Goal: Task Accomplishment & Management: Manage account settings

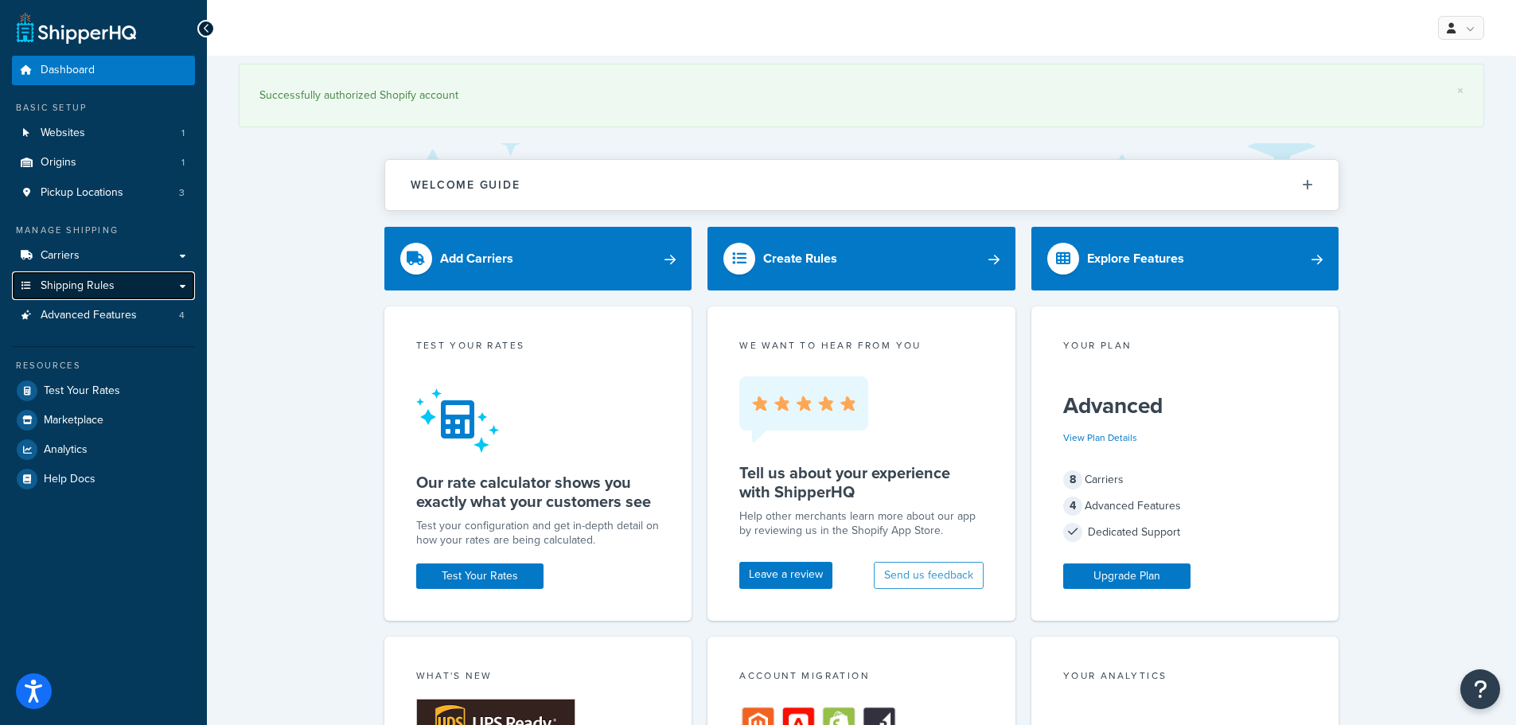
click at [68, 282] on span "Shipping Rules" at bounding box center [78, 286] width 74 height 14
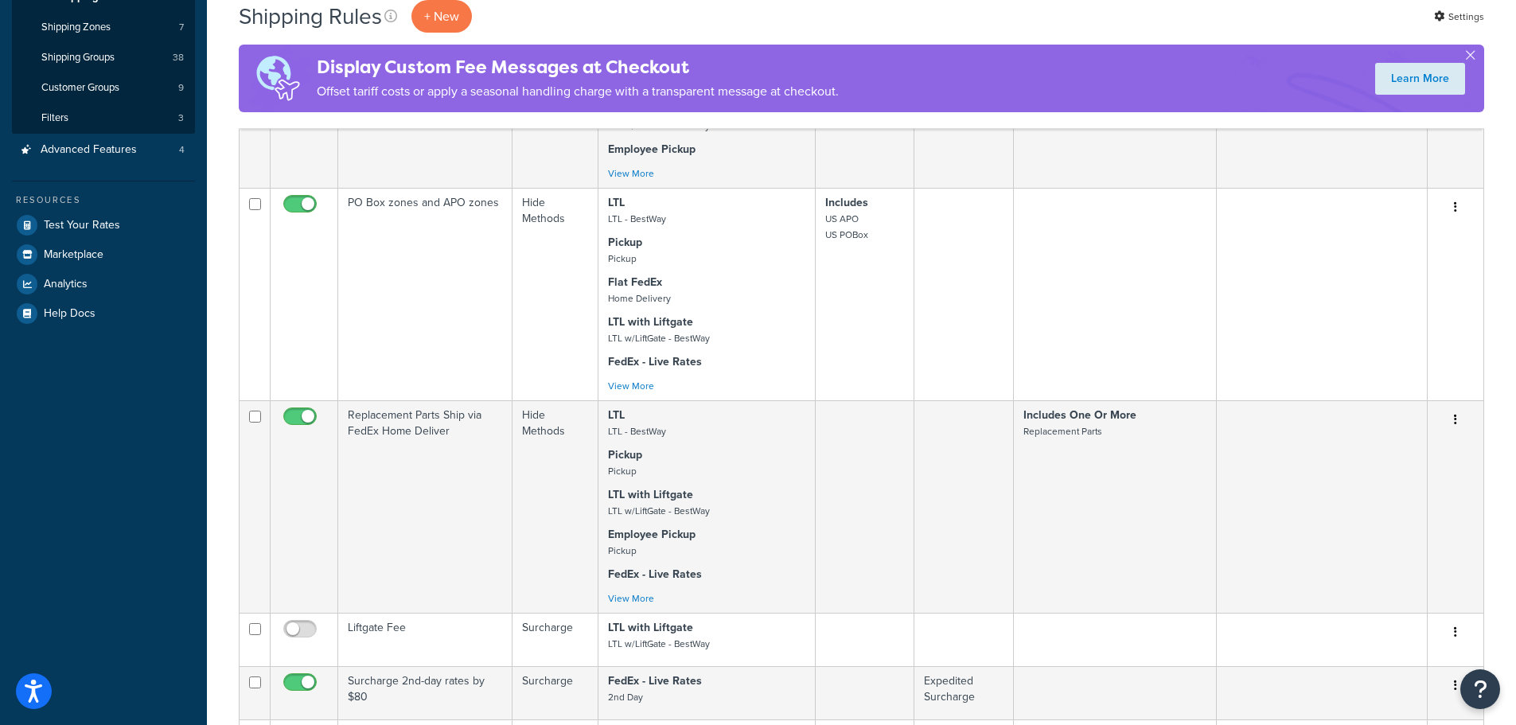
scroll to position [80, 0]
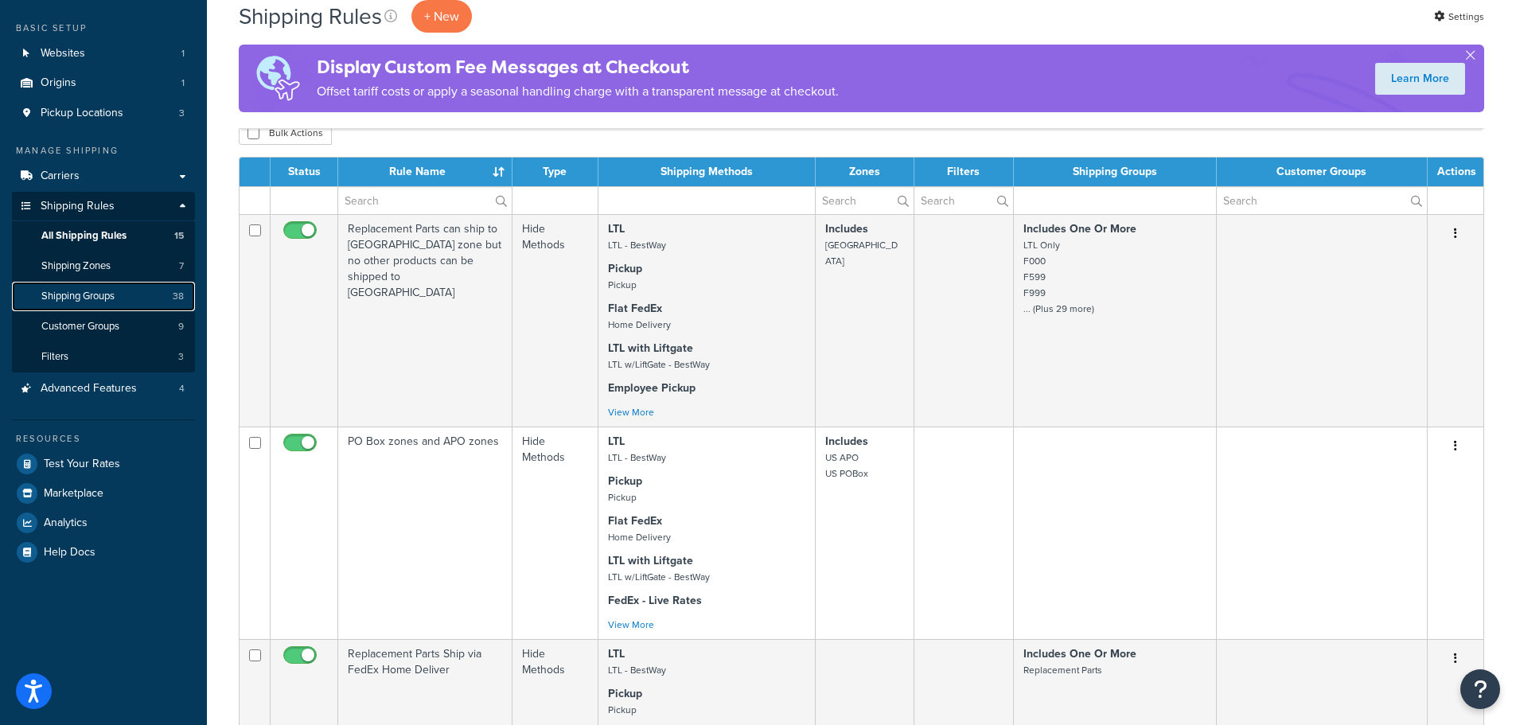
click at [88, 292] on span "Shipping Groups" at bounding box center [77, 297] width 73 height 14
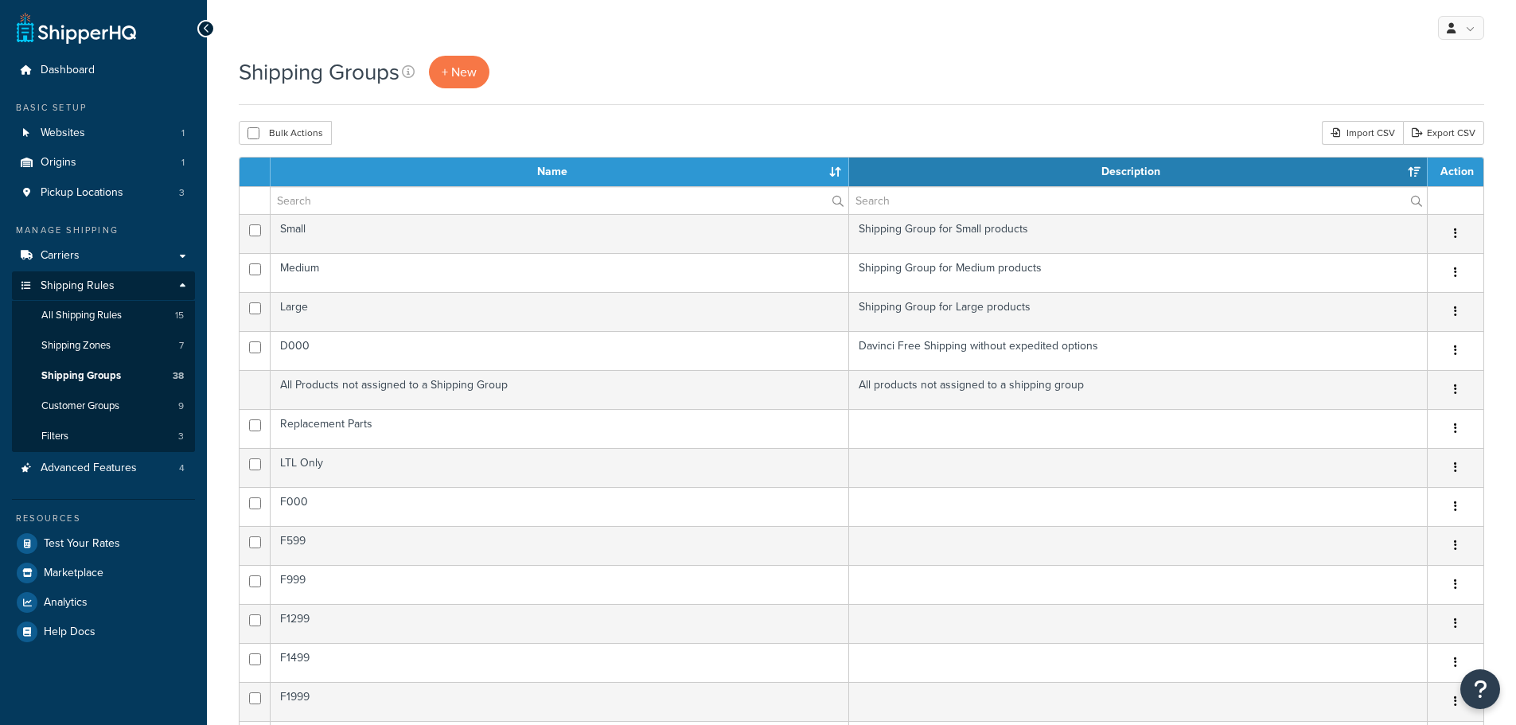
select select "15"
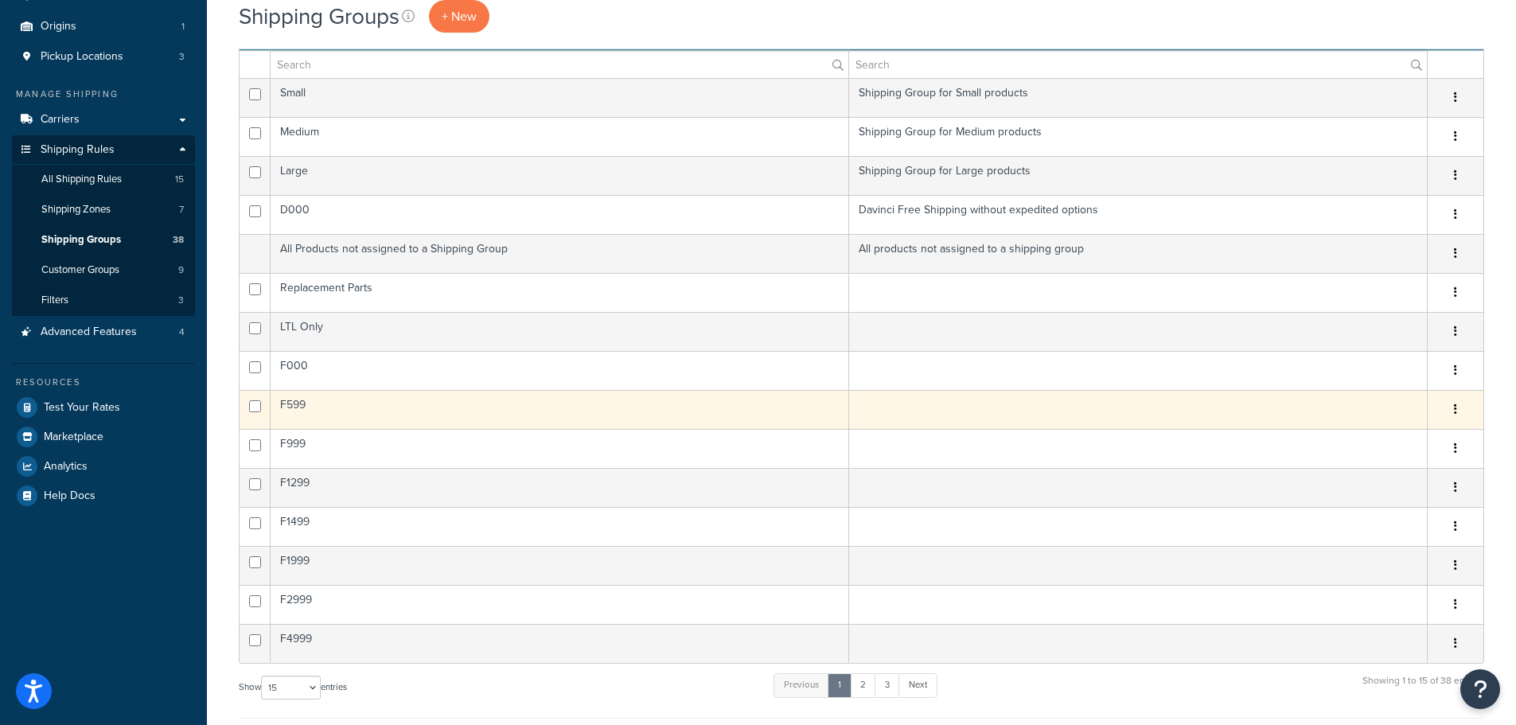
scroll to position [318, 0]
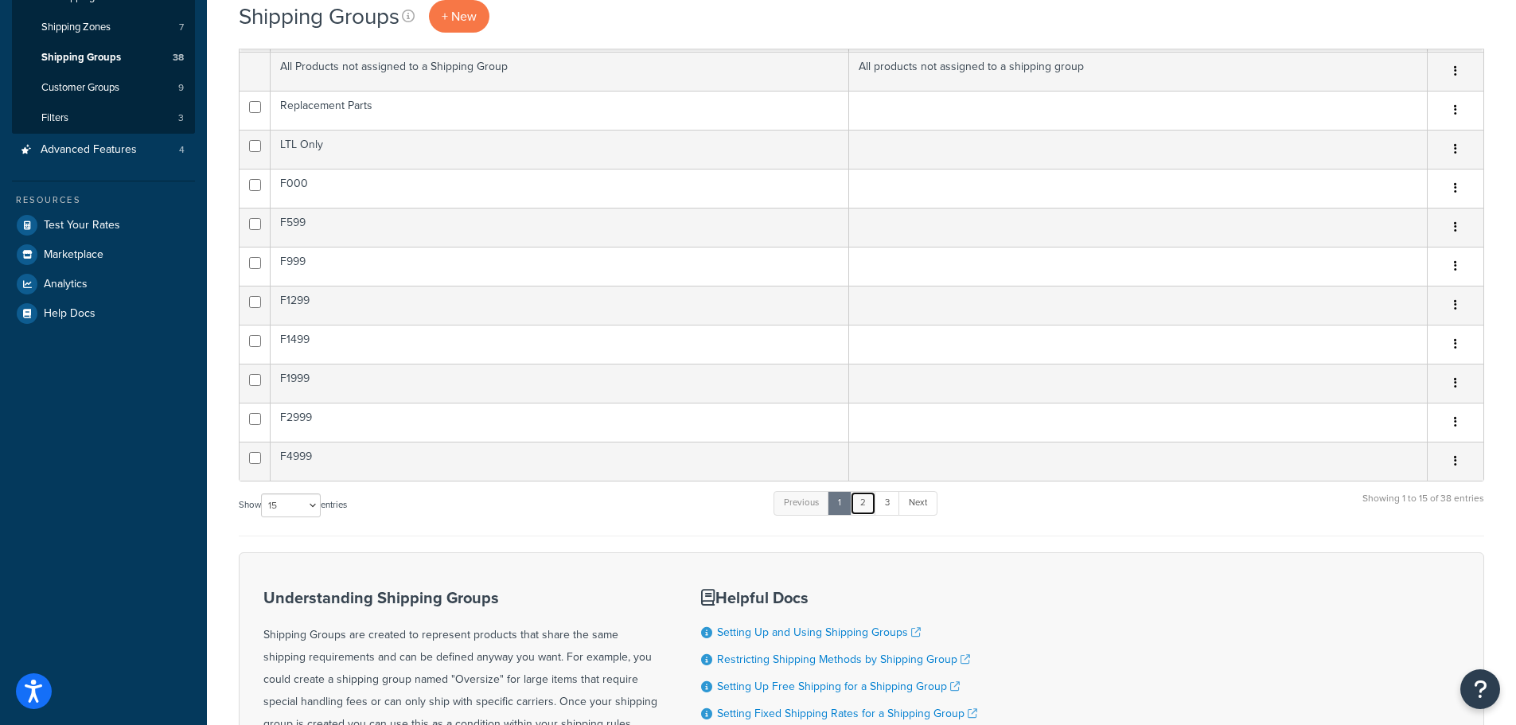
click at [866, 505] on link "2" at bounding box center [863, 503] width 26 height 24
click at [882, 507] on link "3" at bounding box center [882, 503] width 25 height 24
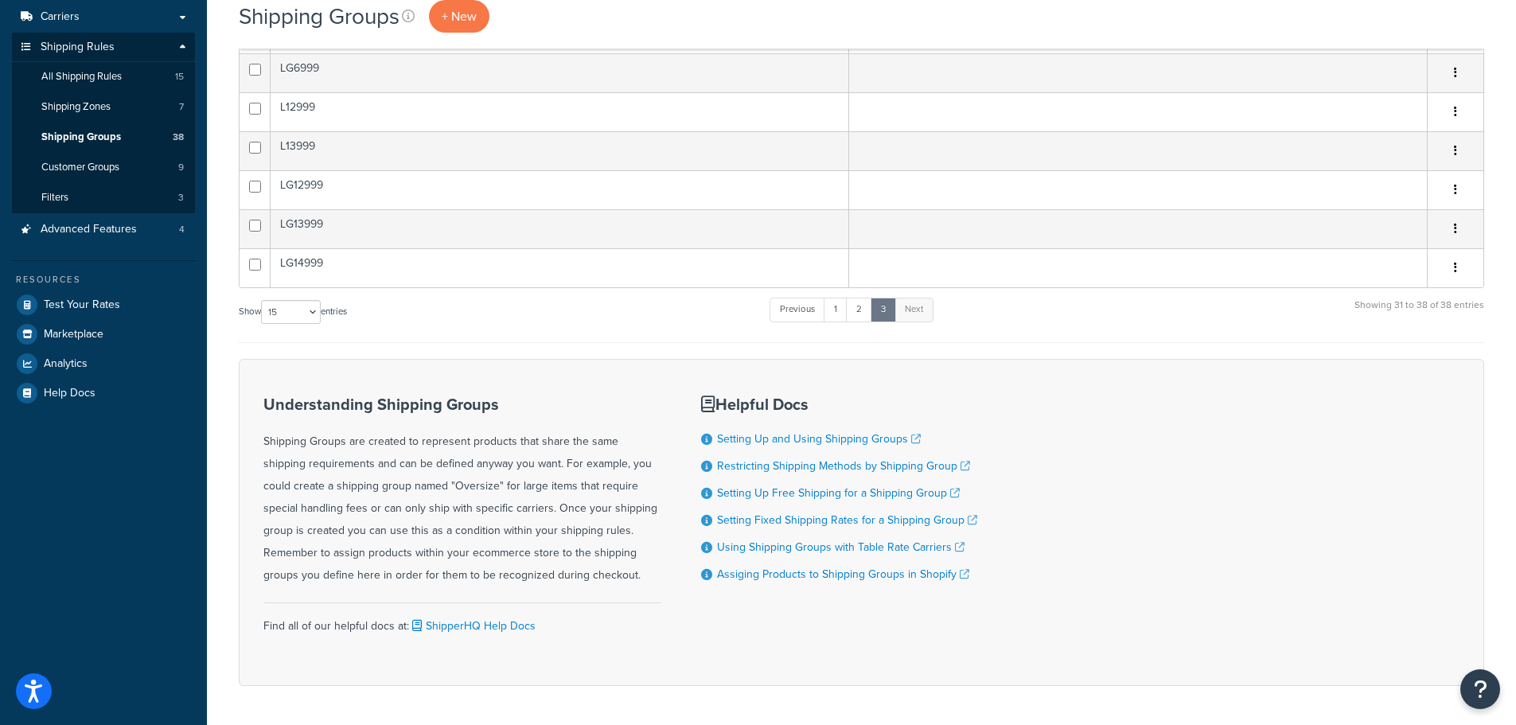
scroll to position [0, 0]
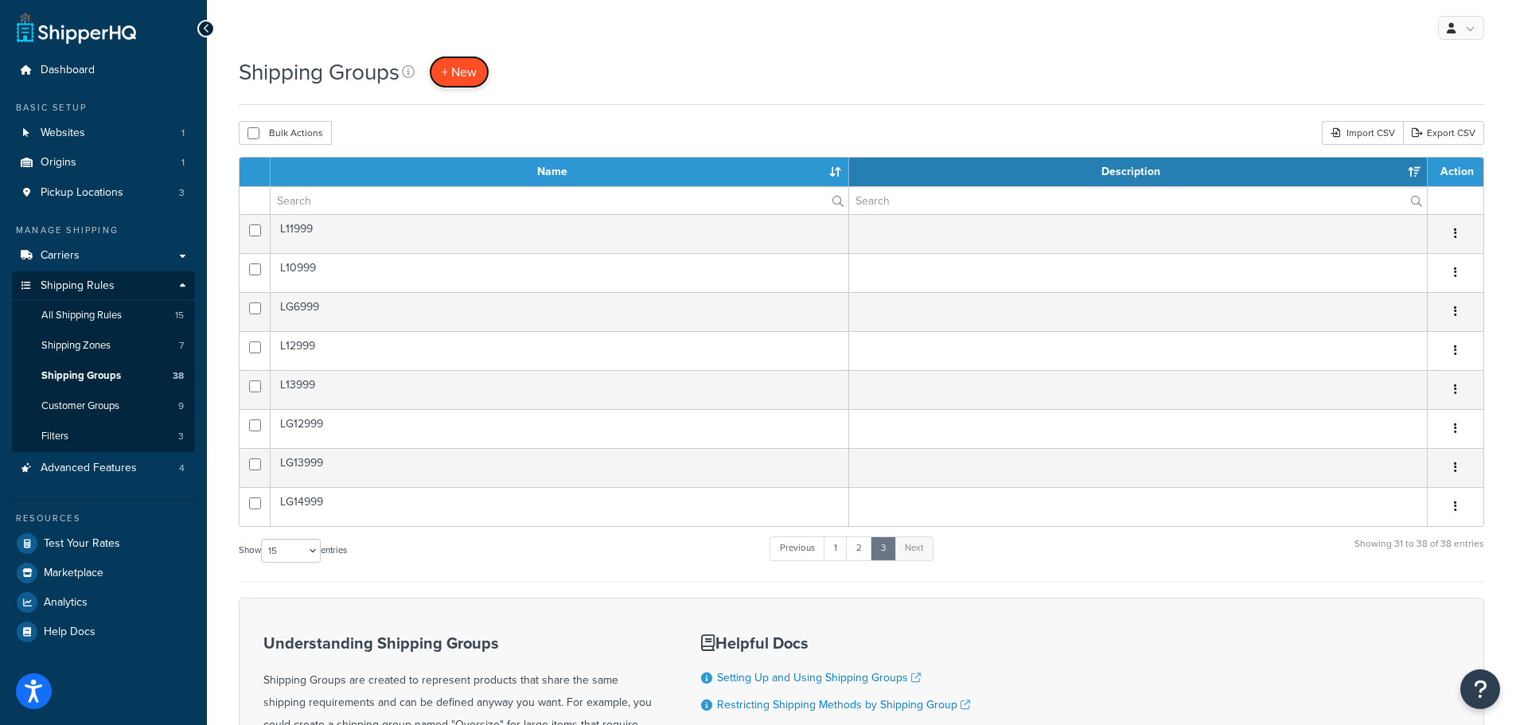
click at [472, 64] on span "+ New" at bounding box center [459, 72] width 35 height 18
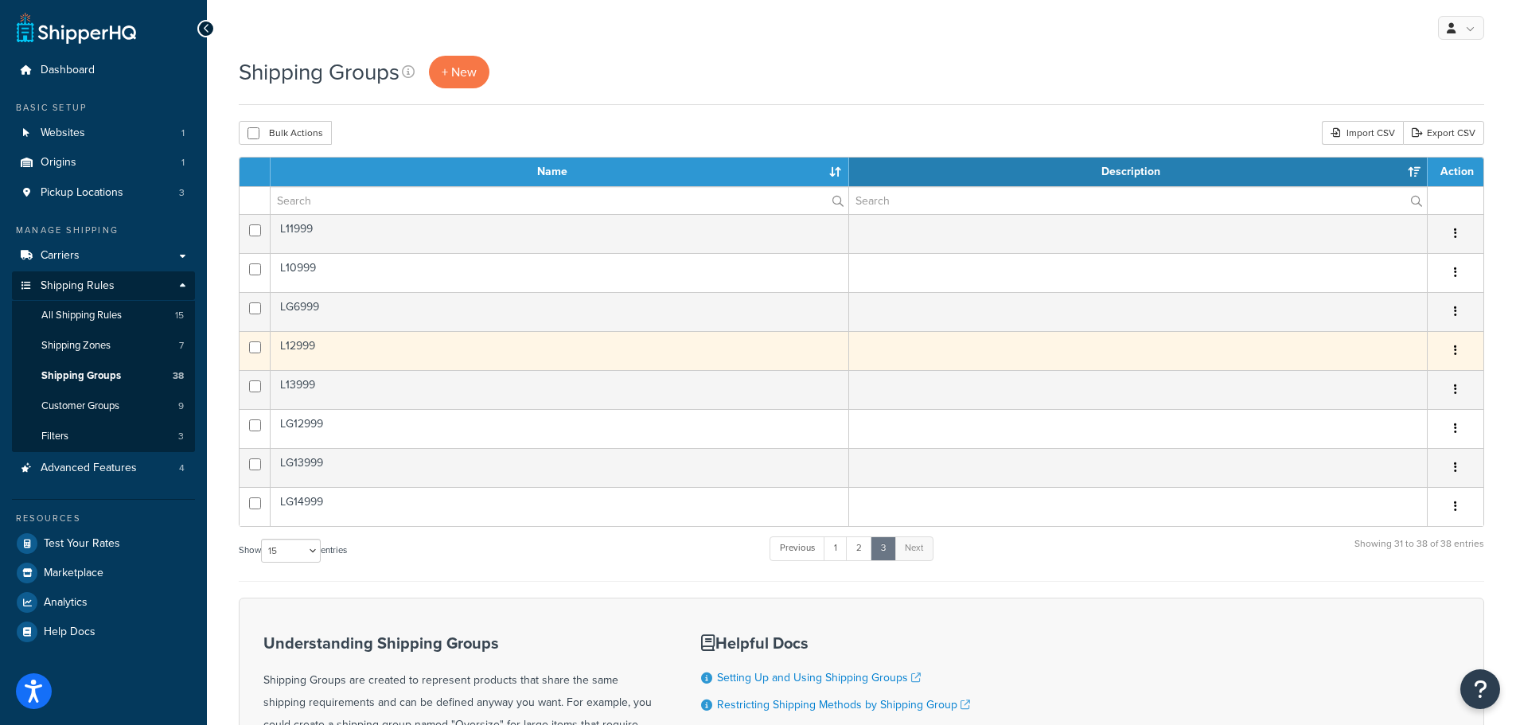
click at [309, 347] on td "L12999" at bounding box center [560, 350] width 578 height 39
click at [1456, 353] on icon "button" at bounding box center [1455, 350] width 3 height 11
click at [1375, 381] on link "Edit" at bounding box center [1391, 383] width 126 height 33
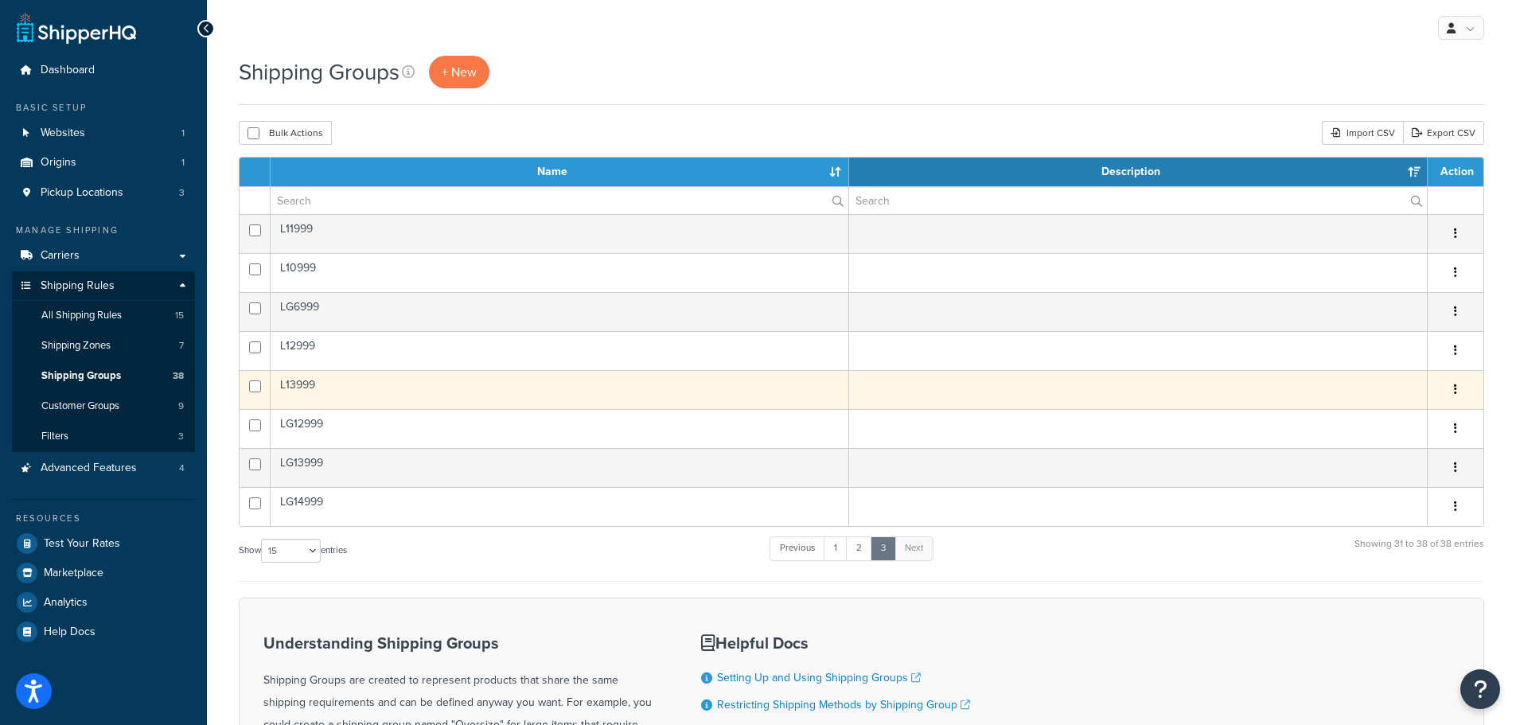
click at [1463, 397] on button "button" at bounding box center [1455, 389] width 22 height 25
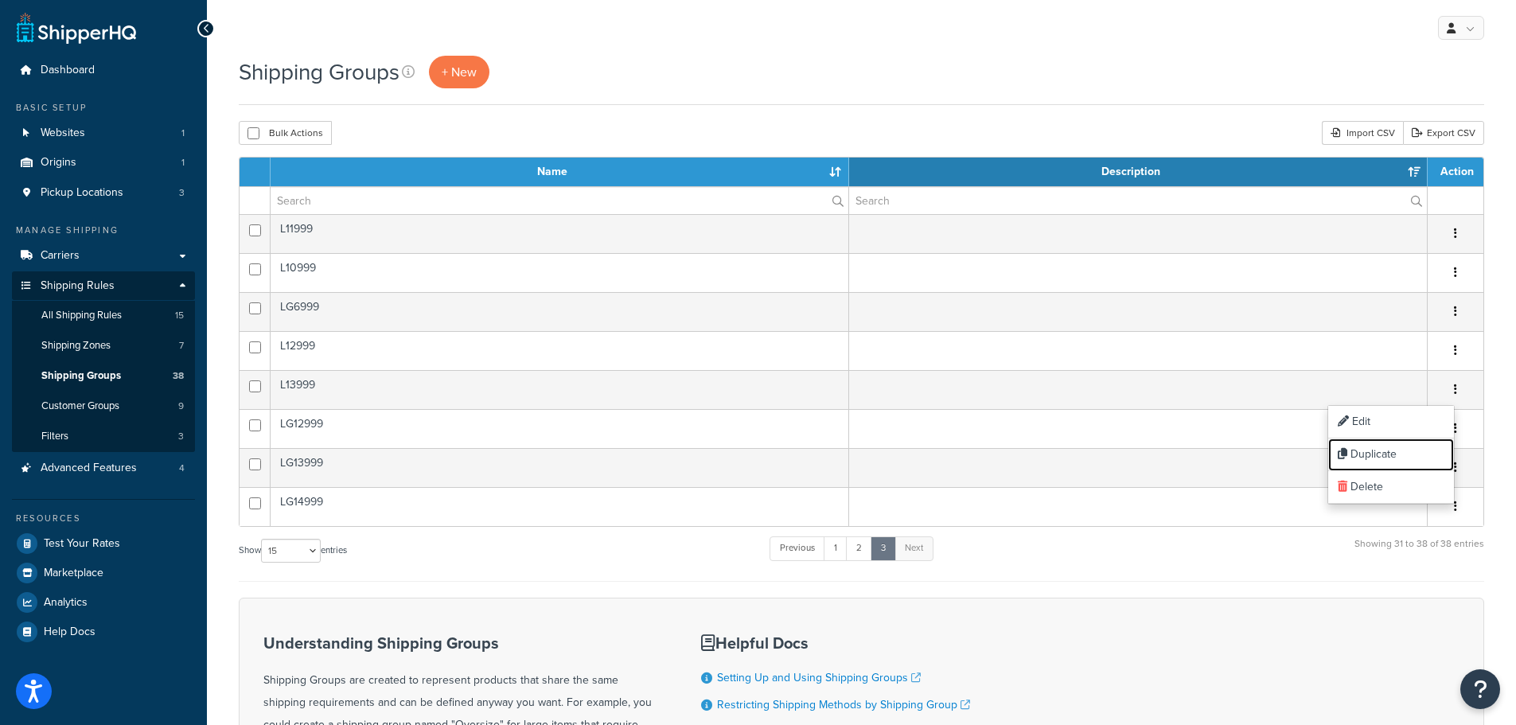
drag, startPoint x: 1373, startPoint y: 453, endPoint x: 843, endPoint y: 53, distance: 663.6
click at [1373, 453] on link "Duplicate" at bounding box center [1391, 454] width 126 height 33
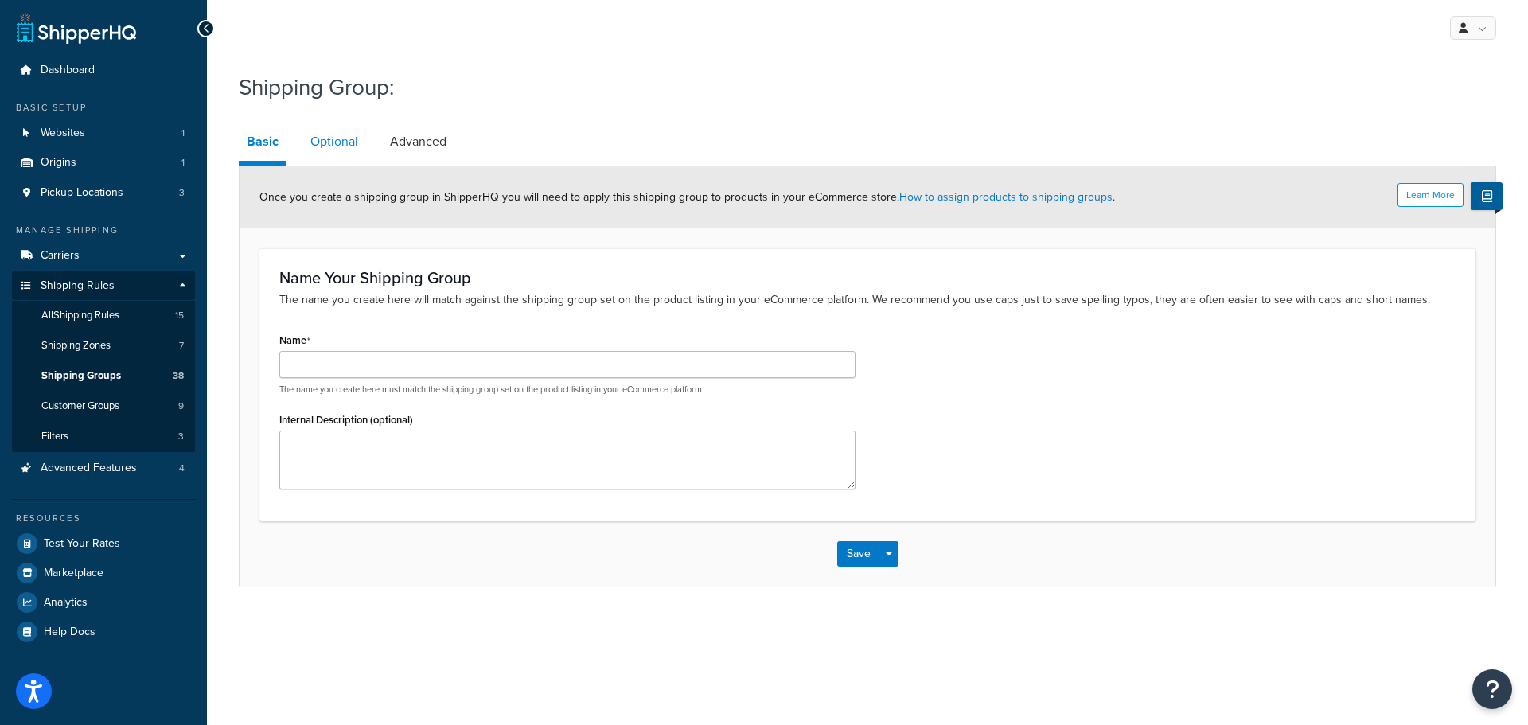
click at [323, 145] on link "Optional" at bounding box center [334, 142] width 64 height 38
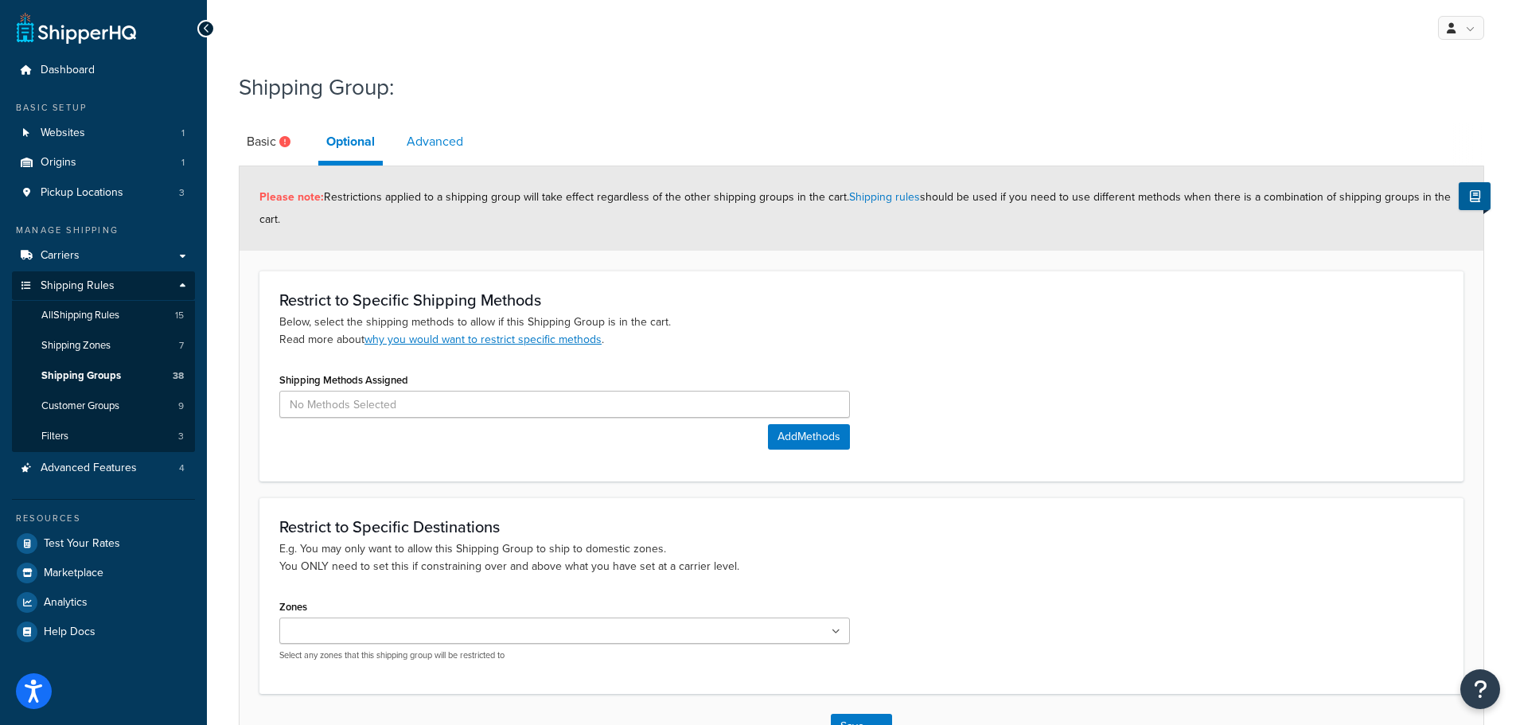
click at [459, 145] on link "Advanced" at bounding box center [435, 142] width 72 height 38
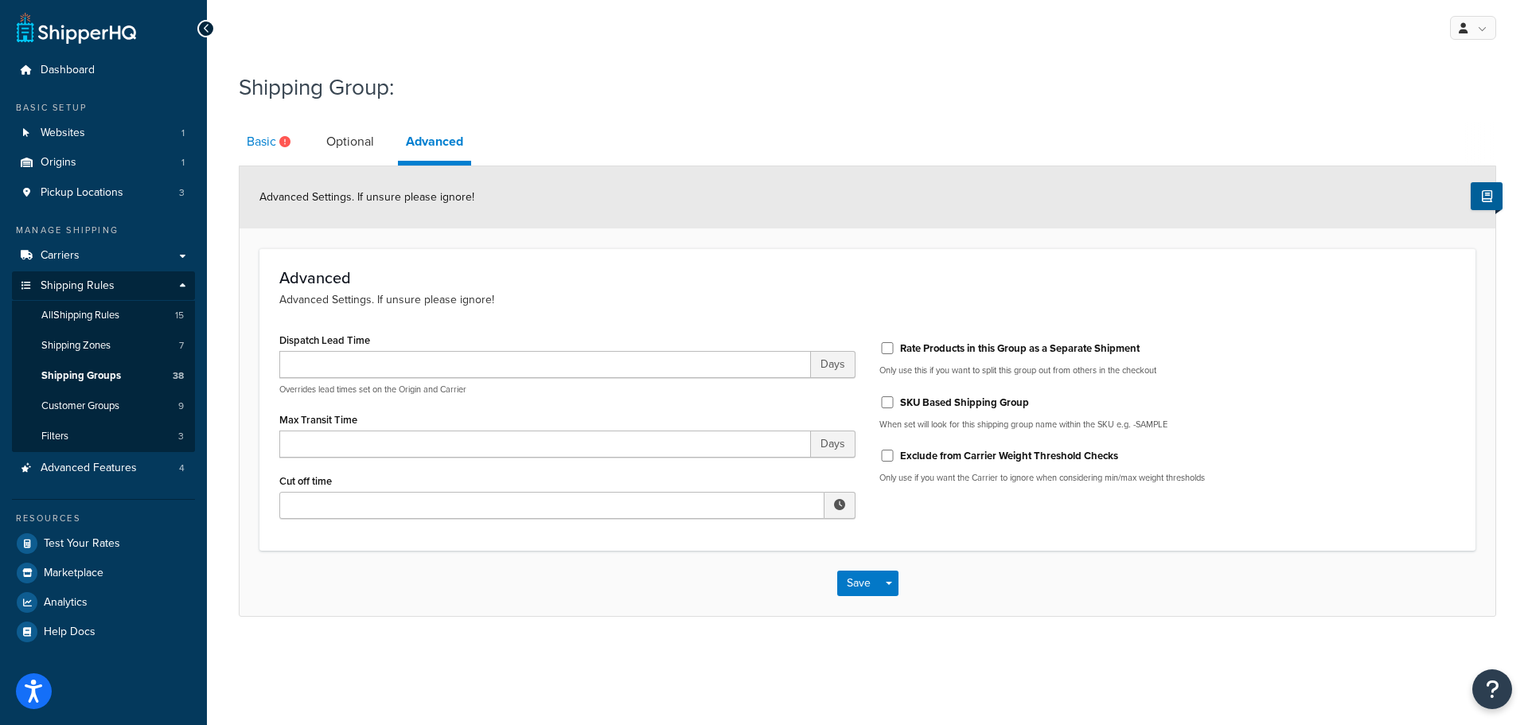
click at [261, 140] on link "Basic" at bounding box center [271, 142] width 64 height 38
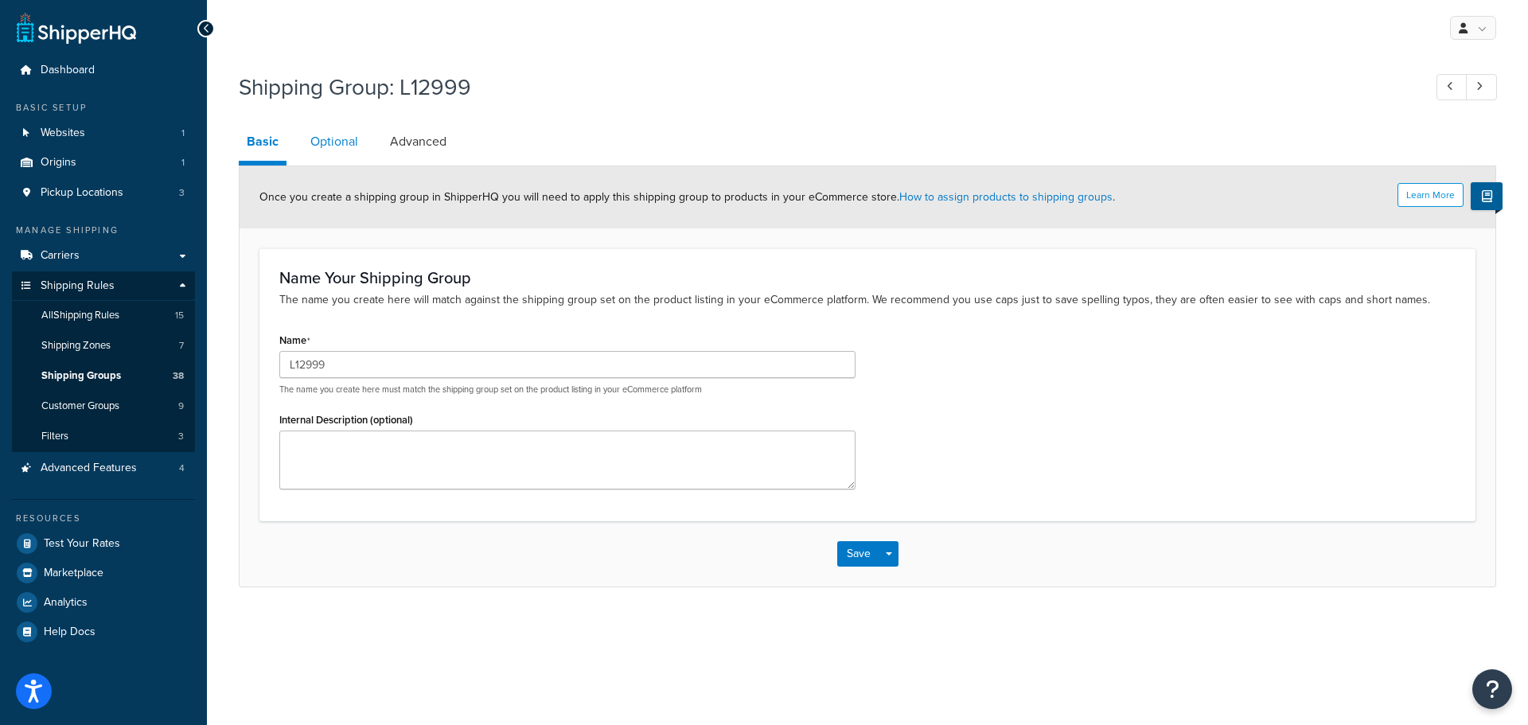
click at [337, 138] on link "Optional" at bounding box center [334, 142] width 64 height 38
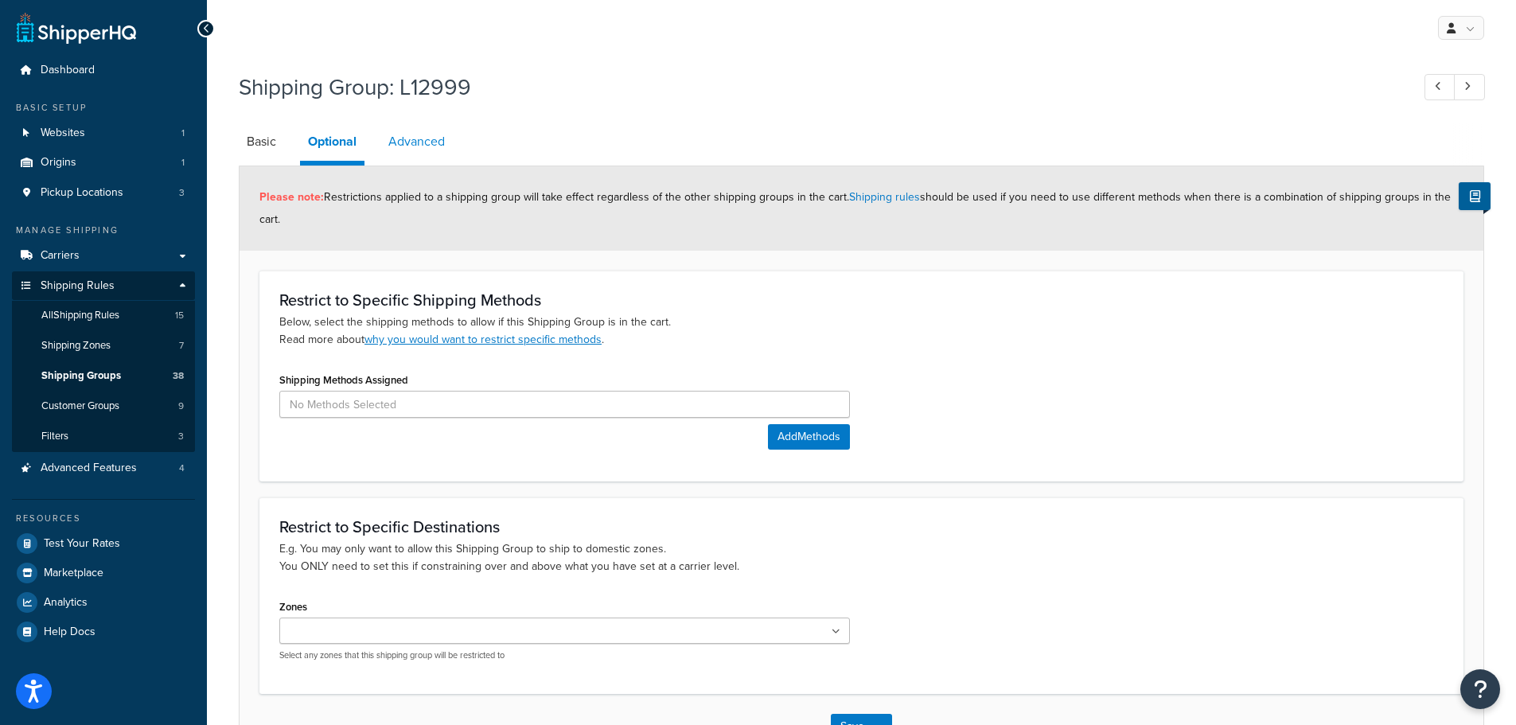
click at [422, 145] on link "Advanced" at bounding box center [416, 142] width 72 height 38
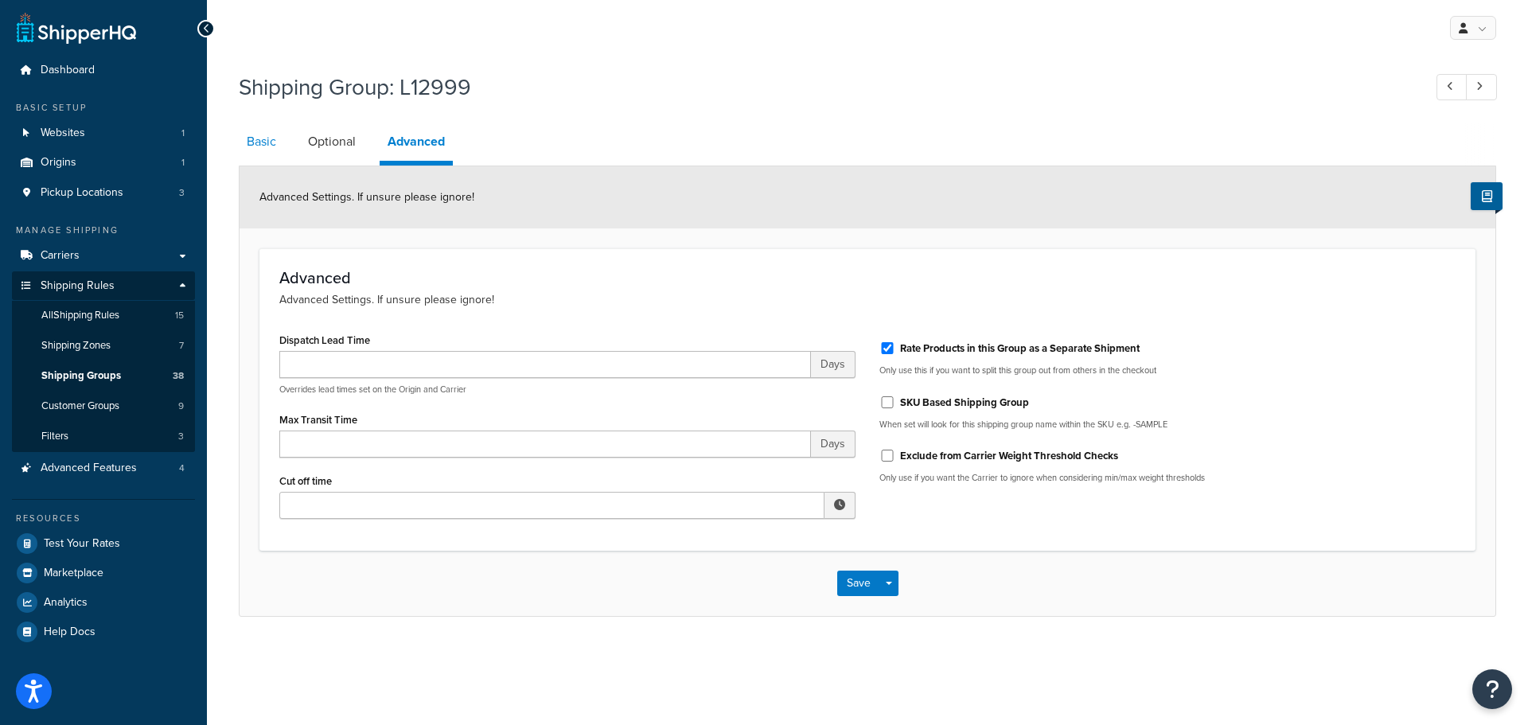
click at [265, 142] on link "Basic" at bounding box center [261, 142] width 45 height 38
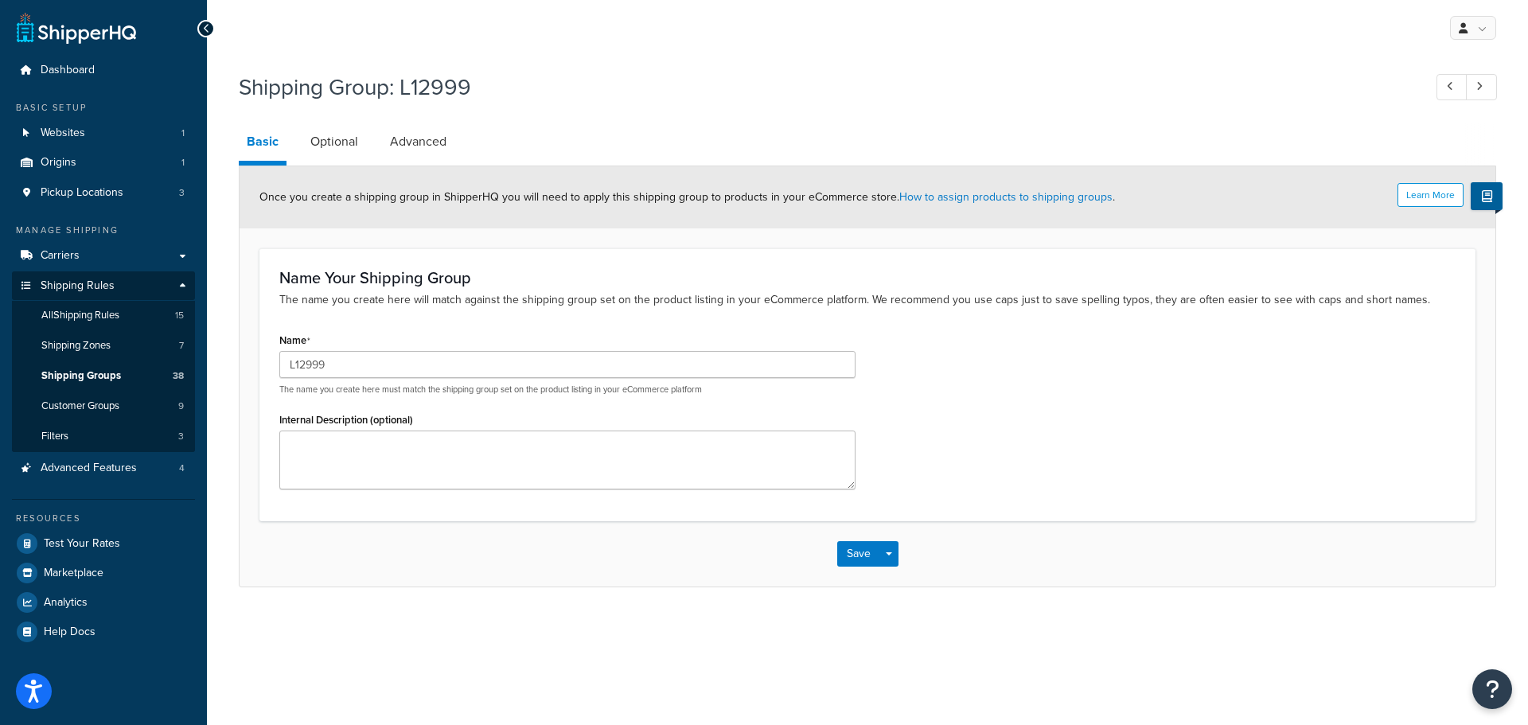
click at [204, 26] on icon at bounding box center [206, 28] width 7 height 11
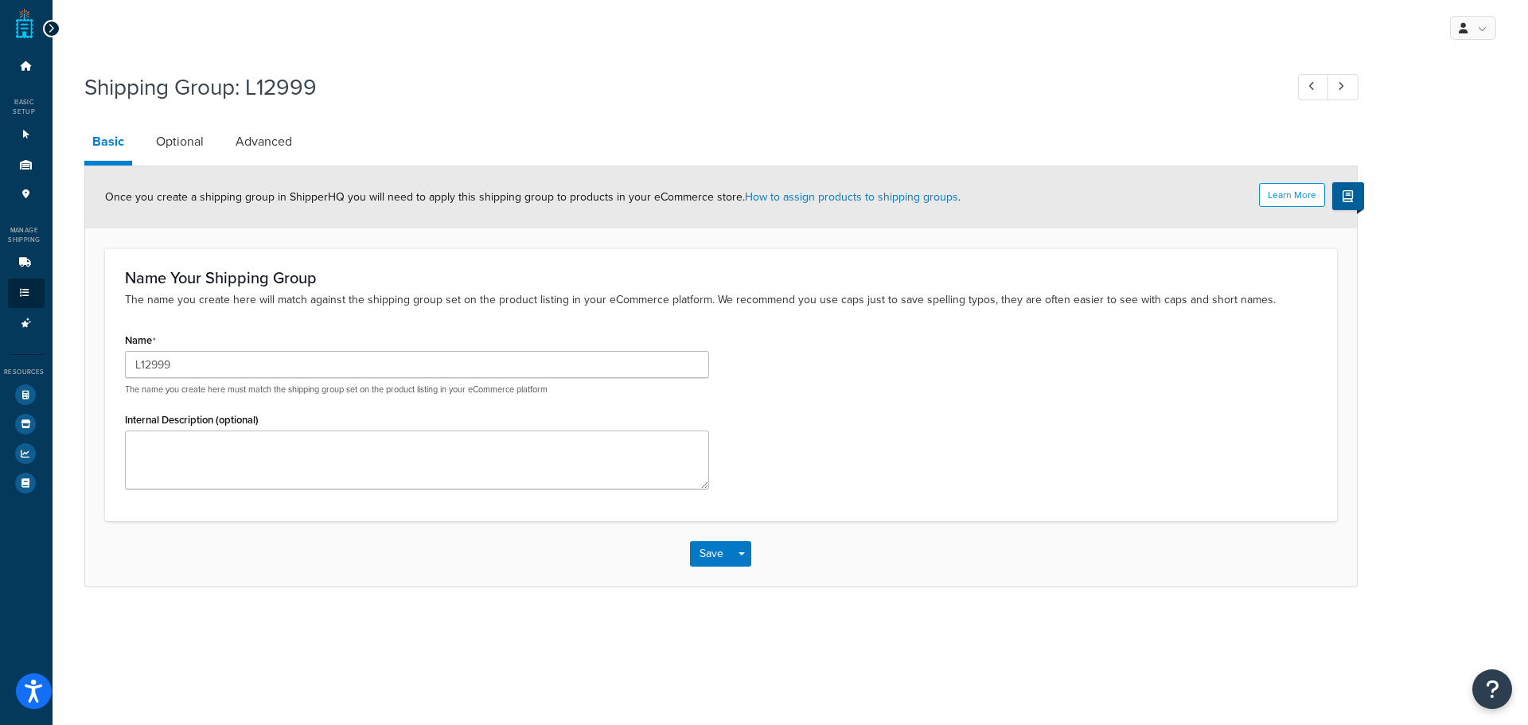
click at [44, 30] on div at bounding box center [52, 29] width 18 height 18
click at [49, 29] on icon at bounding box center [51, 28] width 7 height 11
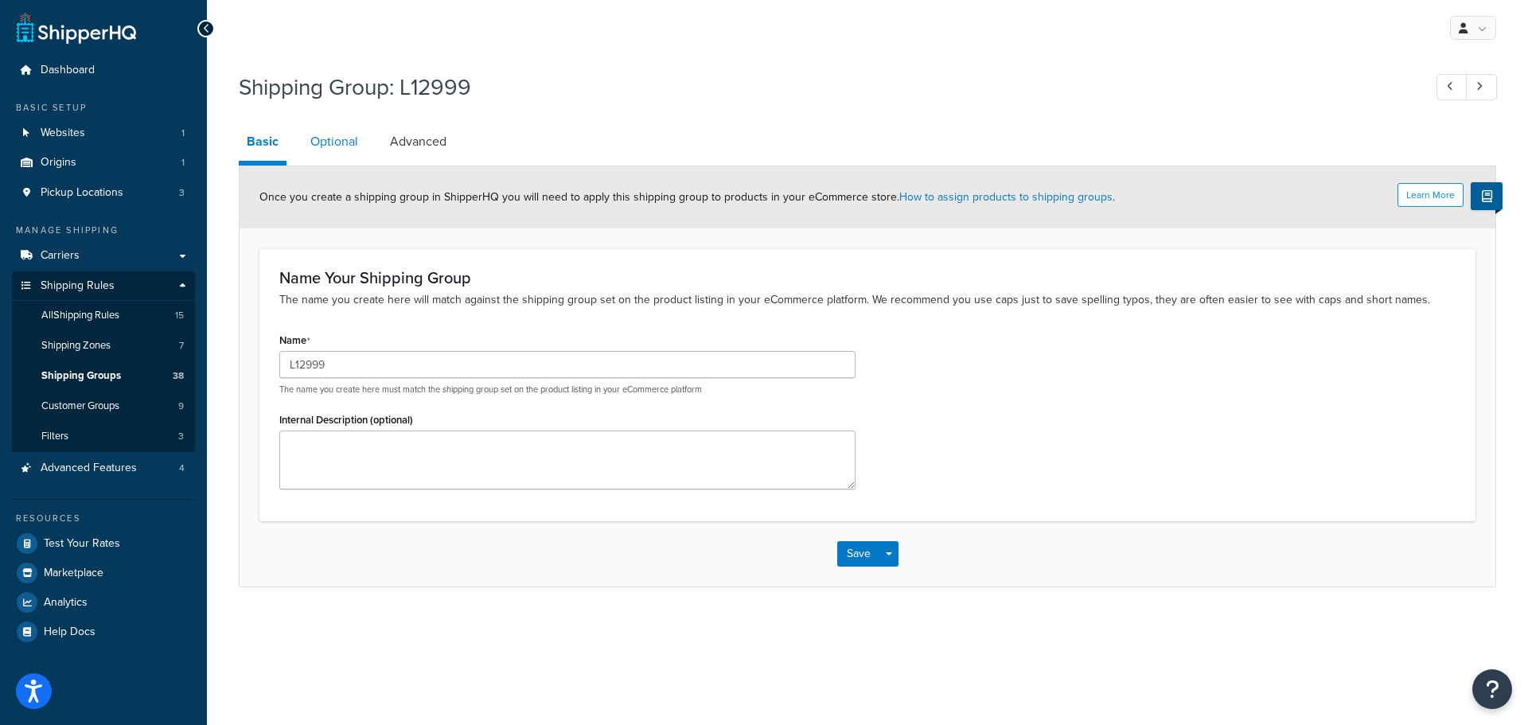
click at [328, 136] on link "Optional" at bounding box center [334, 142] width 64 height 38
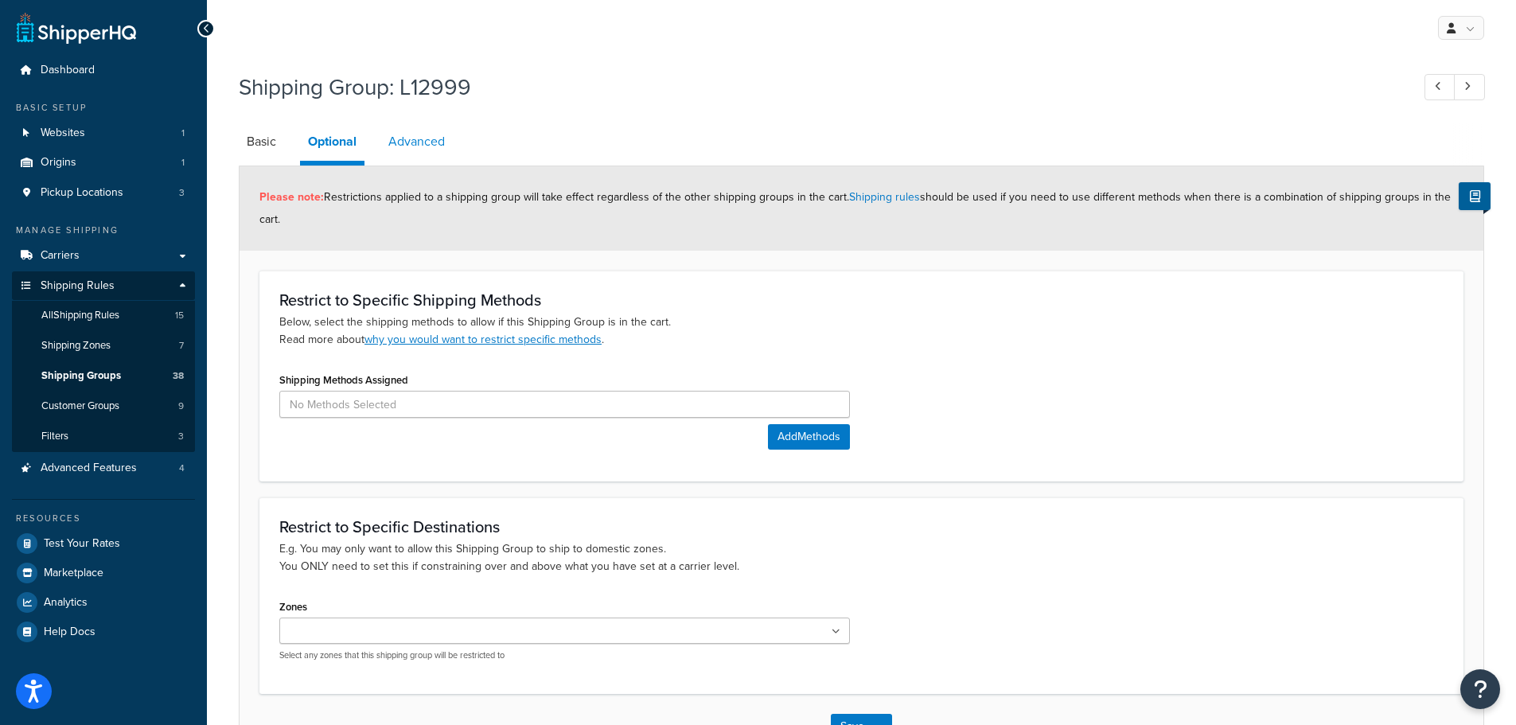
click at [413, 140] on link "Advanced" at bounding box center [416, 142] width 72 height 38
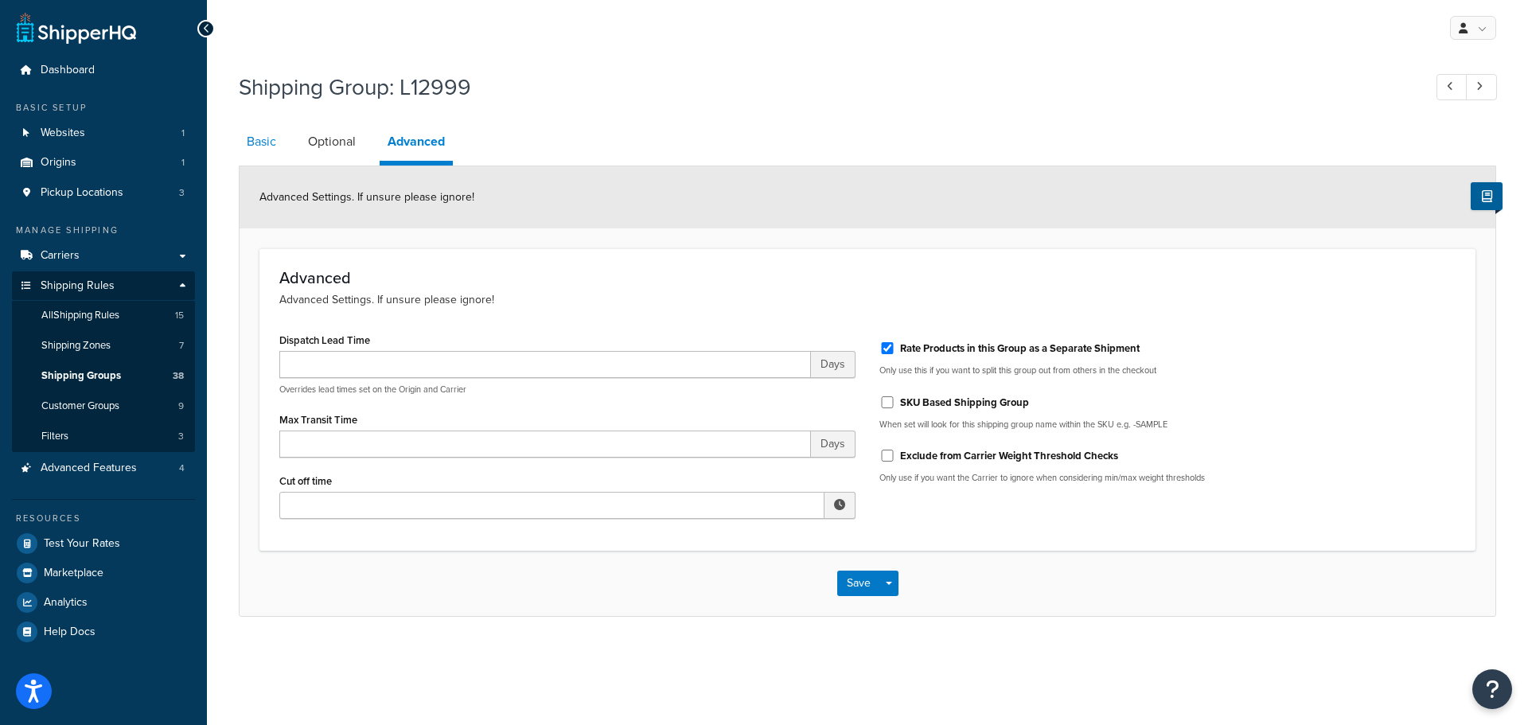
click at [250, 145] on link "Basic" at bounding box center [261, 142] width 45 height 38
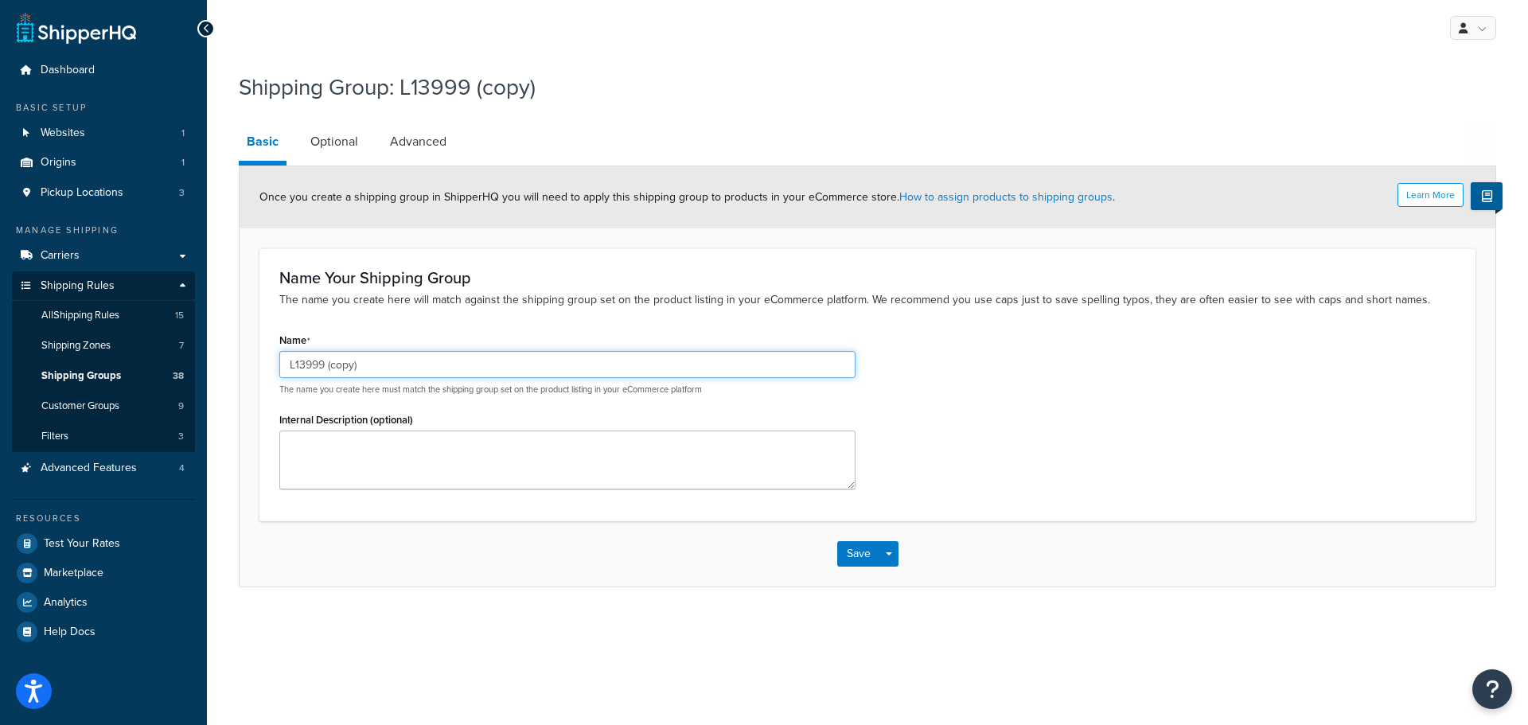
drag, startPoint x: 387, startPoint y: 362, endPoint x: 295, endPoint y: 369, distance: 92.6
click at [295, 369] on input "L13999 (copy)" at bounding box center [567, 364] width 576 height 27
type input "L14999"
click at [874, 550] on button "Save" at bounding box center [858, 553] width 43 height 25
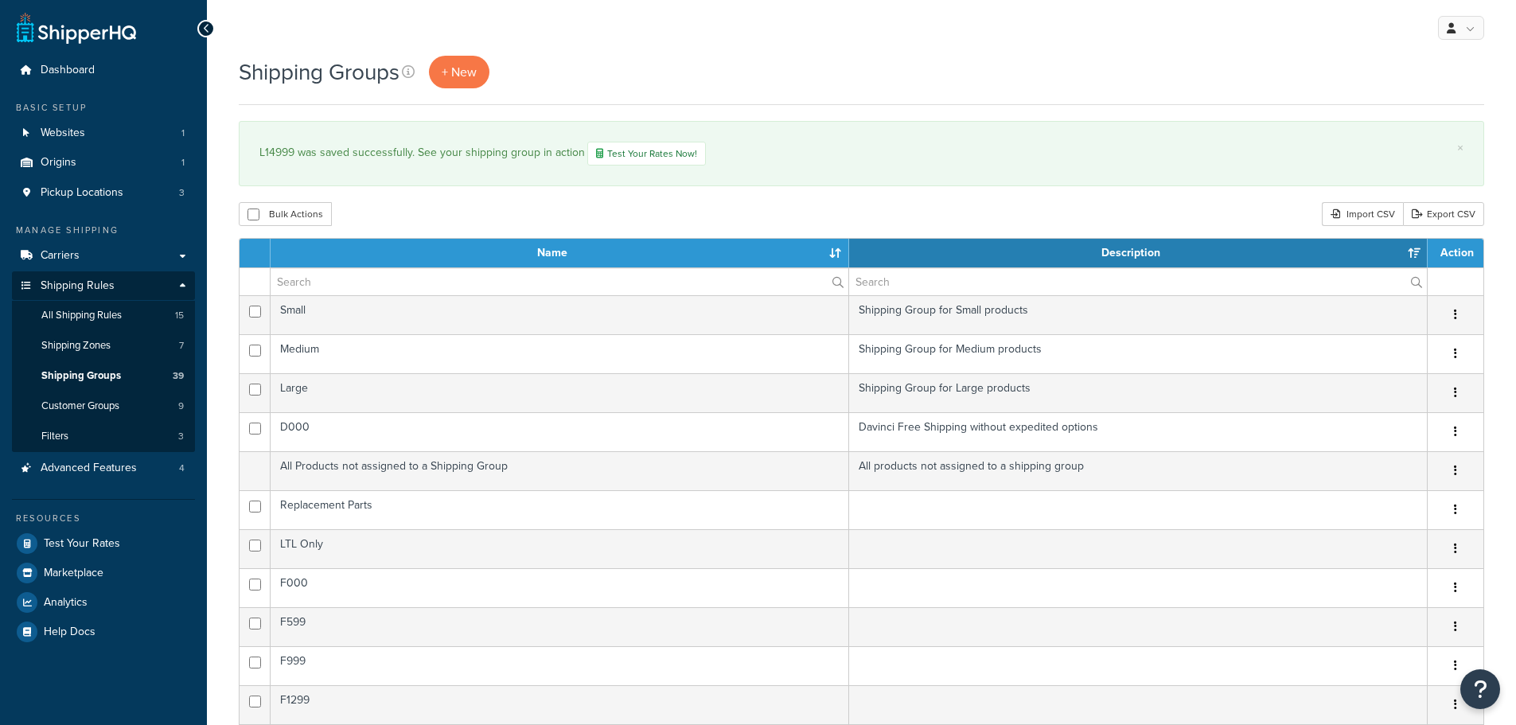
select select "15"
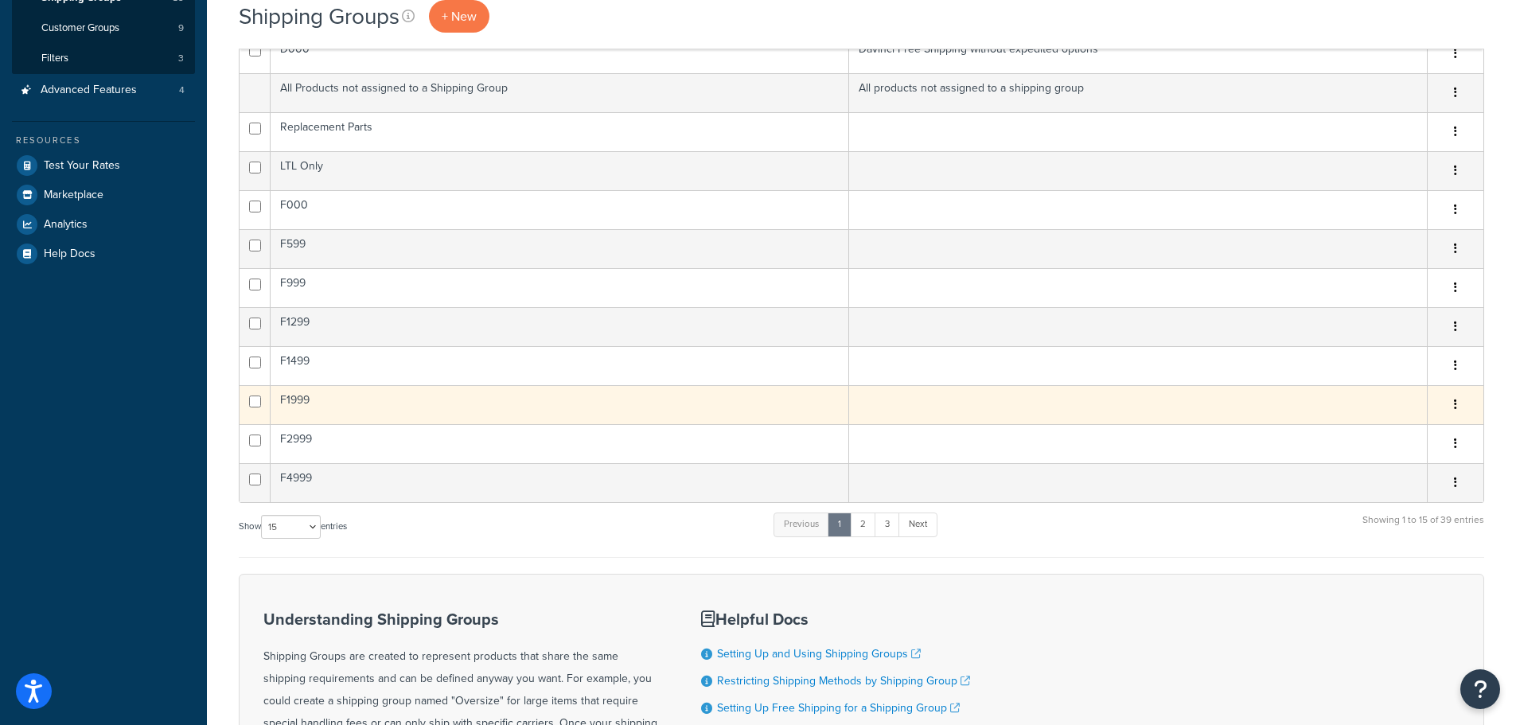
scroll to position [398, 0]
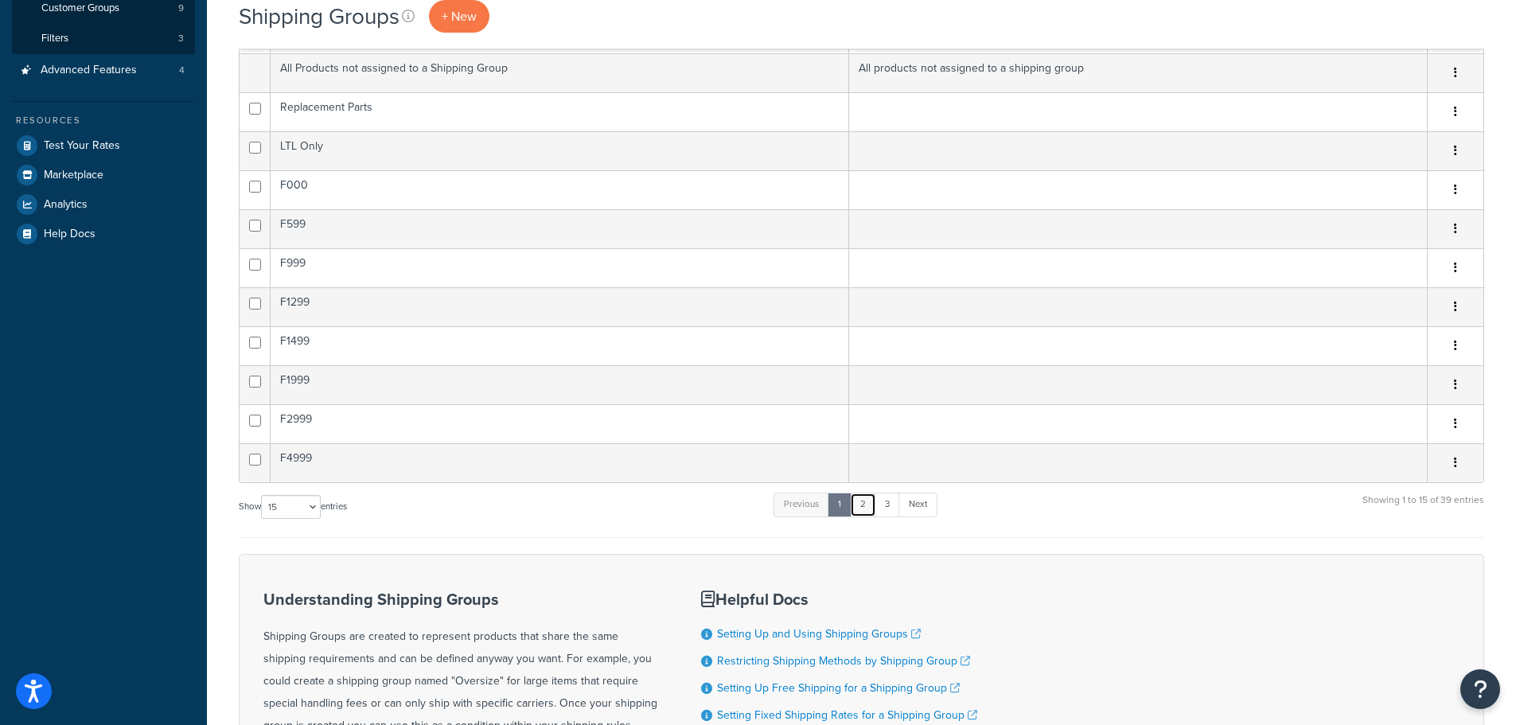
click at [866, 511] on link "2" at bounding box center [863, 505] width 26 height 24
click at [884, 508] on link "3" at bounding box center [882, 505] width 25 height 24
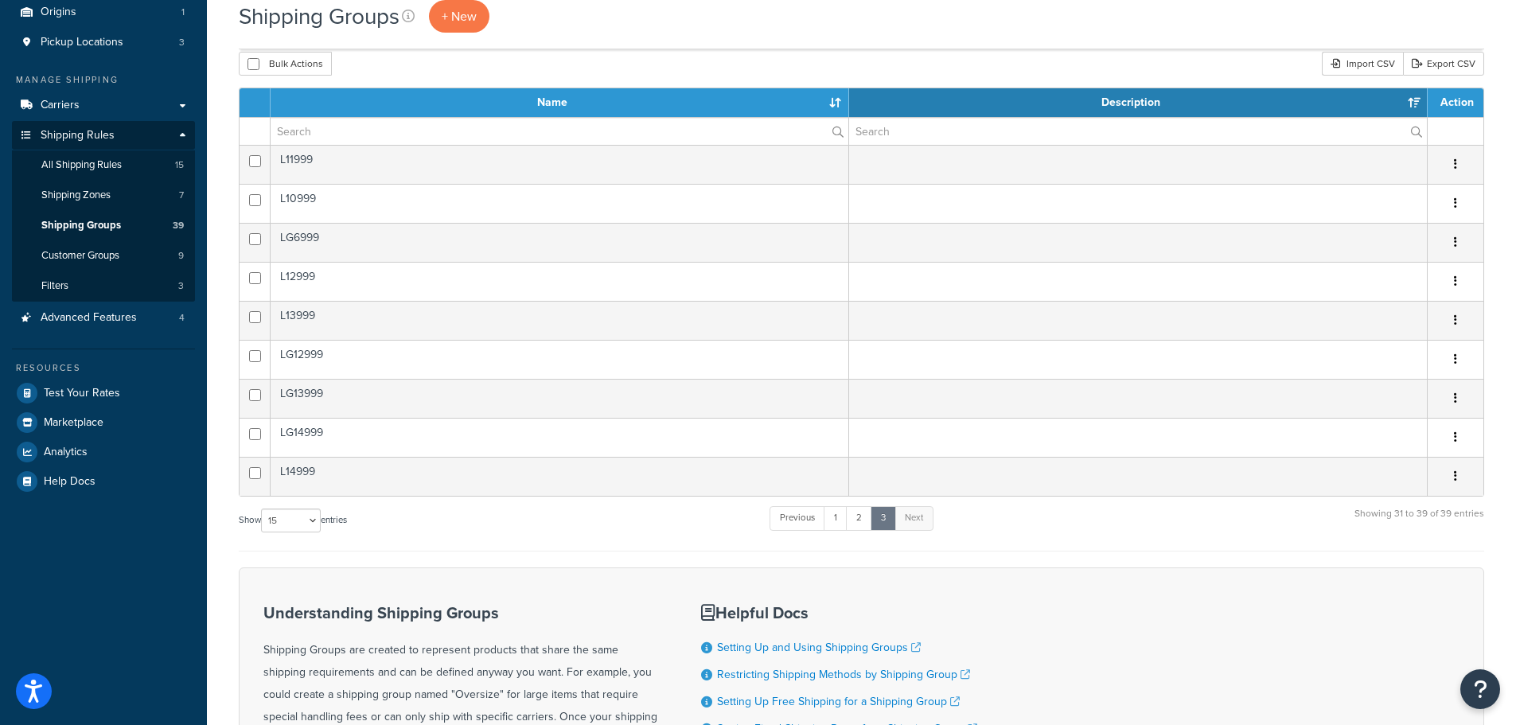
scroll to position [0, 0]
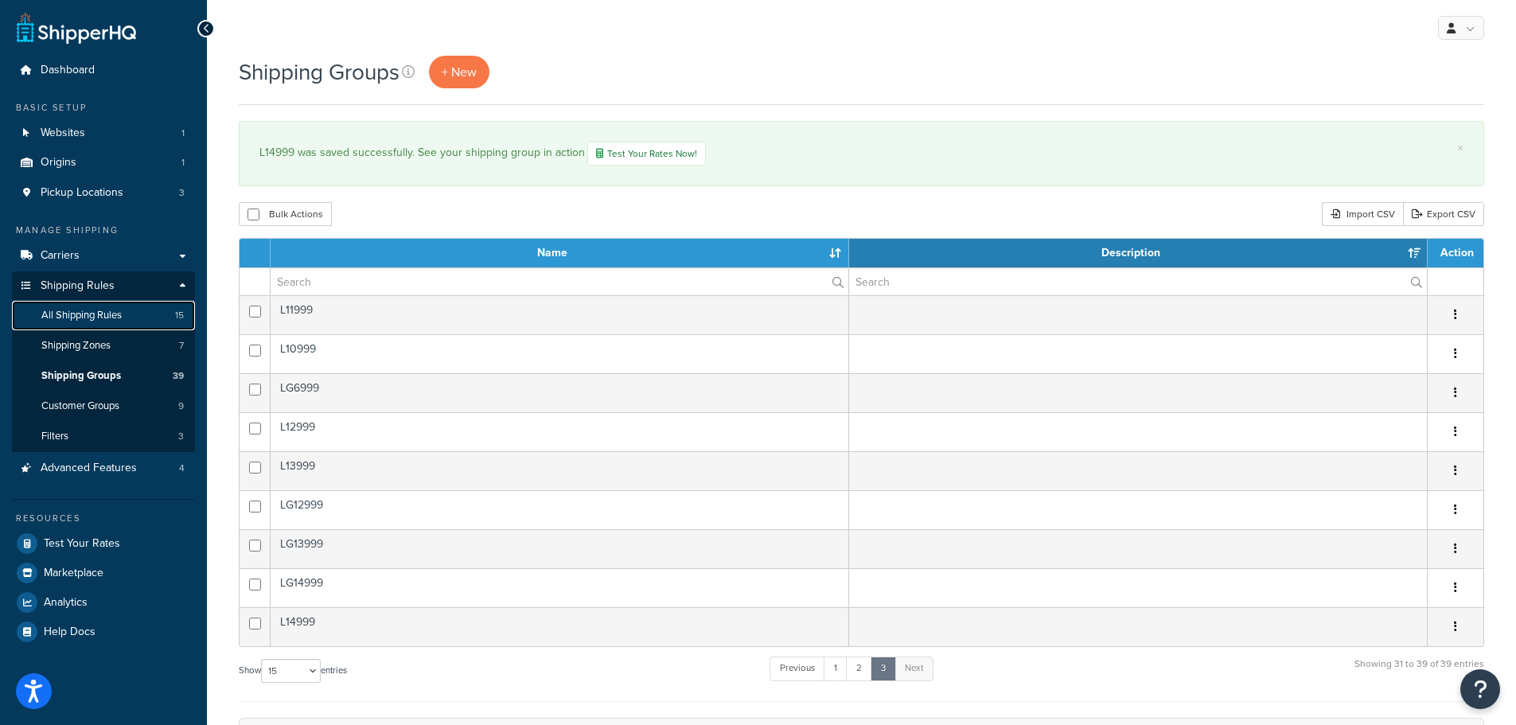
click at [79, 315] on span "All Shipping Rules" at bounding box center [81, 316] width 80 height 14
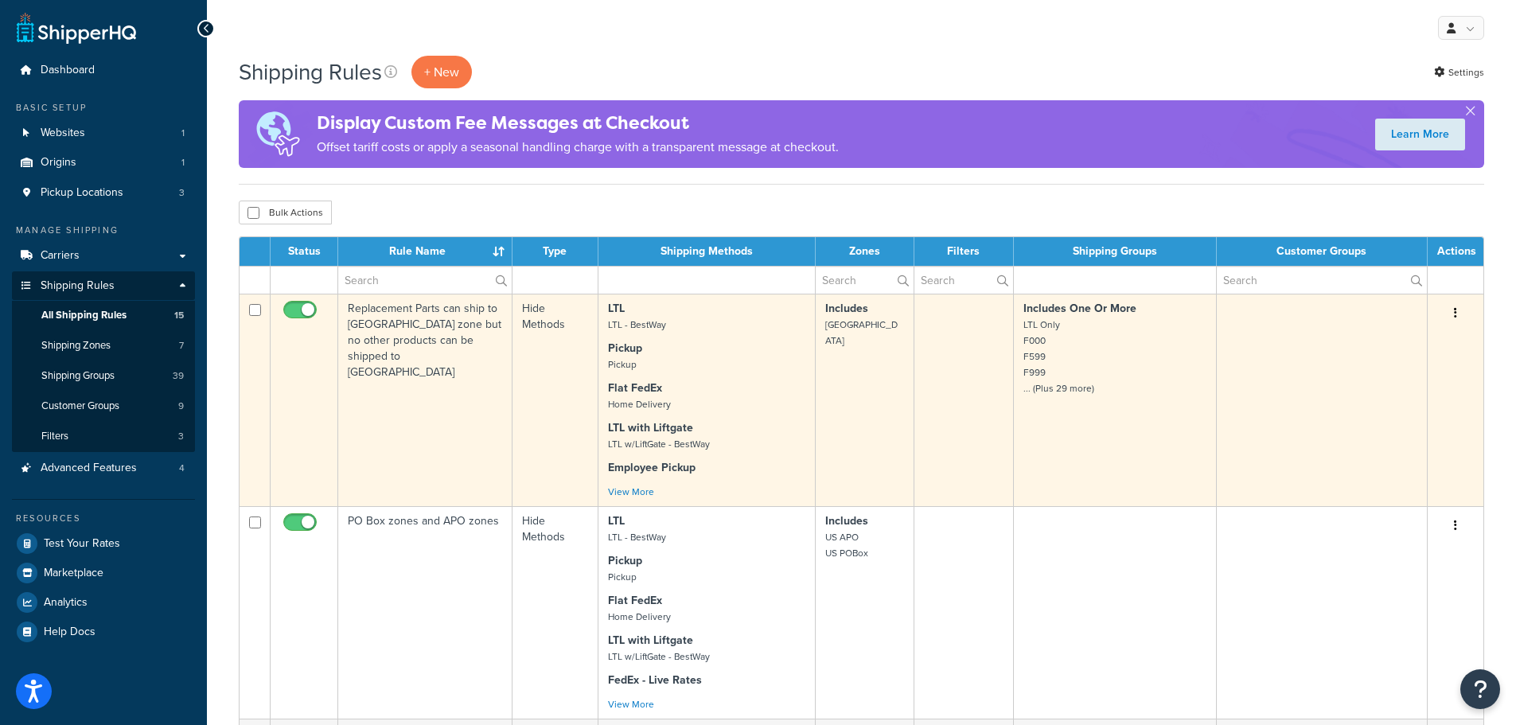
click at [1455, 311] on icon "button" at bounding box center [1455, 312] width 3 height 11
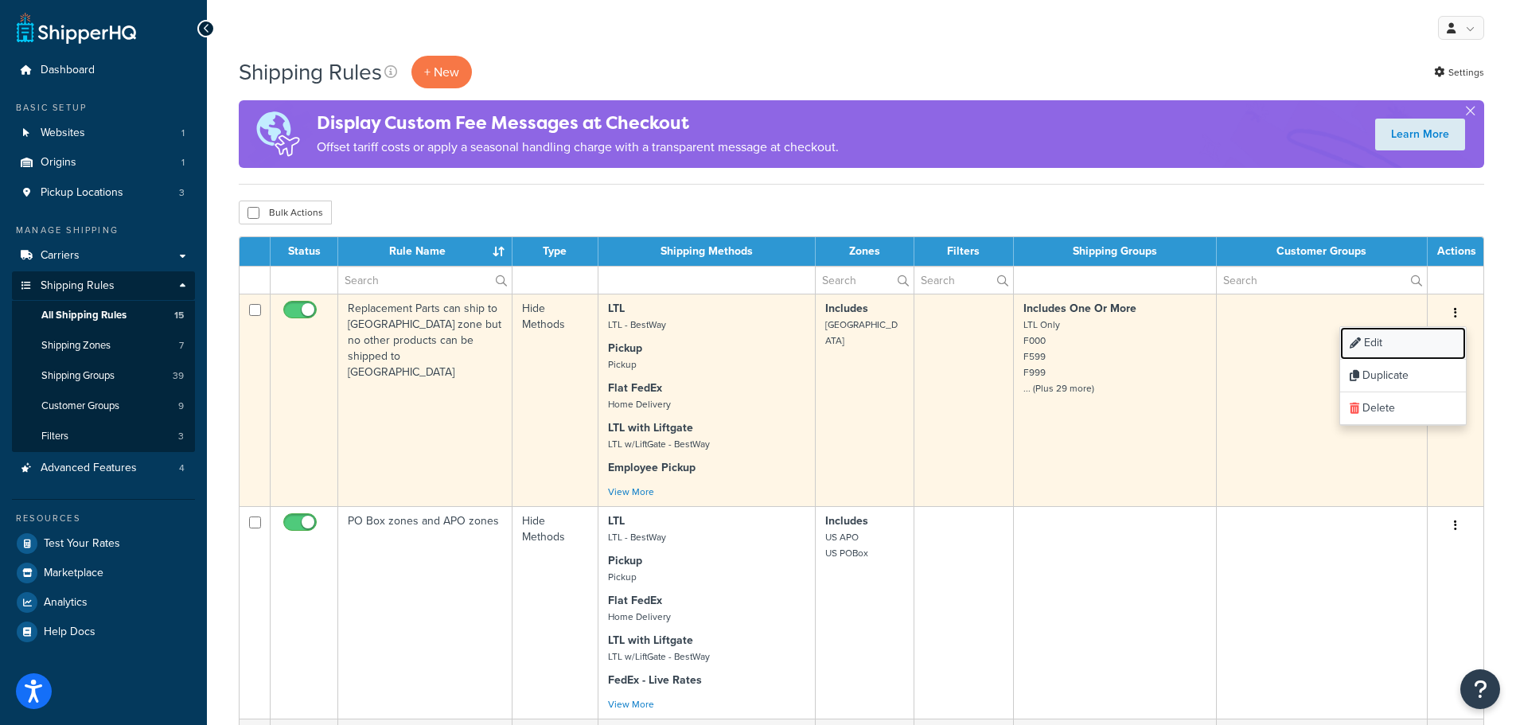
click at [1377, 341] on link "Edit" at bounding box center [1403, 343] width 126 height 33
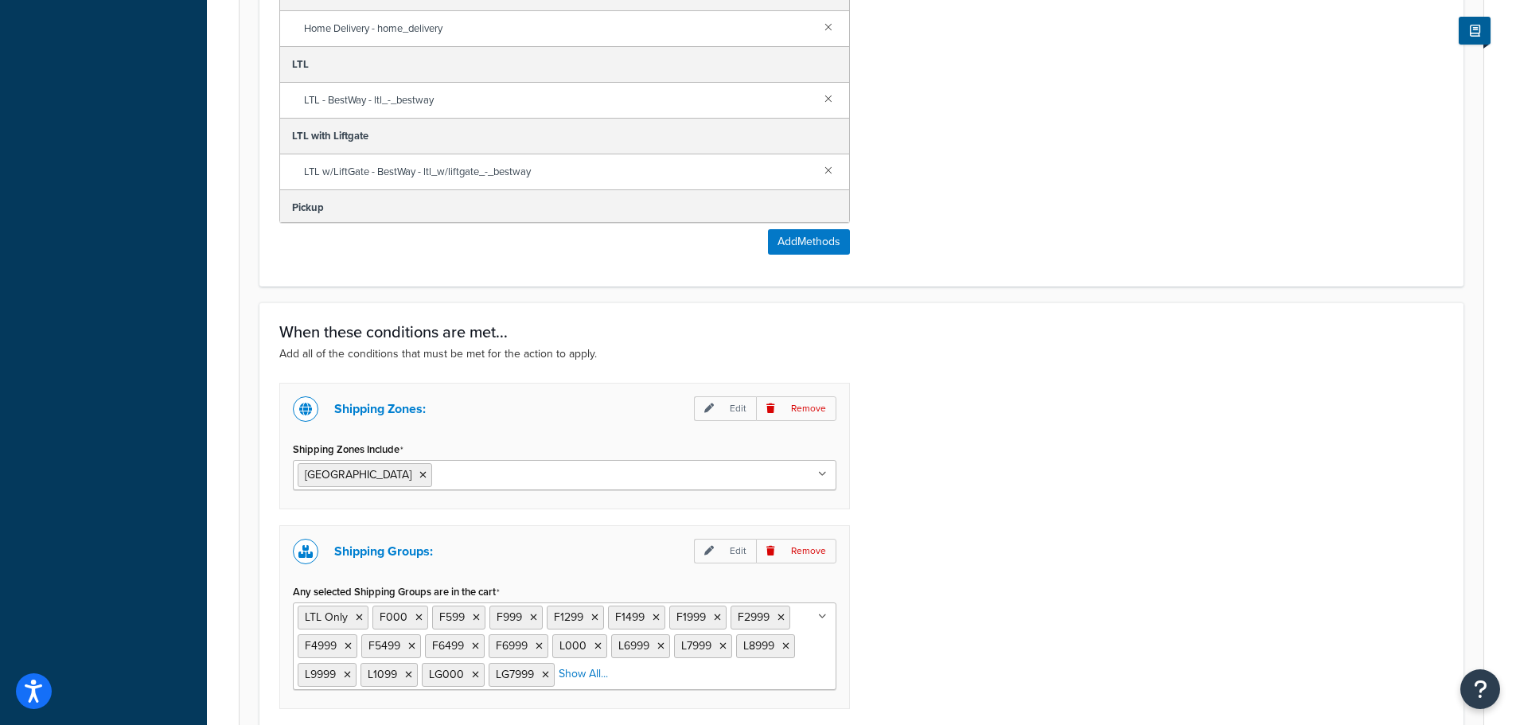
scroll to position [1081, 0]
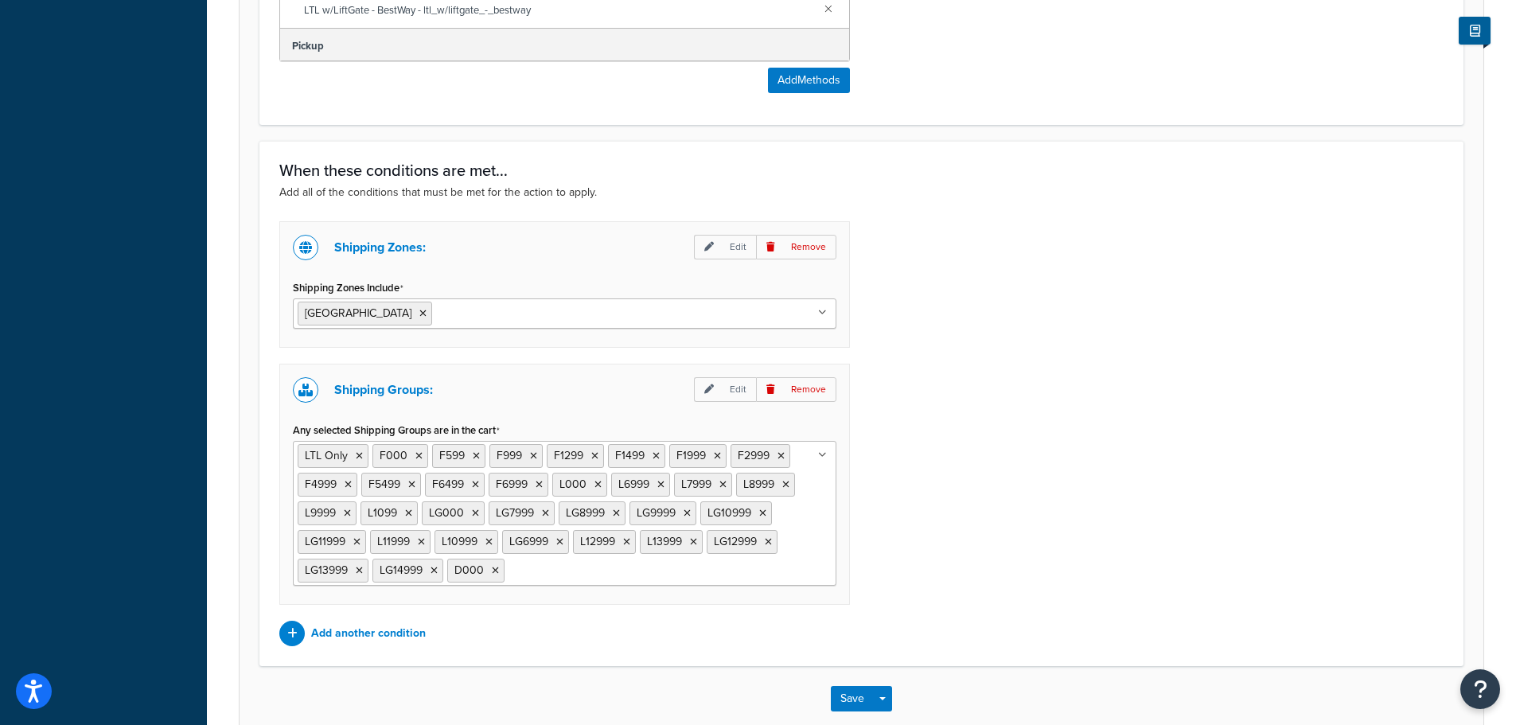
click at [725, 549] on ul "LTL Only F000 F599 F999 F1299 F1499 F1999 F2999 F4999 F5499 F6499 F6999 L000 L6…" at bounding box center [564, 513] width 543 height 145
type input "L14999"
click at [931, 572] on div "Shipping Zones: Edit Remove Shipping Zones Include Canada US 48 US APO US Picku…" at bounding box center [861, 433] width 1188 height 425
click at [299, 621] on div at bounding box center [291, 633] width 25 height 25
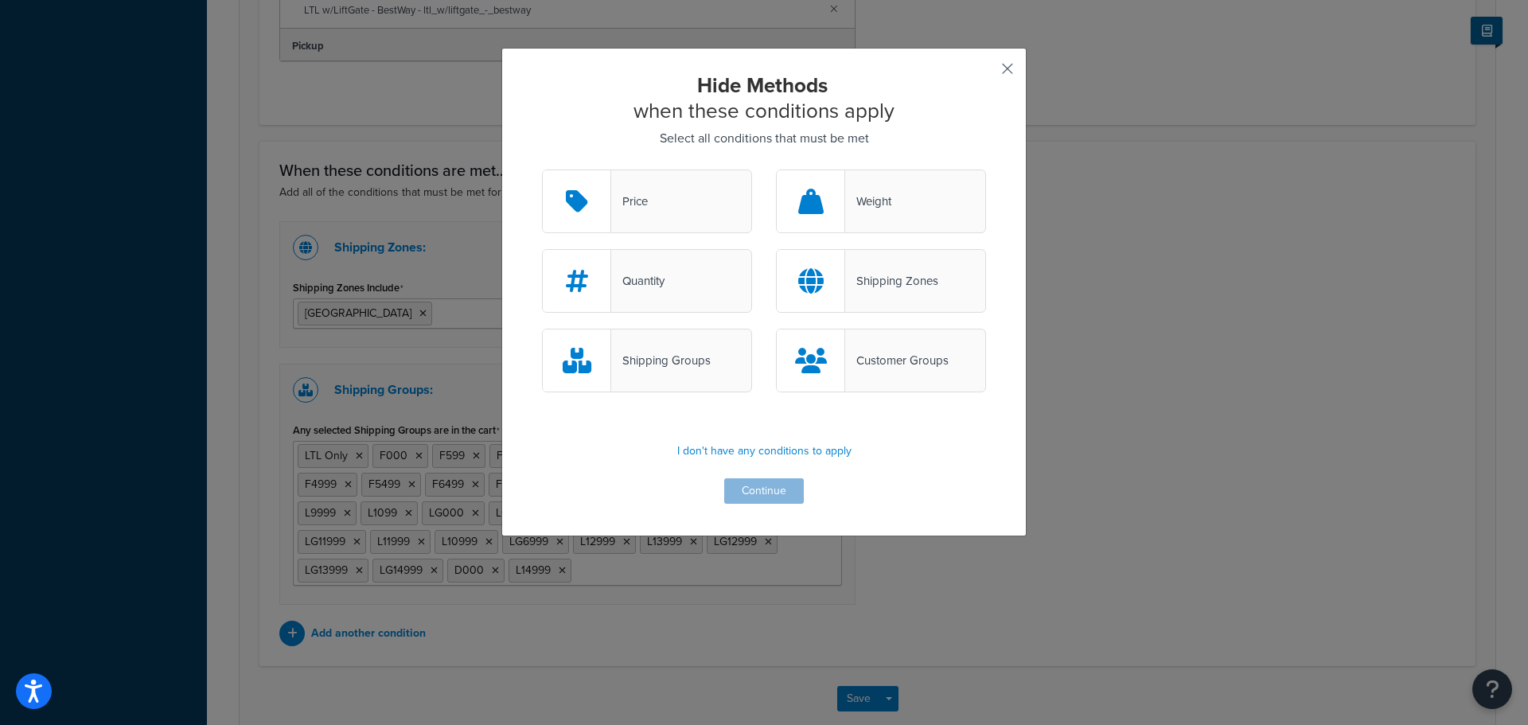
click at [986, 72] on button "button" at bounding box center [984, 74] width 4 height 4
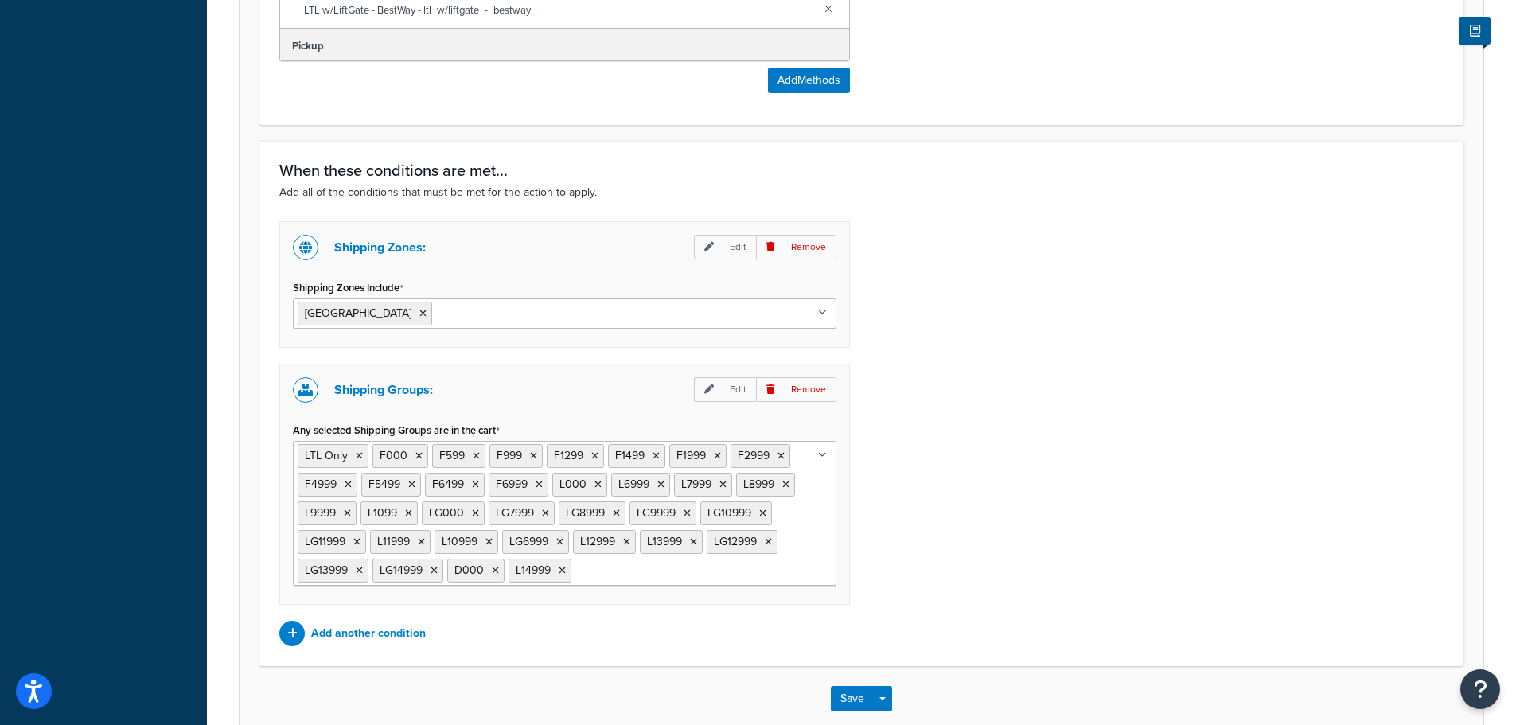
click at [637, 561] on input "Any selected Shipping Groups are in the cart" at bounding box center [645, 570] width 141 height 18
drag, startPoint x: 1038, startPoint y: 543, endPoint x: 1034, endPoint y: 551, distance: 9.6
click at [1038, 543] on div "Shipping Zones: Edit Remove Shipping Zones Include Canada US 48 US APO US Picku…" at bounding box center [861, 433] width 1188 height 425
click at [866, 686] on button "Save" at bounding box center [852, 698] width 43 height 25
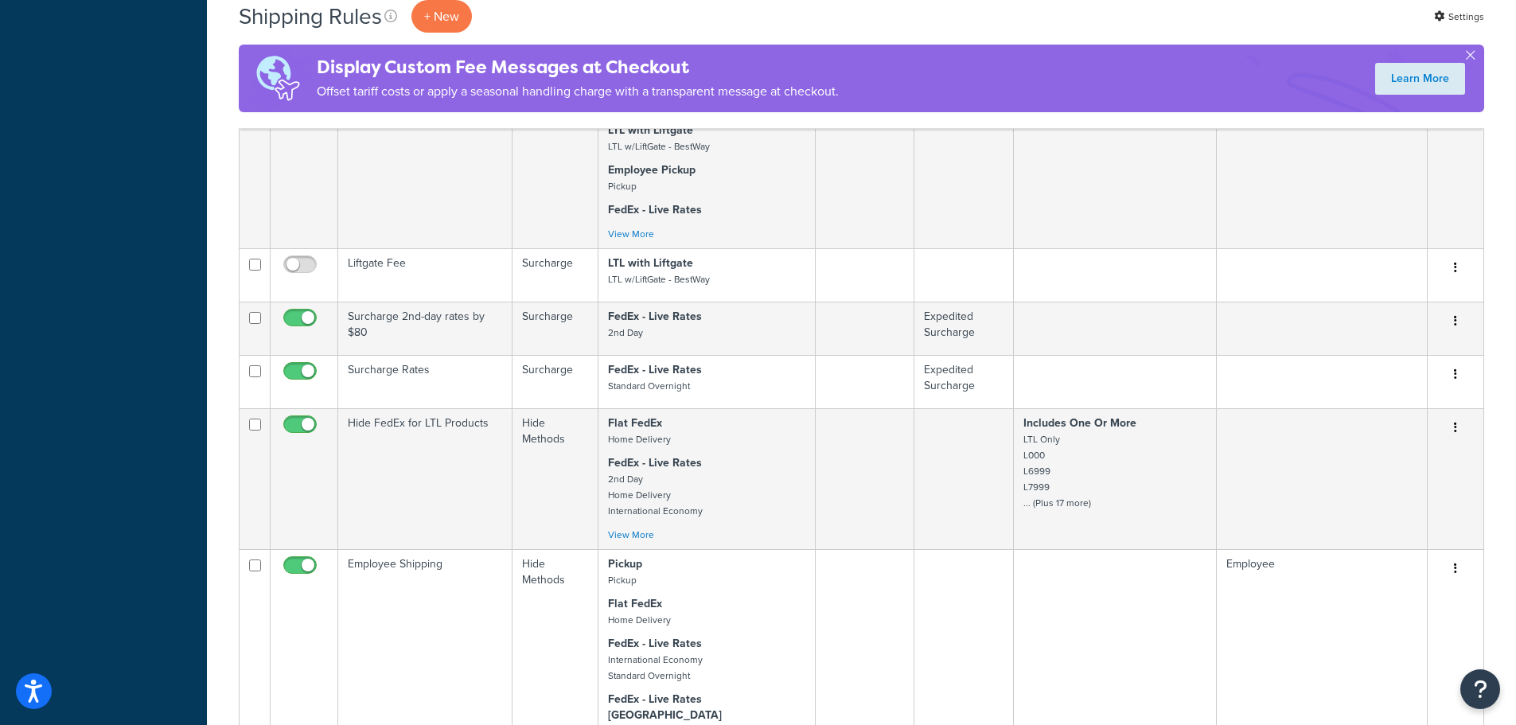
scroll to position [796, 0]
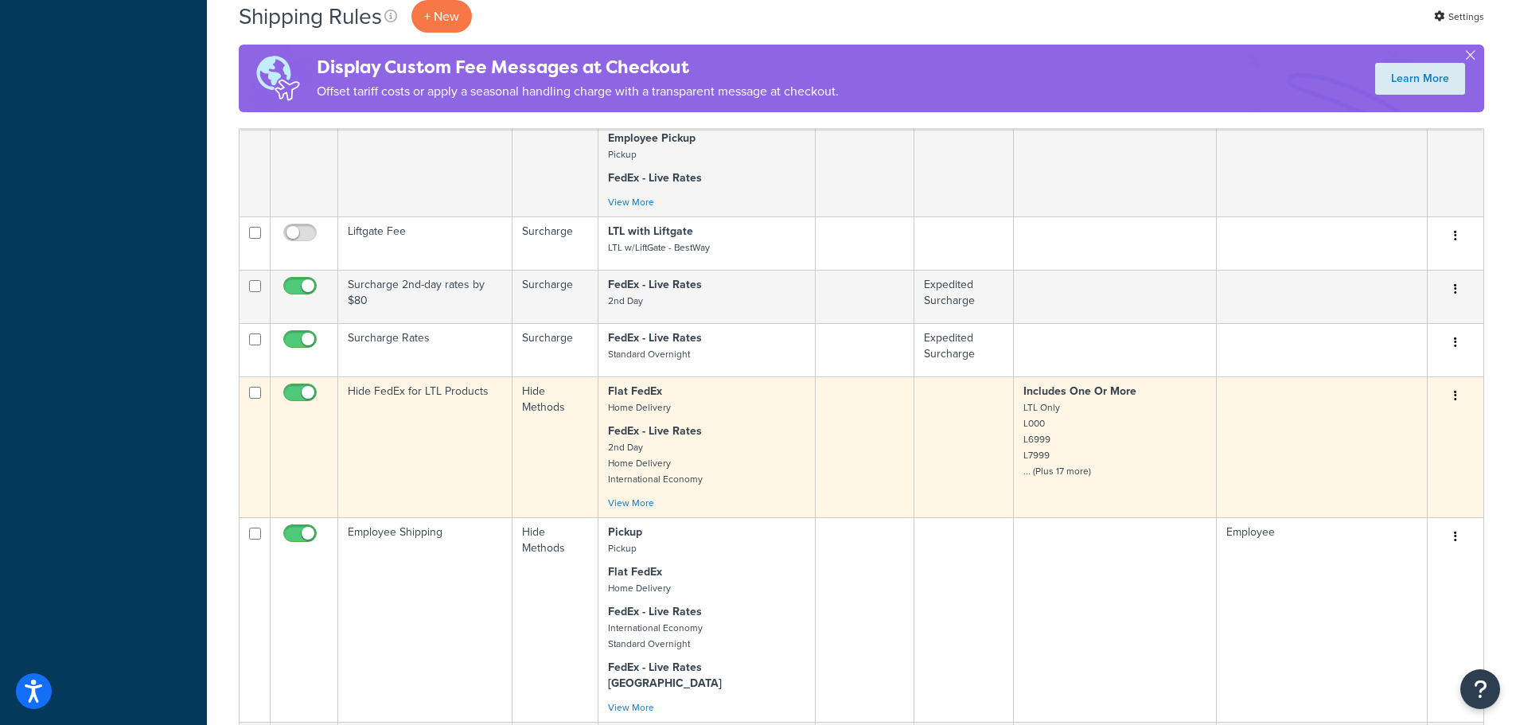
drag, startPoint x: 1038, startPoint y: 403, endPoint x: 1059, endPoint y: 410, distance: 22.4
click at [1038, 403] on small "LTL Only L000 L6999 L7999 ... (Plus 17 more)" at bounding box center [1057, 439] width 68 height 78
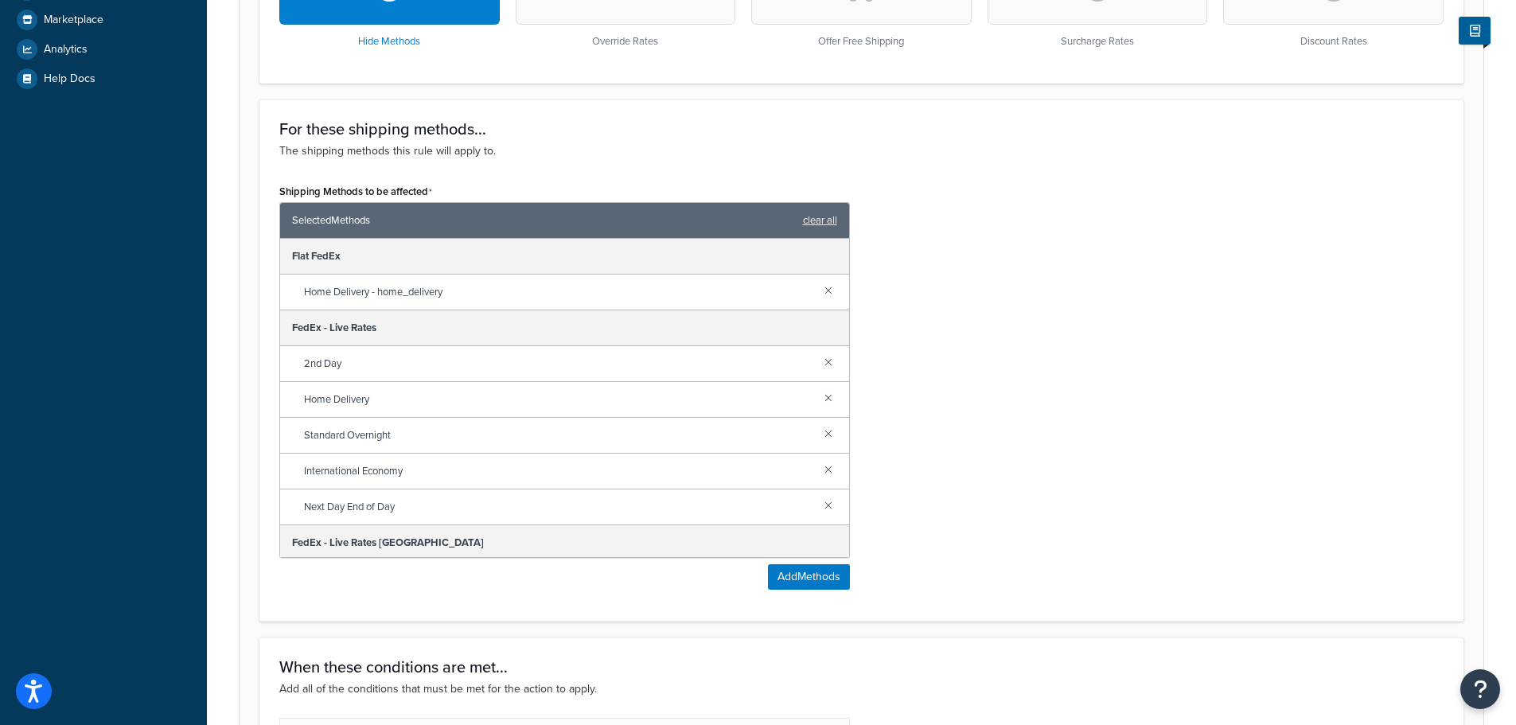
scroll to position [875, 0]
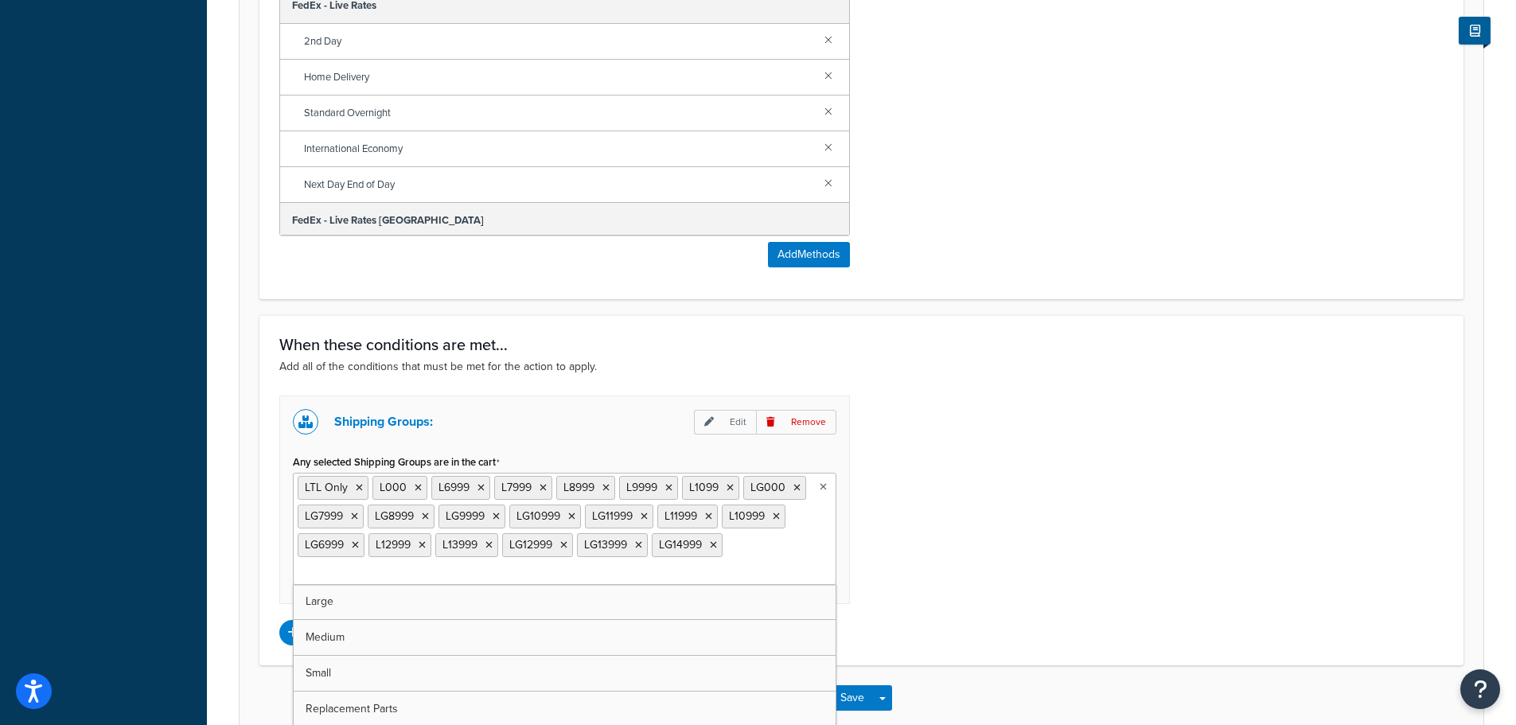
click at [765, 546] on ul "LTL Only L000 L6999 L7999 L8999 L9999 L1099 LG000 LG7999 LG8999 LG9999 LG10999 …" at bounding box center [564, 529] width 543 height 112
click at [753, 557] on ul "LTL Only L000 L6999 L7999 L8999 L9999 L1099 LG000 LG7999 LG8999 LG9999 LG10999 …" at bounding box center [564, 529] width 543 height 112
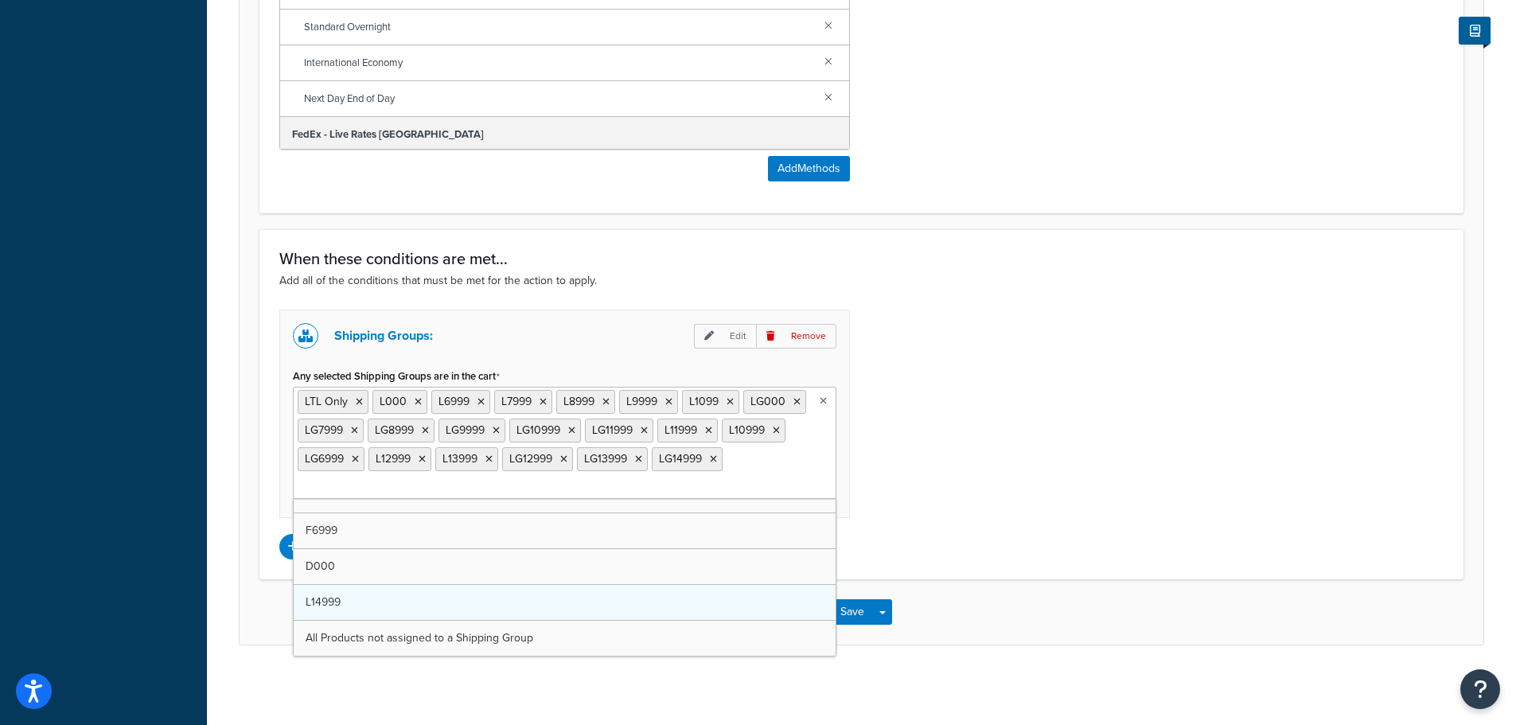
scroll to position [450, 0]
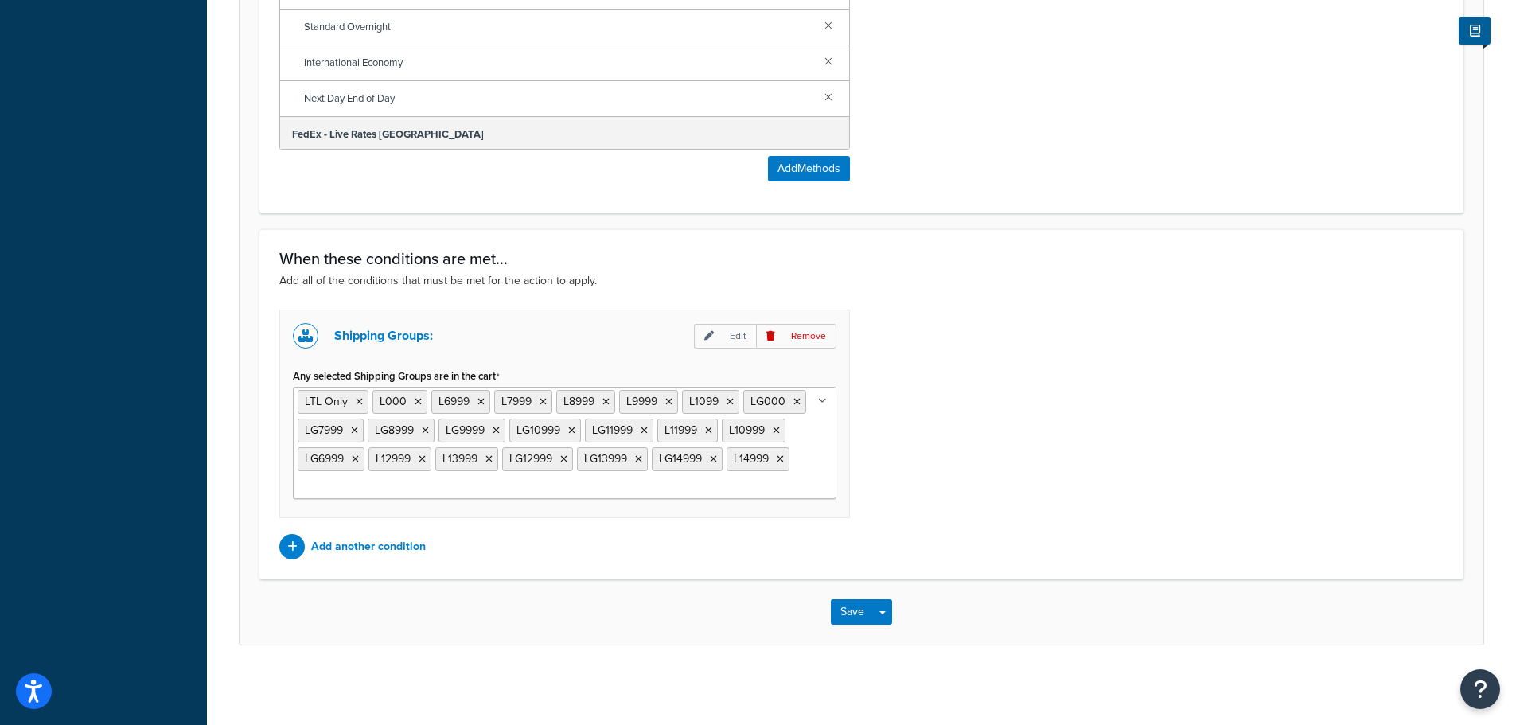
click at [940, 495] on div "Shipping Groups: Edit Remove Any selected Shipping Groups are in the cart LTL O…" at bounding box center [861, 435] width 1188 height 250
click at [851, 617] on button "Save" at bounding box center [852, 611] width 43 height 25
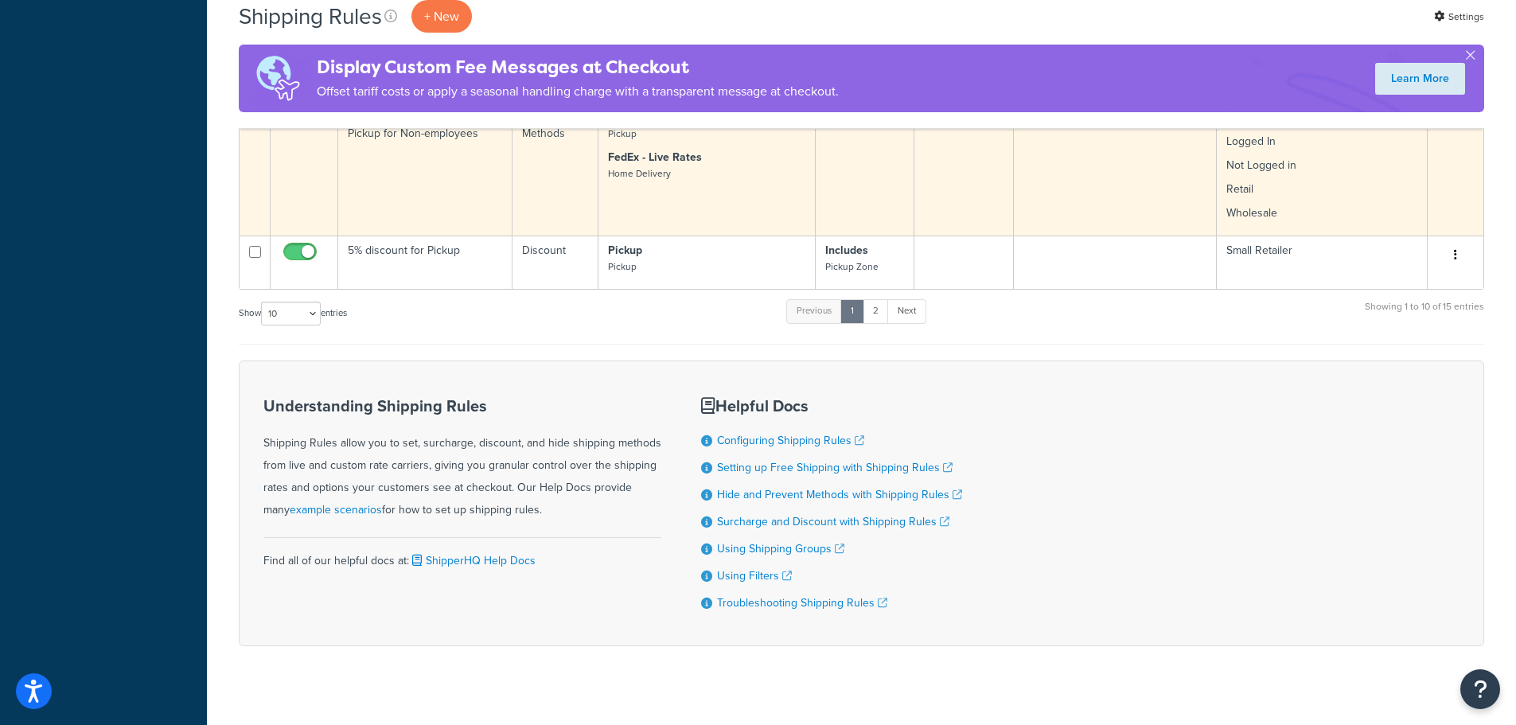
scroll to position [1422, 0]
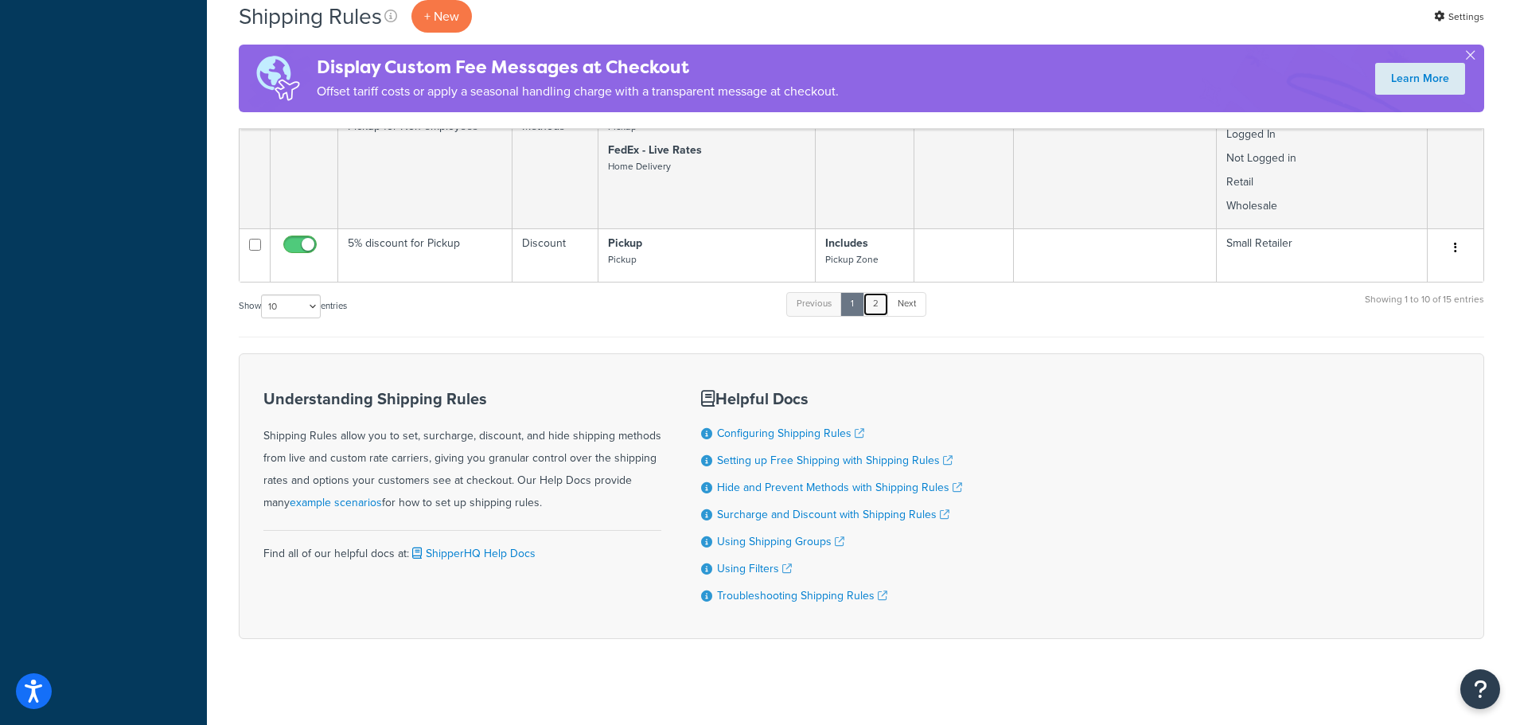
click at [884, 292] on link "2" at bounding box center [875, 304] width 26 height 24
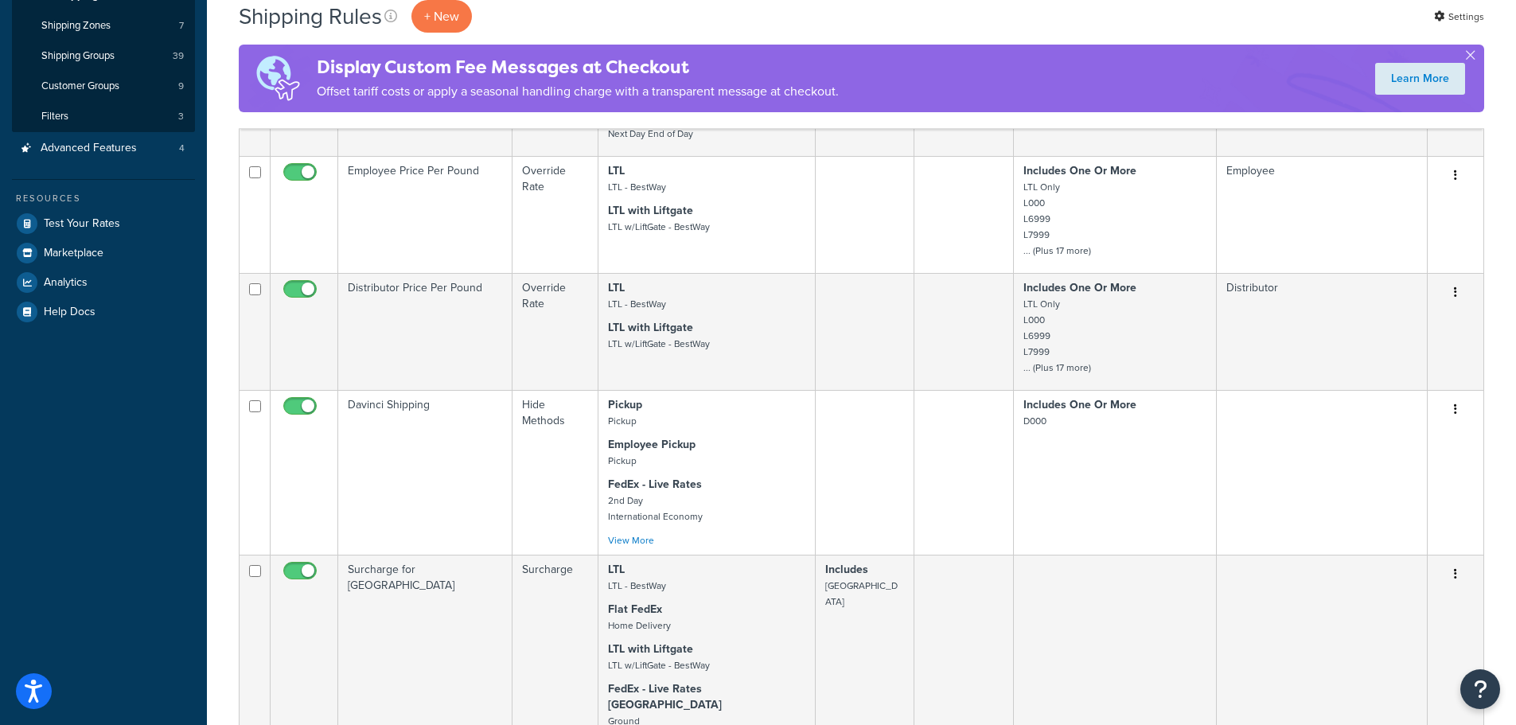
scroll to position [2, 0]
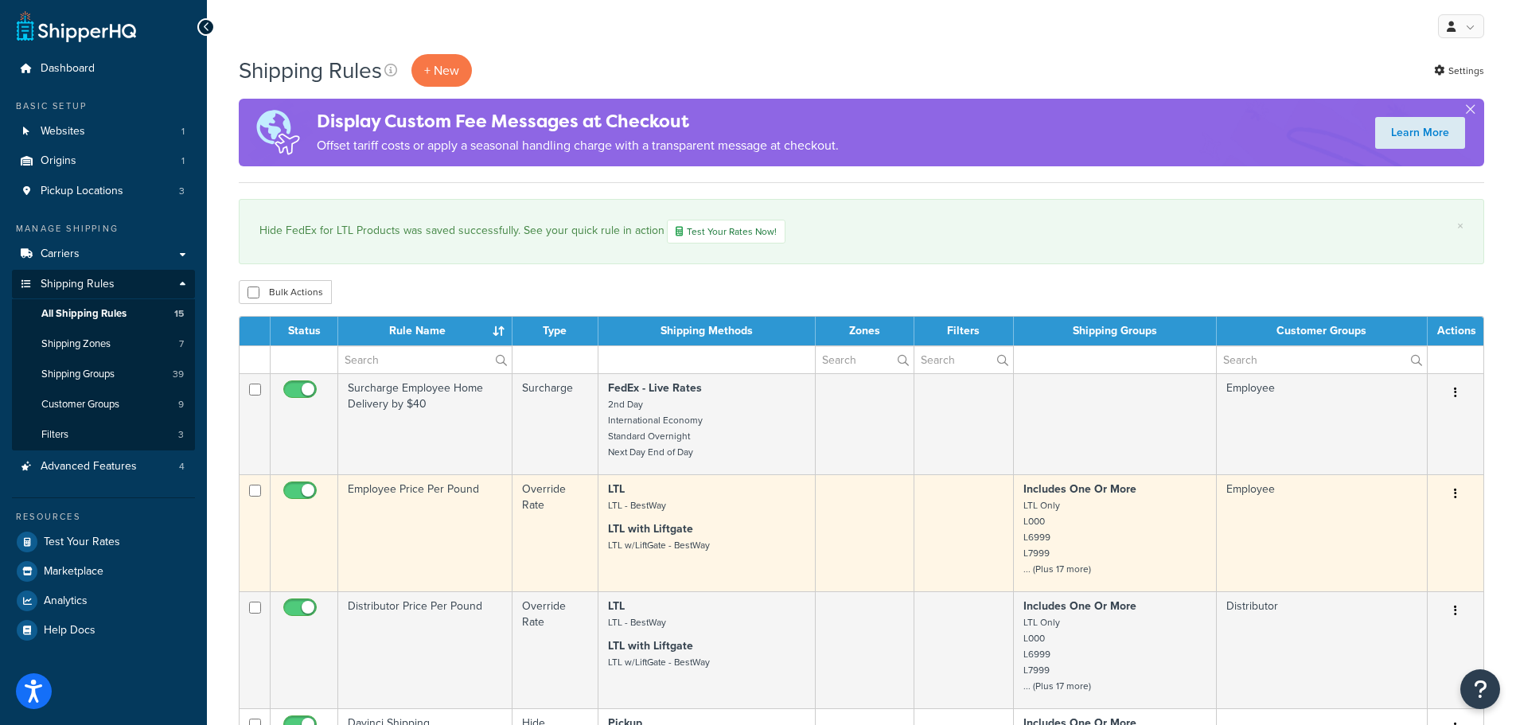
click at [1122, 514] on p "Includes One Or More LTL Only L000 L6999 L7999 ... (Plus 17 more)" at bounding box center [1114, 528] width 183 height 95
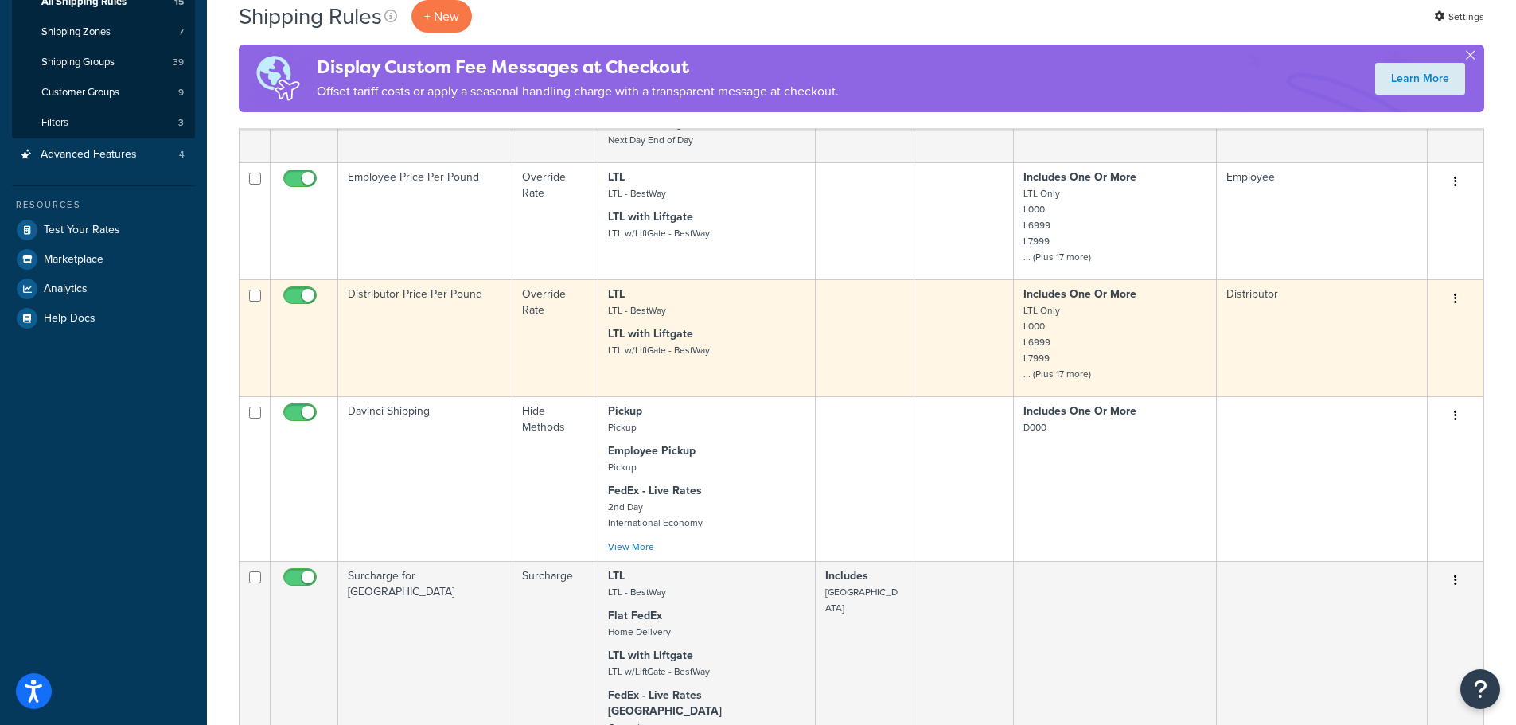
scroll to position [320, 0]
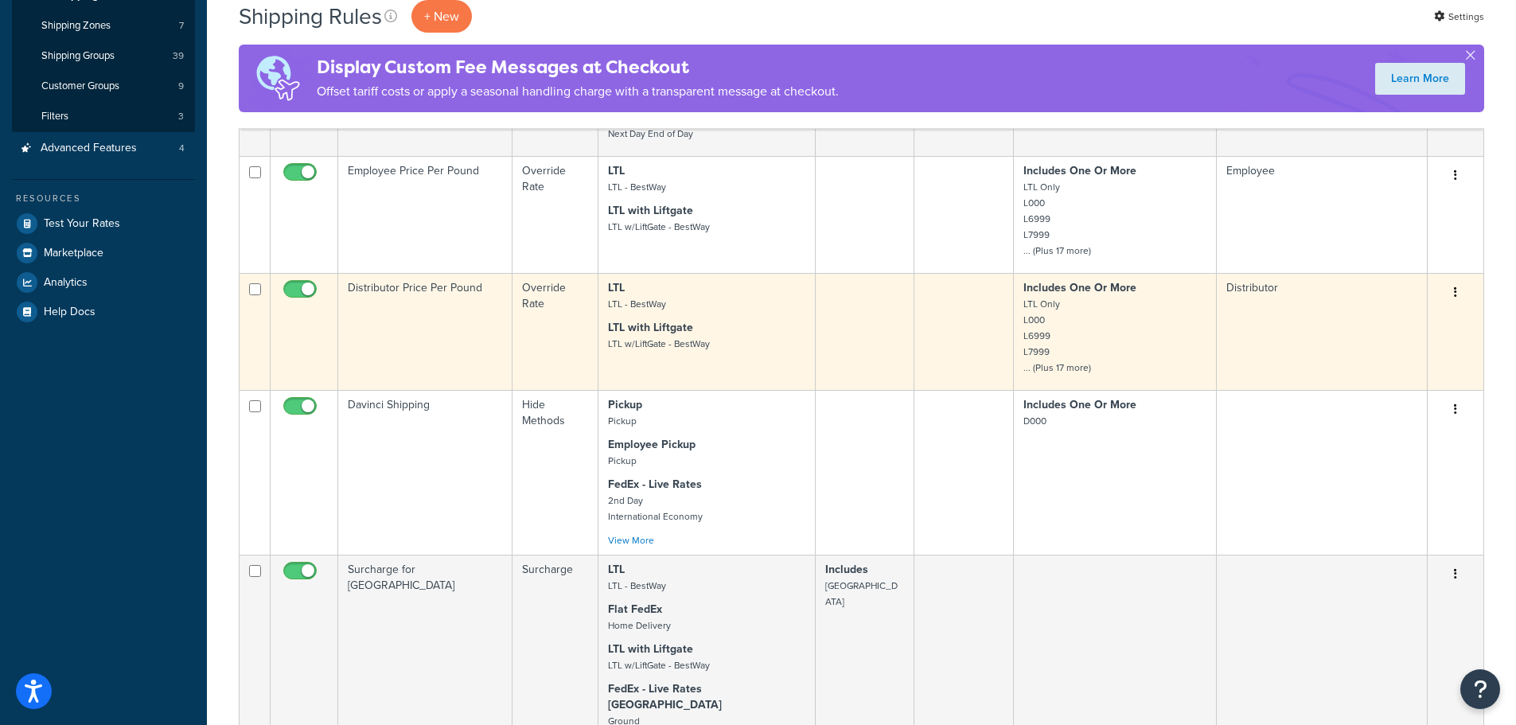
click at [1107, 339] on p "Includes One Or More LTL Only L000 L6999 L7999 ... (Plus 17 more)" at bounding box center [1114, 327] width 183 height 95
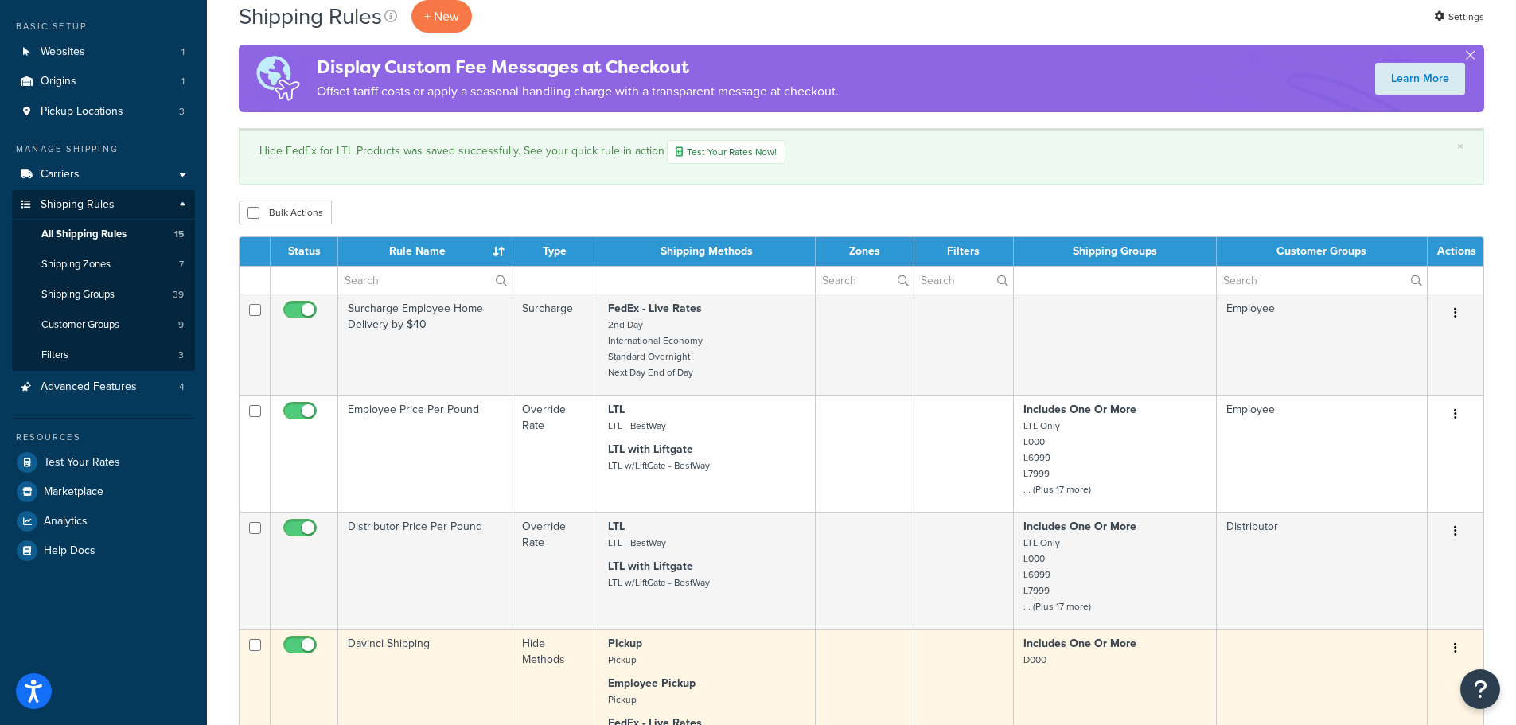
scroll to position [0, 0]
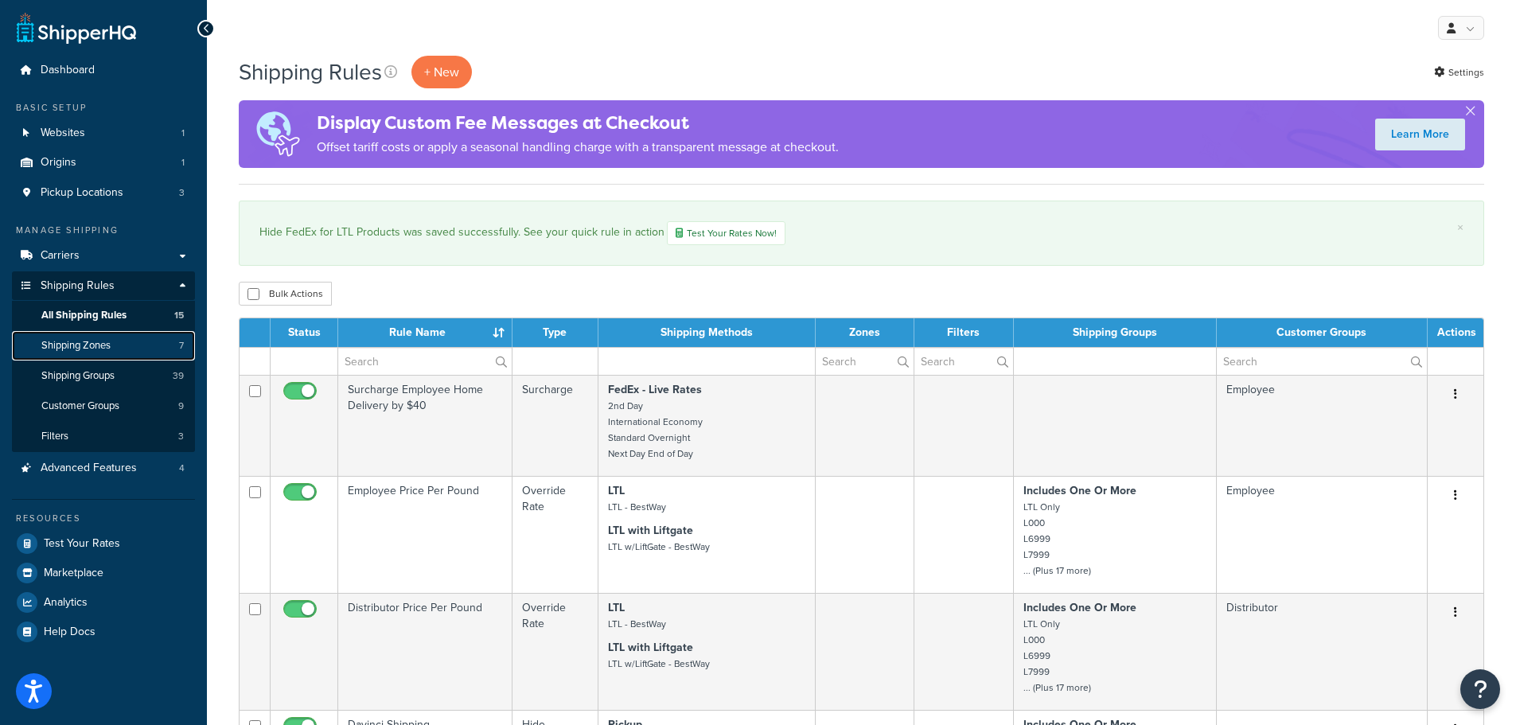
click at [71, 345] on span "Shipping Zones" at bounding box center [75, 346] width 69 height 14
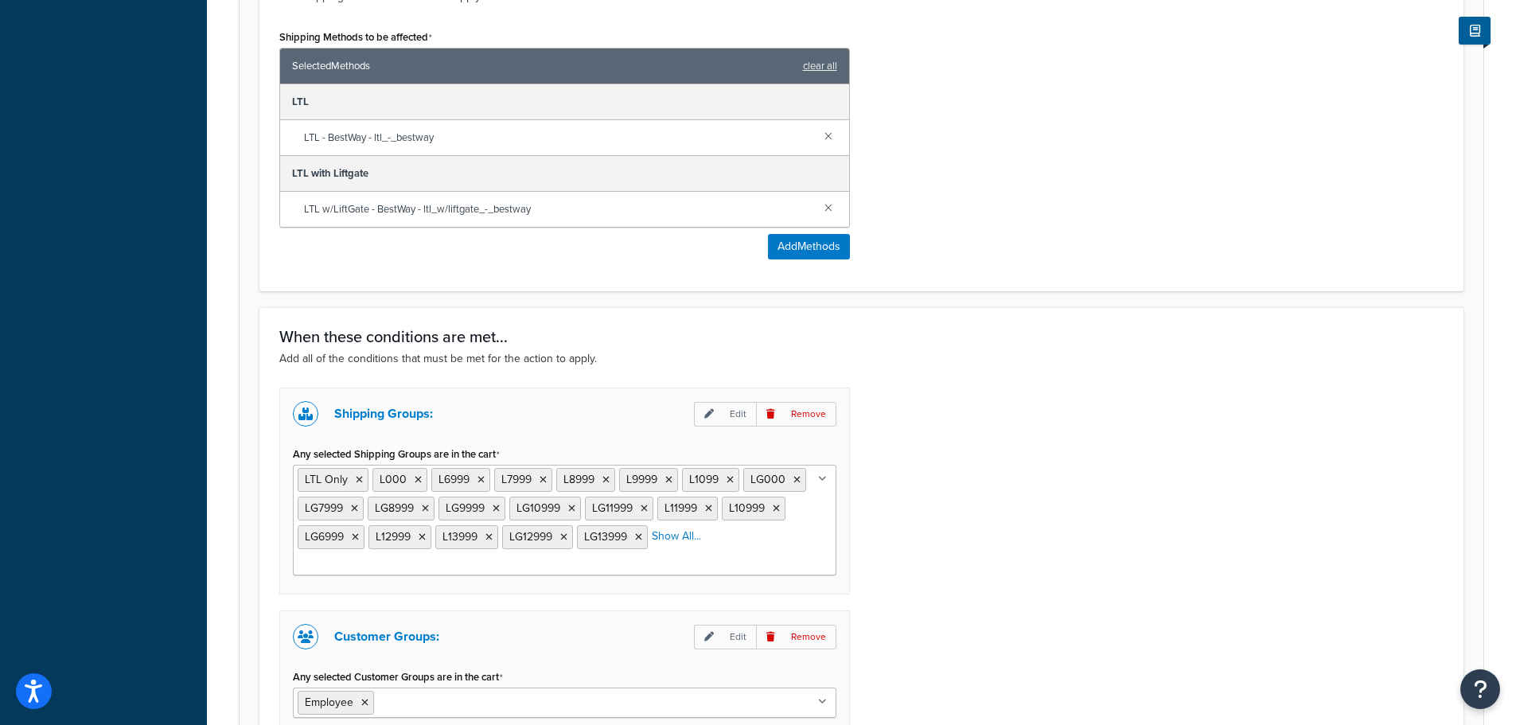
scroll to position [1138, 0]
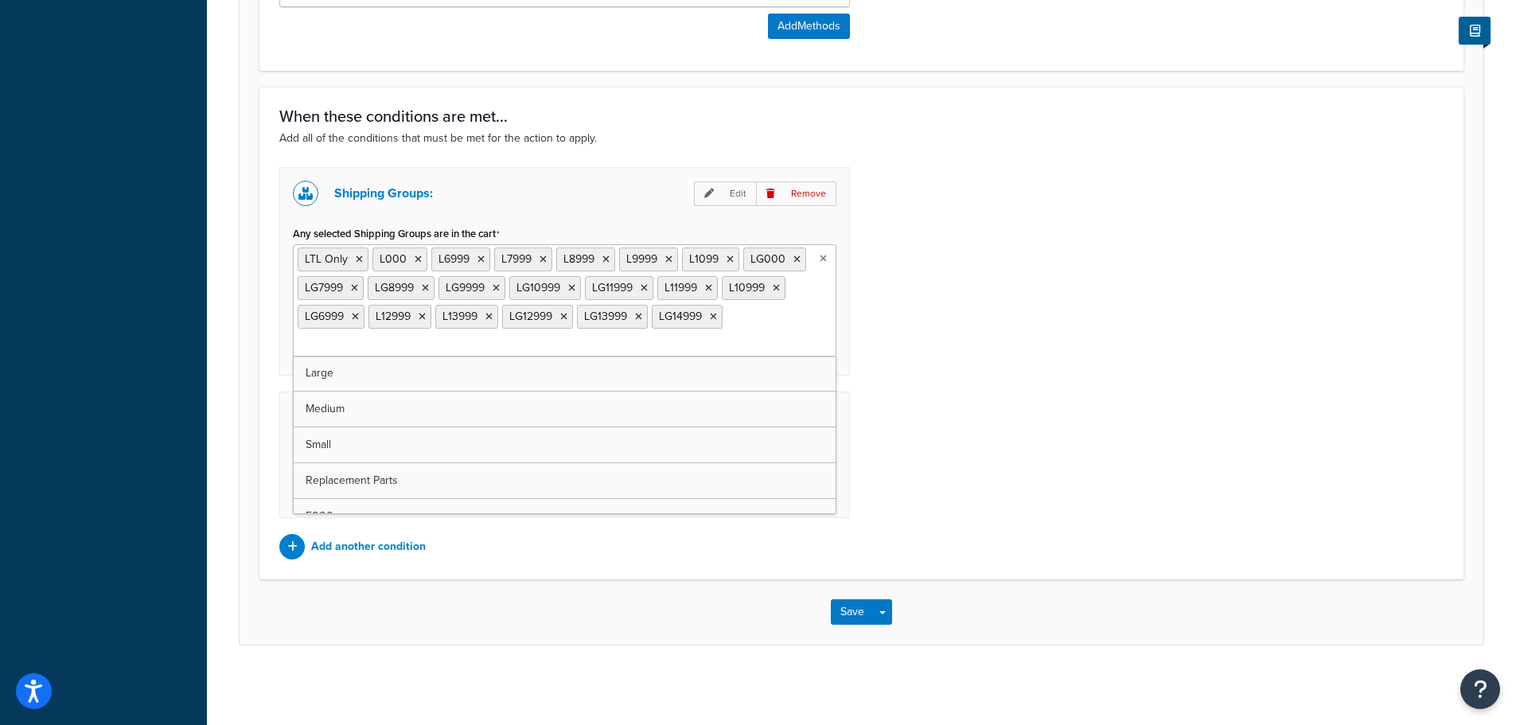
click at [756, 326] on ul "LTL Only L000 L6999 L7999 L8999 L9999 L1099 LG000 LG7999 LG8999 LG9999 LG10999 …" at bounding box center [564, 300] width 543 height 112
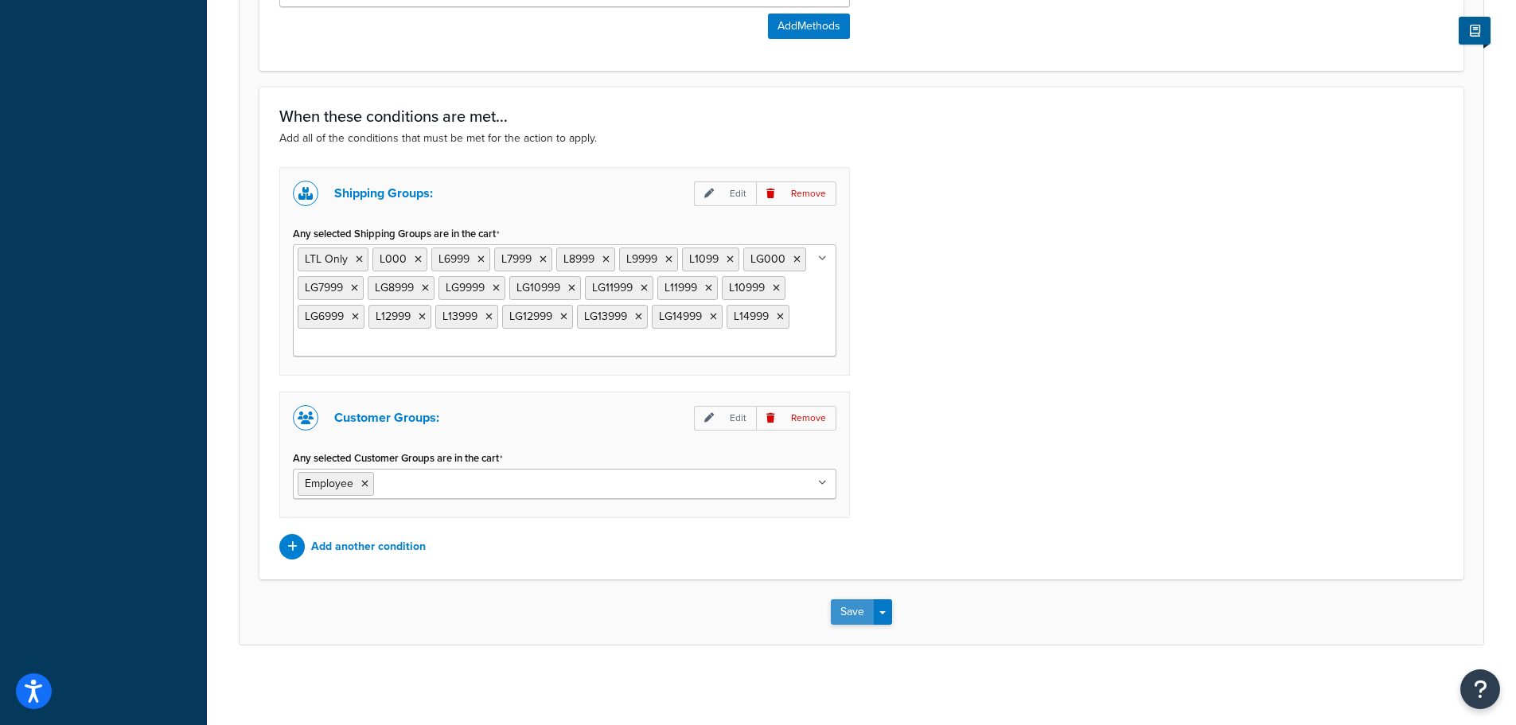
click at [851, 613] on button "Save" at bounding box center [852, 611] width 43 height 25
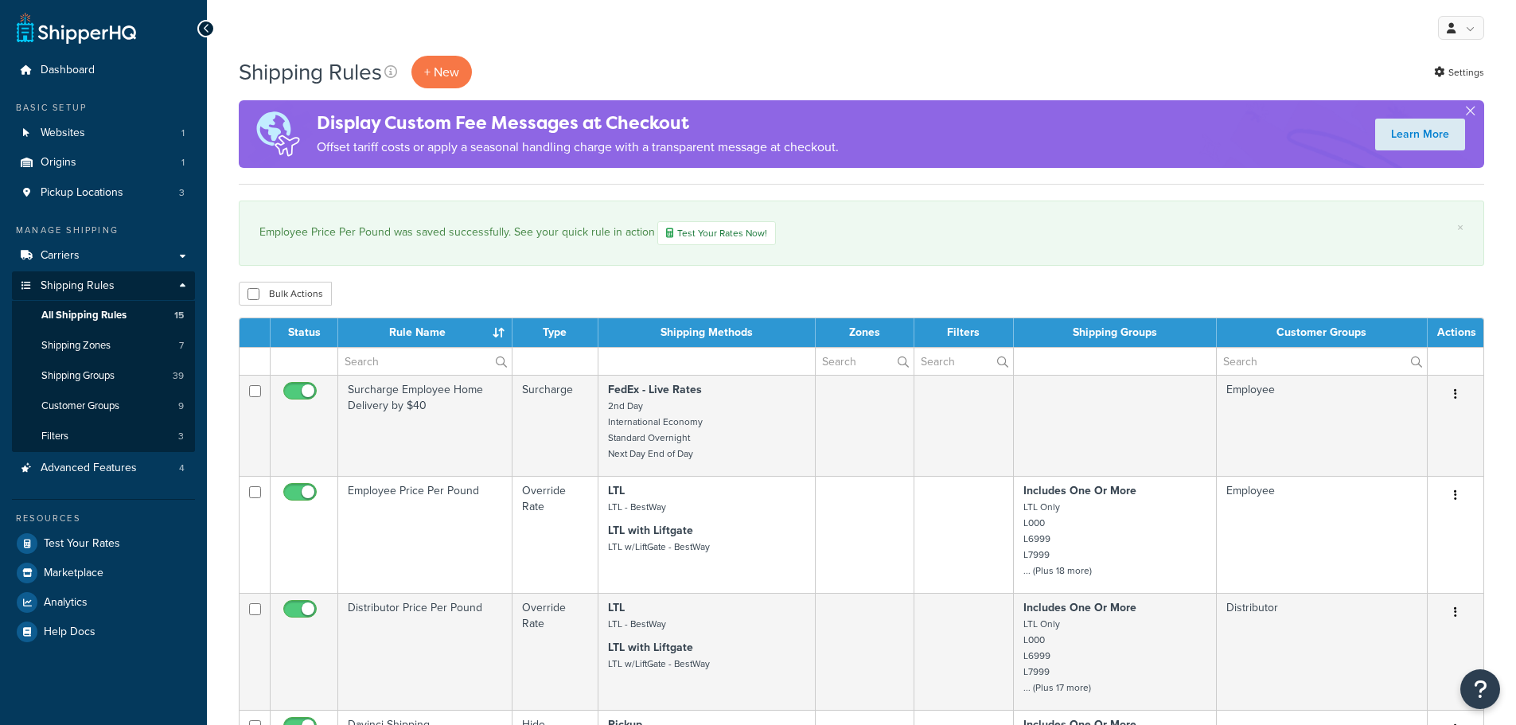
click at [206, 28] on icon at bounding box center [206, 28] width 7 height 11
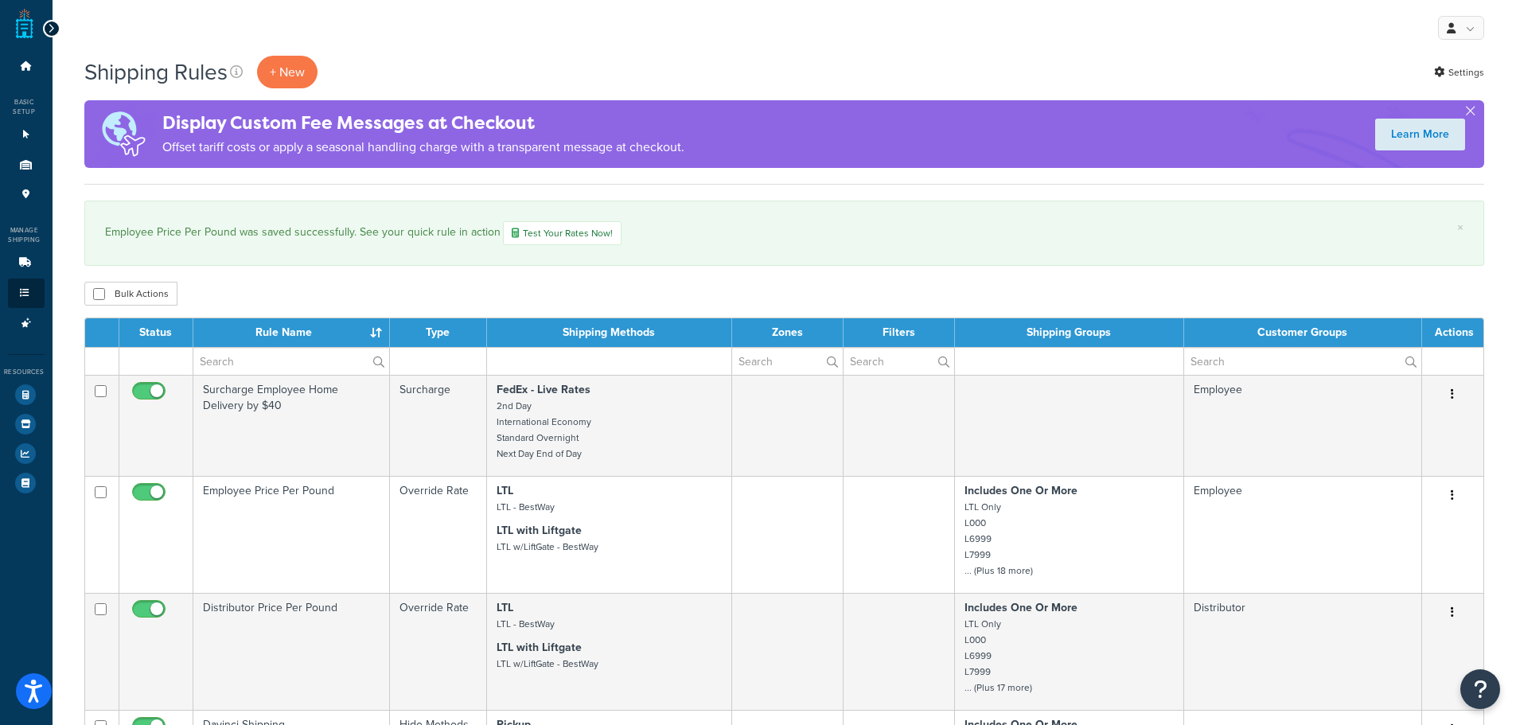
click at [53, 21] on div at bounding box center [52, 29] width 18 height 18
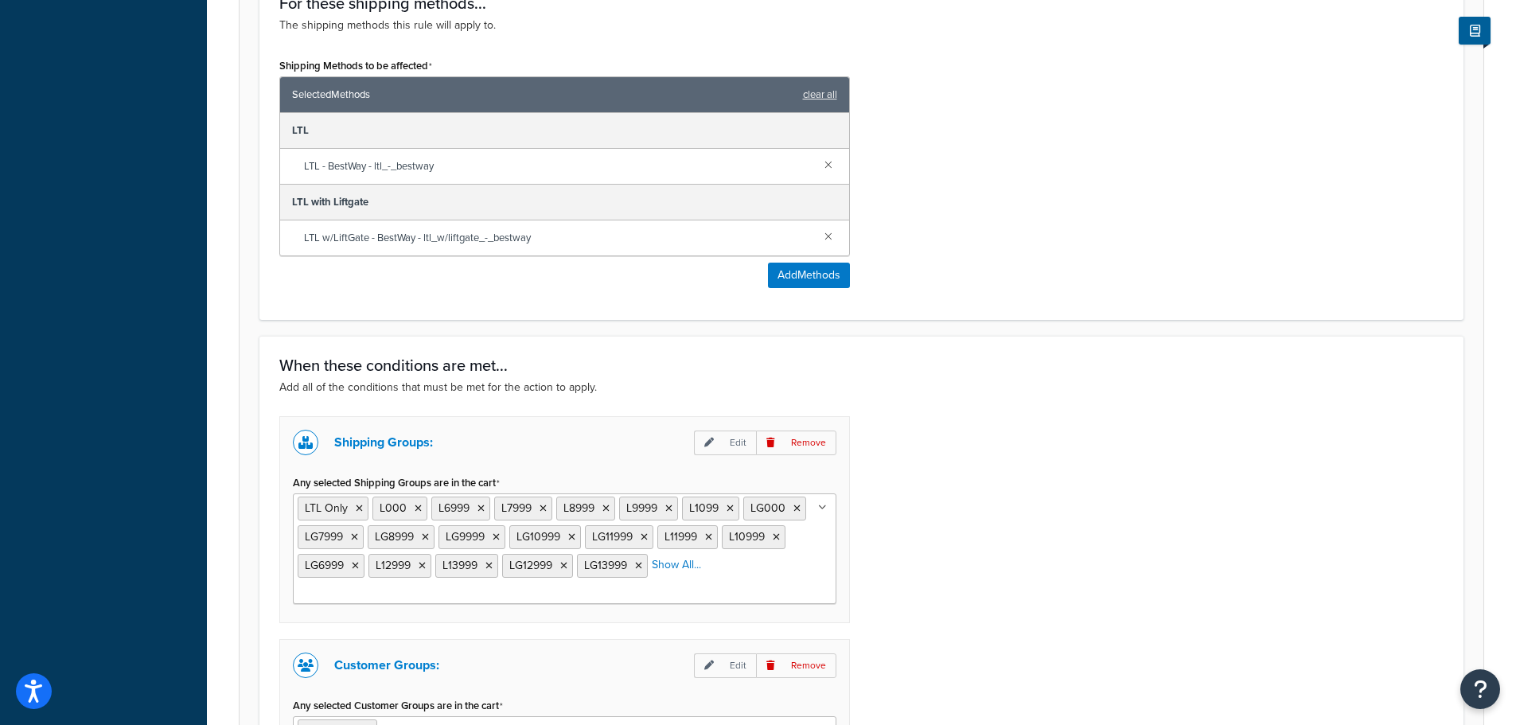
scroll to position [1114, 0]
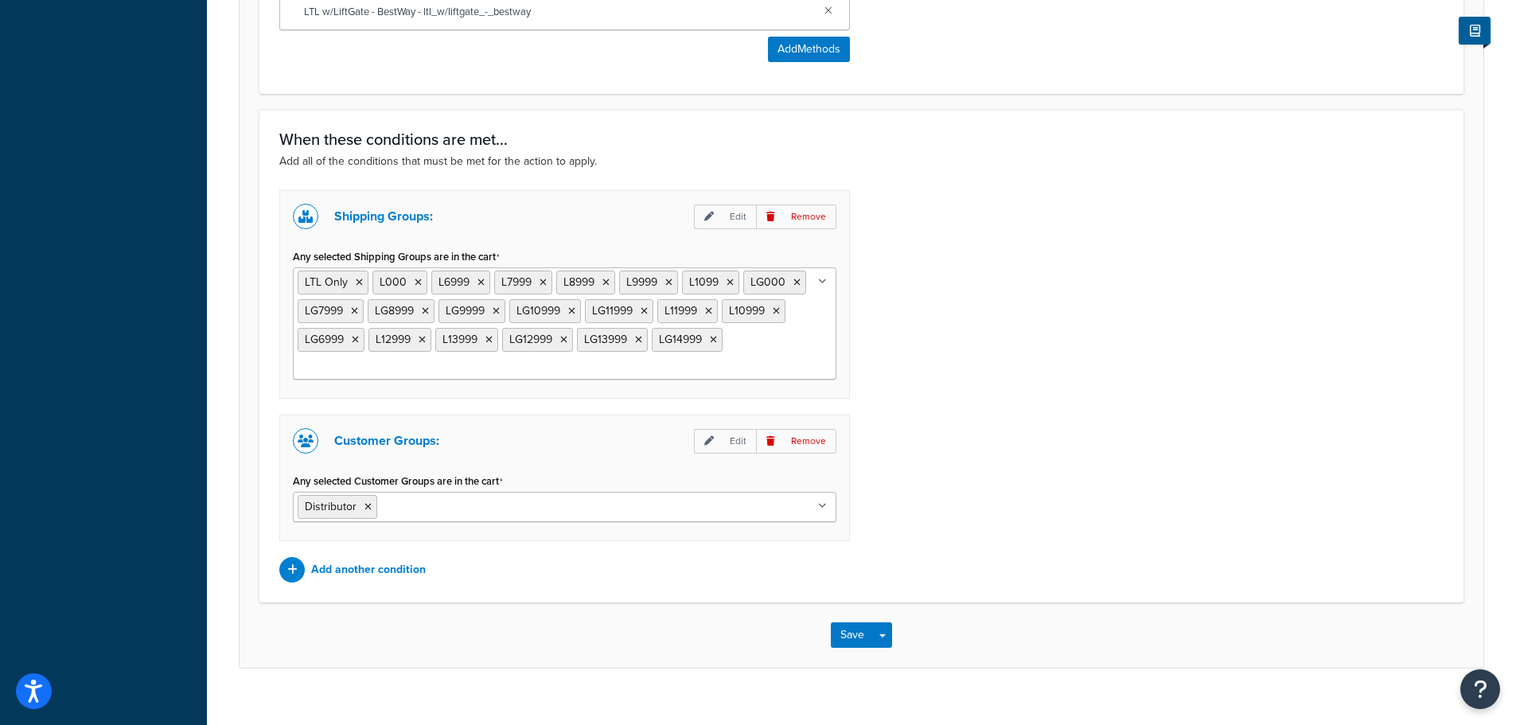
click at [788, 350] on ul "LTL Only L000 L6999 L7999 L8999 L9999 L1099 LG000 LG7999 LG8999 LG9999 LG10999 …" at bounding box center [564, 323] width 543 height 112
drag, startPoint x: 836, startPoint y: 427, endPoint x: 838, endPoint y: 439, distance: 12.0
click at [838, 439] on div "Customer Groups: Edit Remove Any selected Customer Groups are in the cart Distr…" at bounding box center [564, 478] width 570 height 127
click at [797, 360] on ul "LTL Only L000 L6999 L7999 L8999 L9999 L1099 LG000 LG7999 LG8999 LG9999 LG10999 …" at bounding box center [564, 323] width 543 height 112
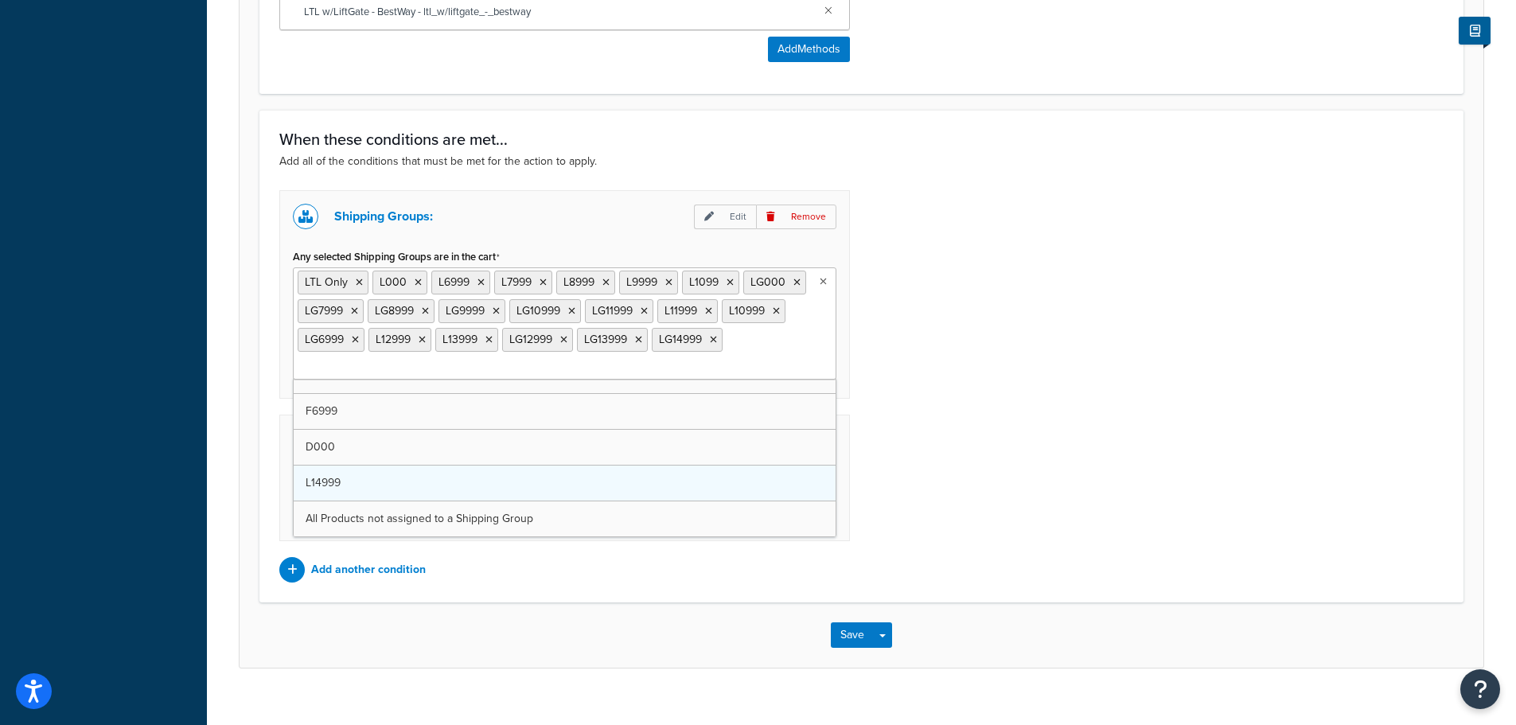
scroll to position [450, 0]
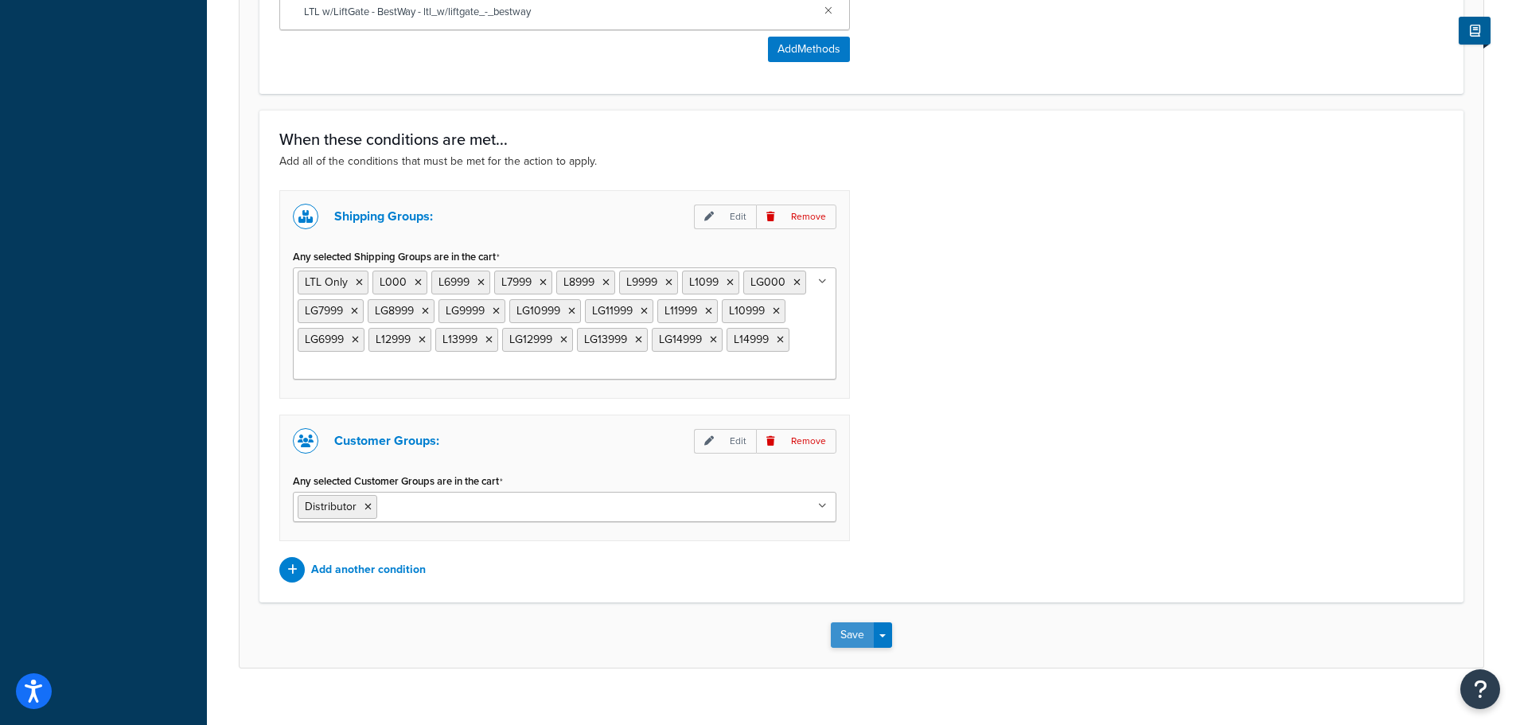
click at [857, 639] on button "Save" at bounding box center [852, 634] width 43 height 25
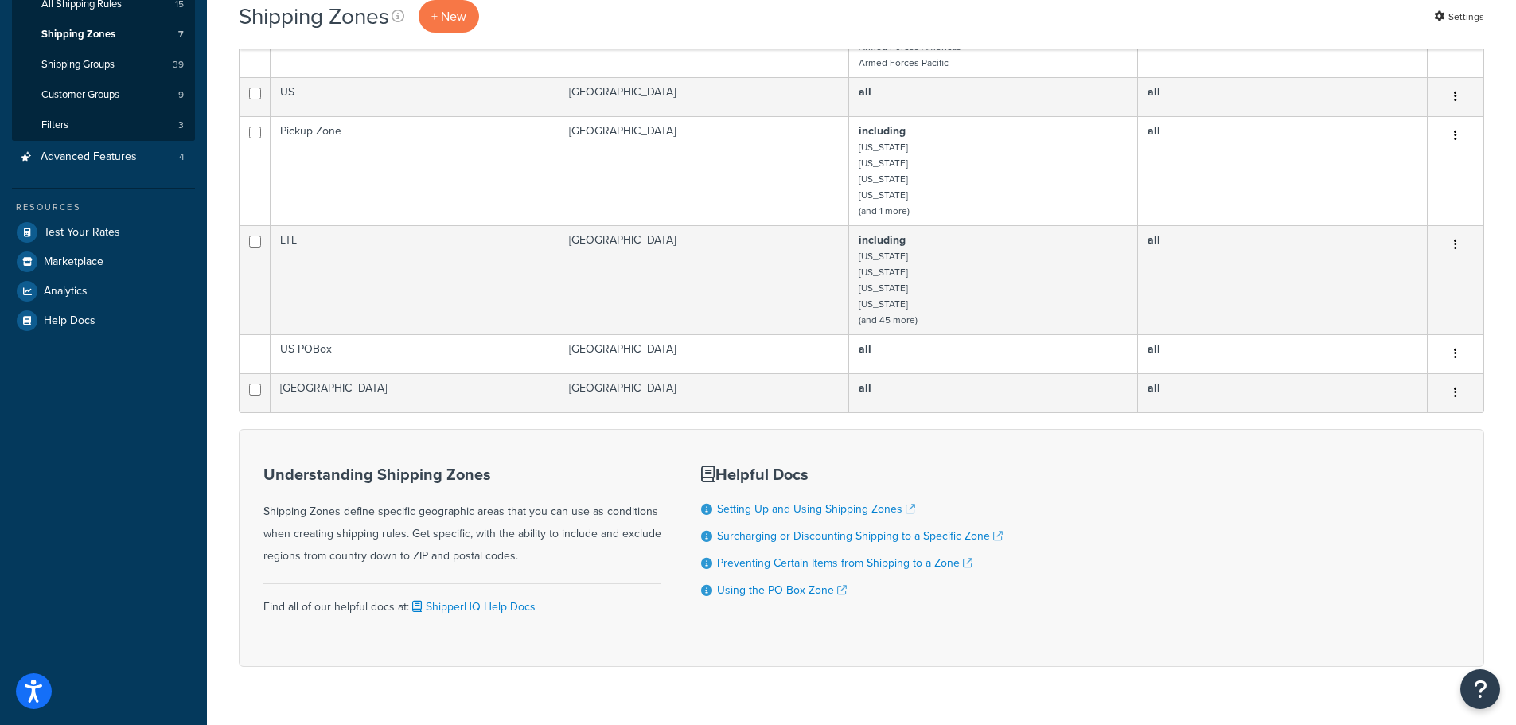
scroll to position [333, 0]
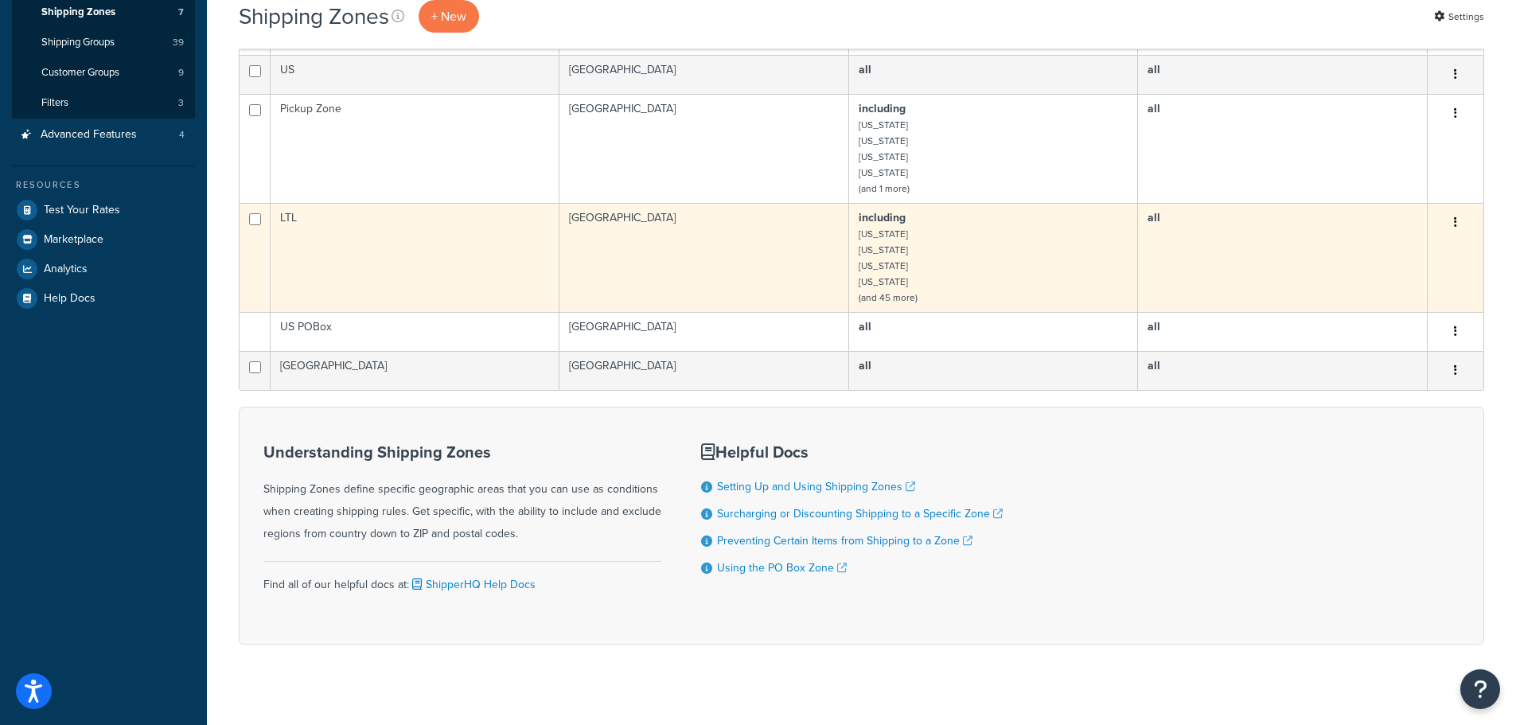
click at [1452, 213] on button "button" at bounding box center [1455, 222] width 22 height 25
click at [1380, 236] on link "Edit" at bounding box center [1391, 239] width 126 height 33
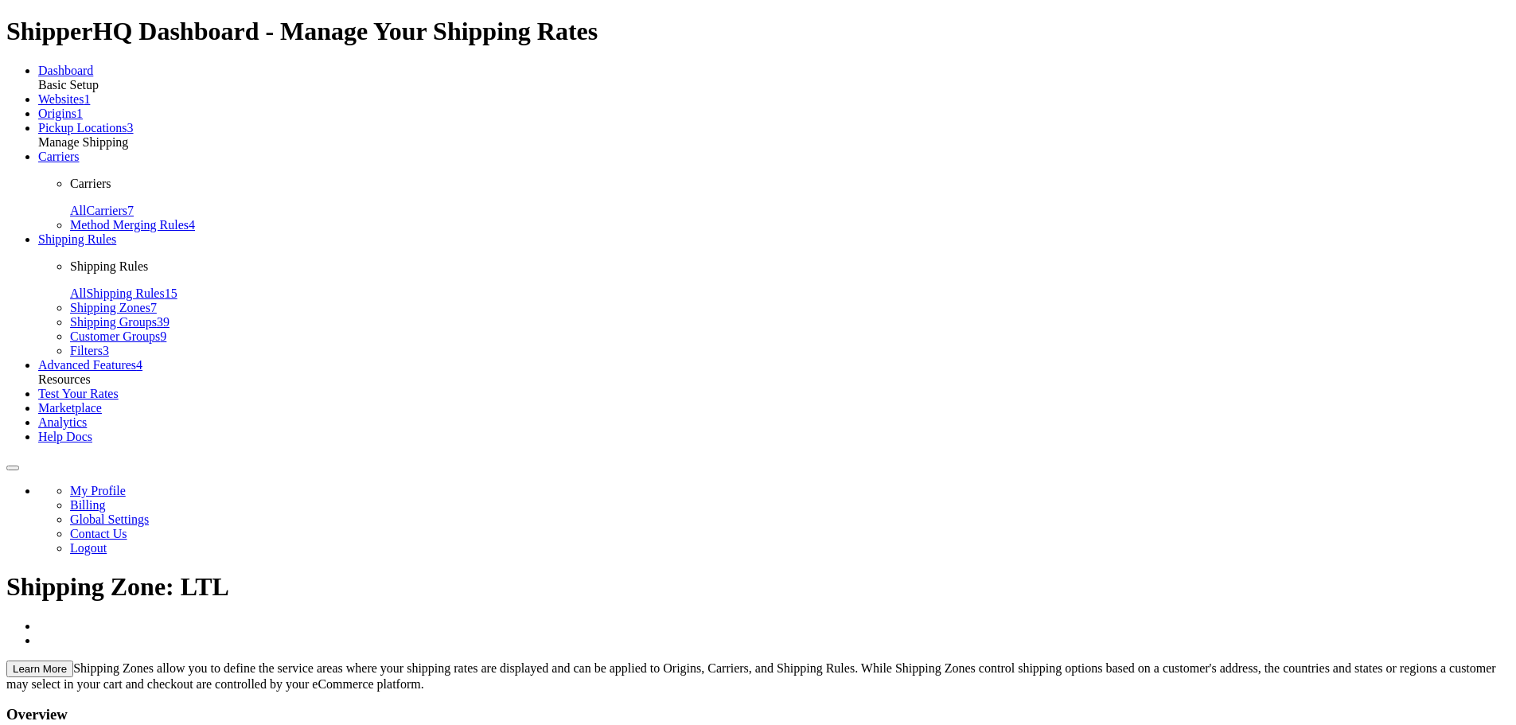
select select "including"
click at [70, 314] on span "Shipping Zones" at bounding box center [110, 308] width 80 height 14
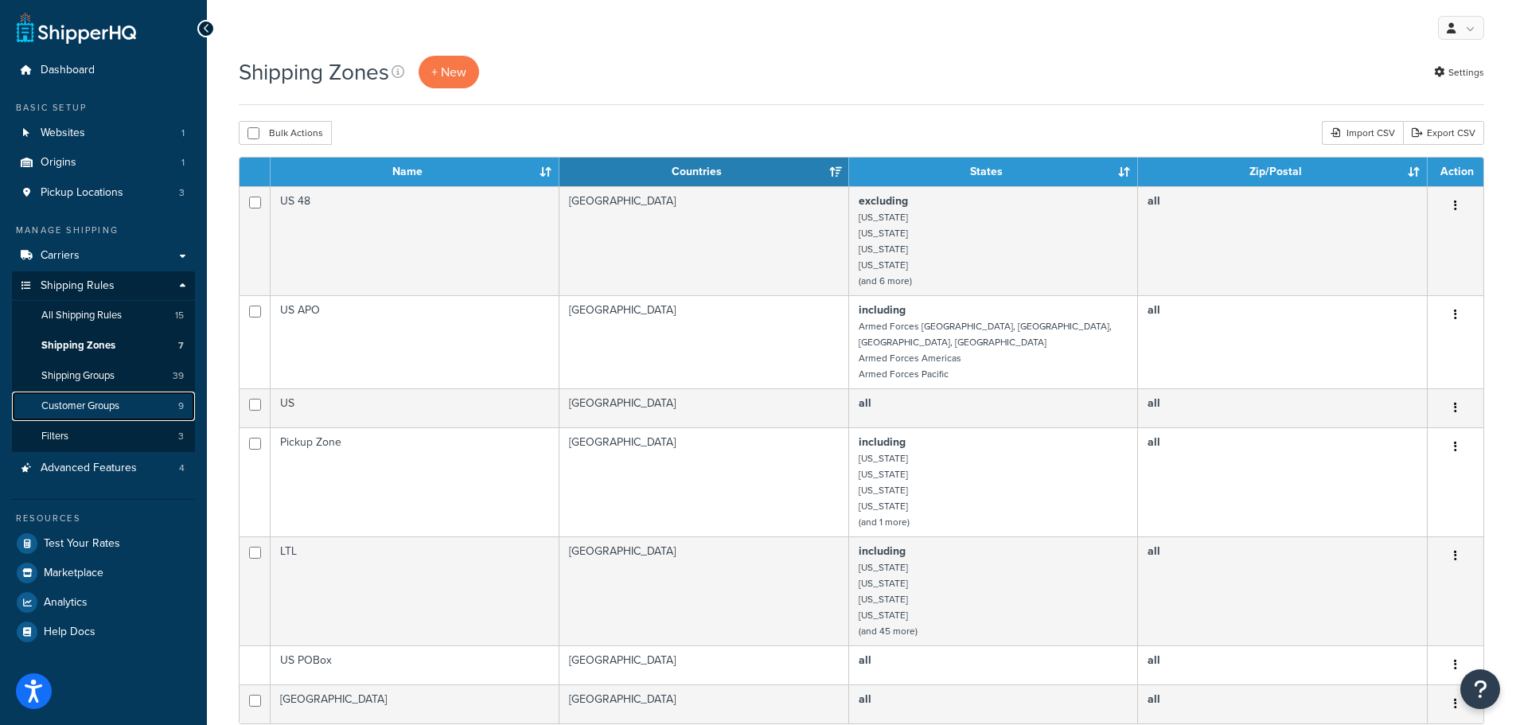
click at [72, 404] on span "Customer Groups" at bounding box center [80, 406] width 78 height 14
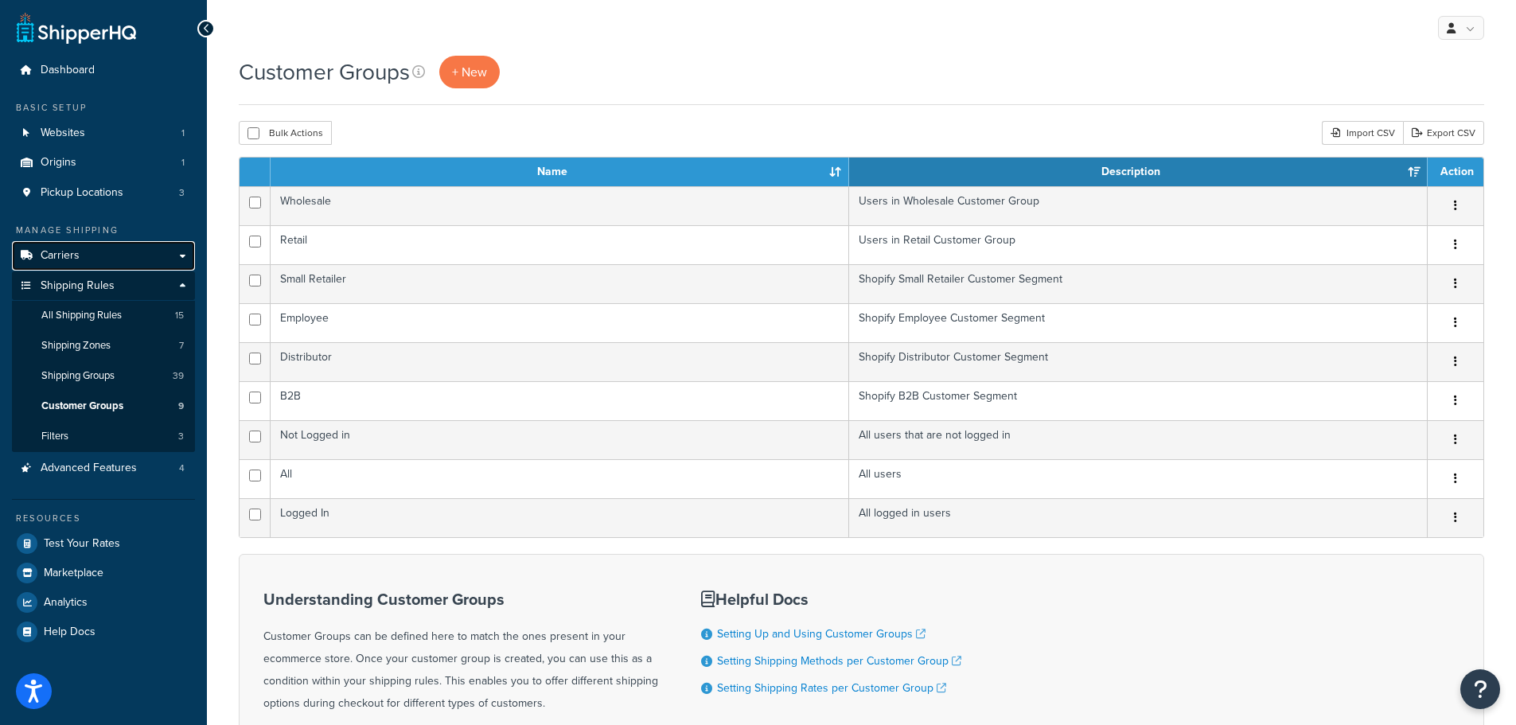
click at [58, 249] on span "Carriers" at bounding box center [60, 256] width 39 height 14
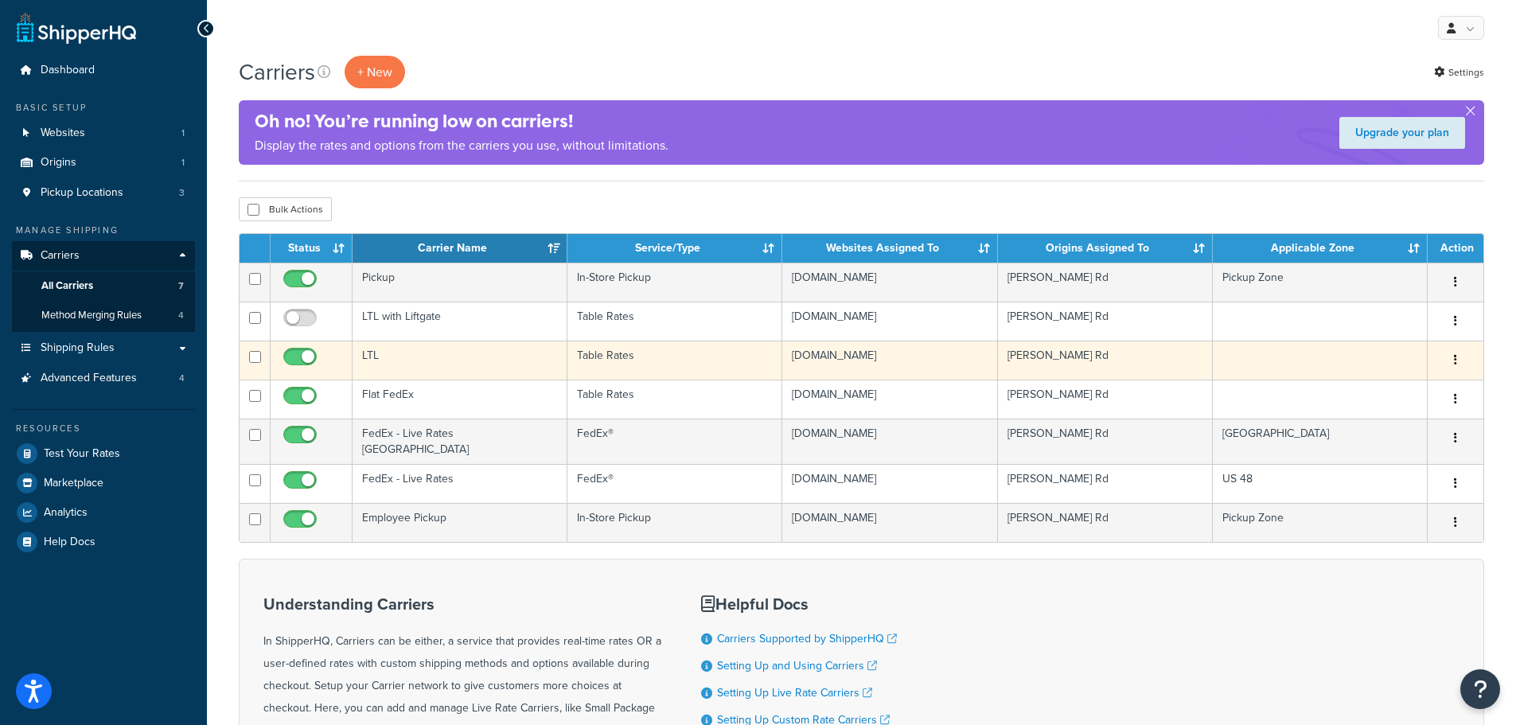
click at [1457, 368] on button "button" at bounding box center [1455, 360] width 22 height 25
click at [1391, 384] on link "Edit" at bounding box center [1391, 392] width 126 height 33
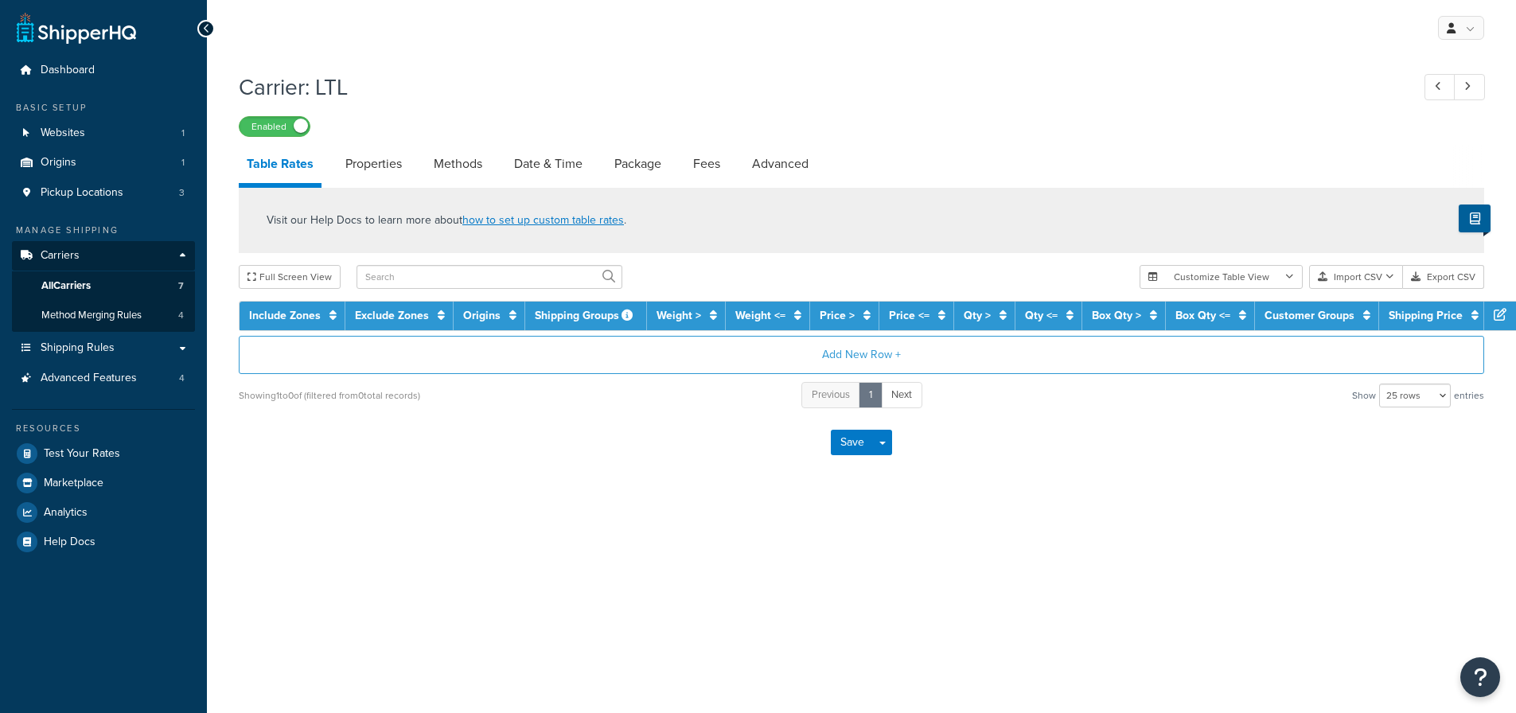
select select "25"
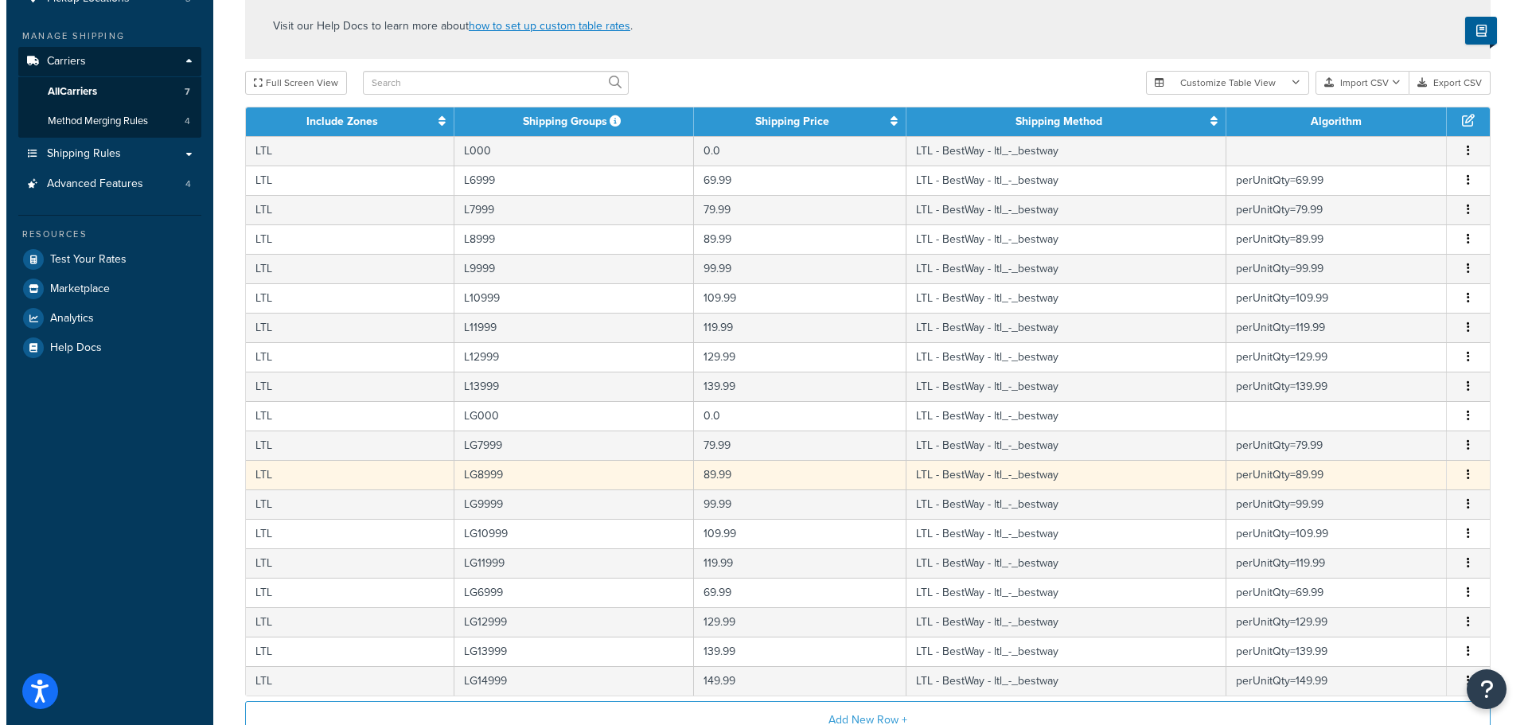
scroll to position [318, 0]
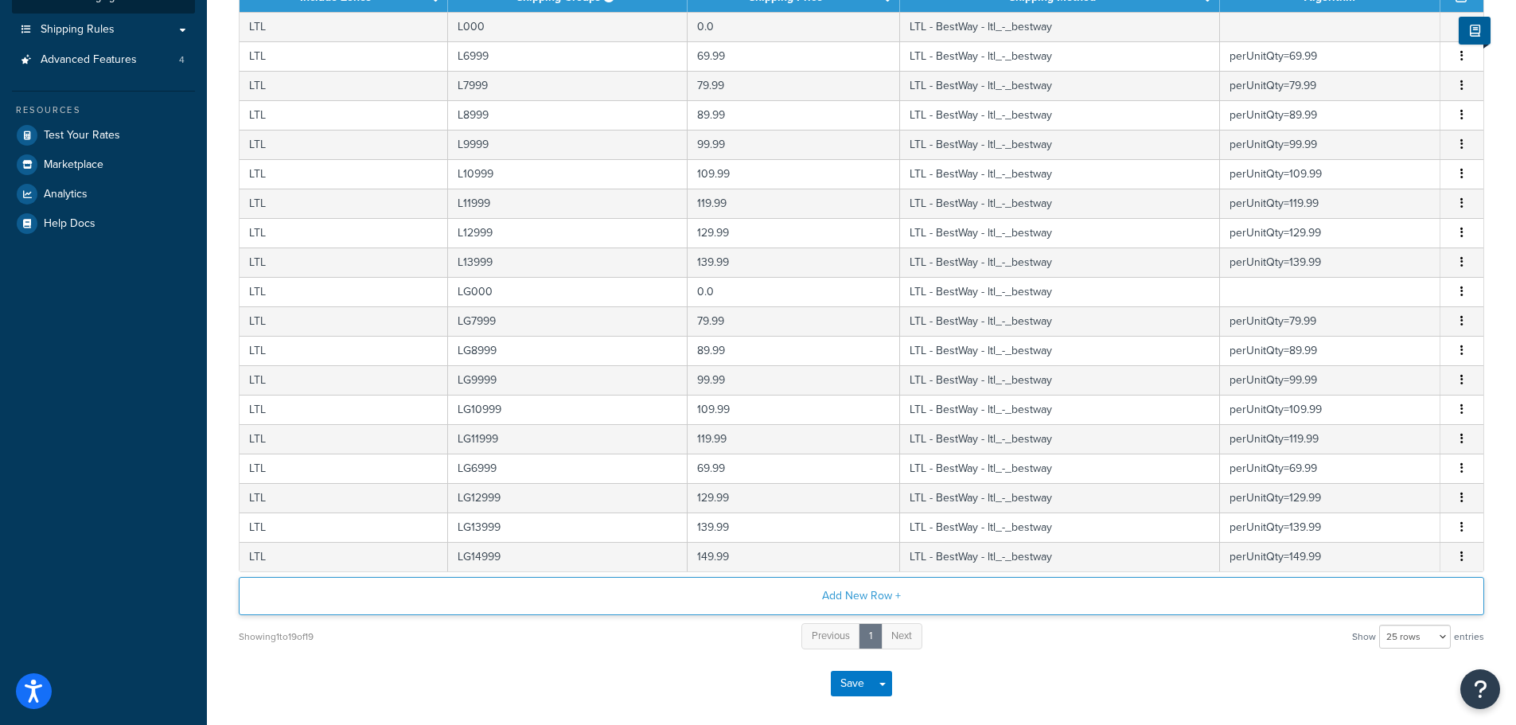
click at [849, 602] on button "Add New Row +" at bounding box center [861, 596] width 1245 height 38
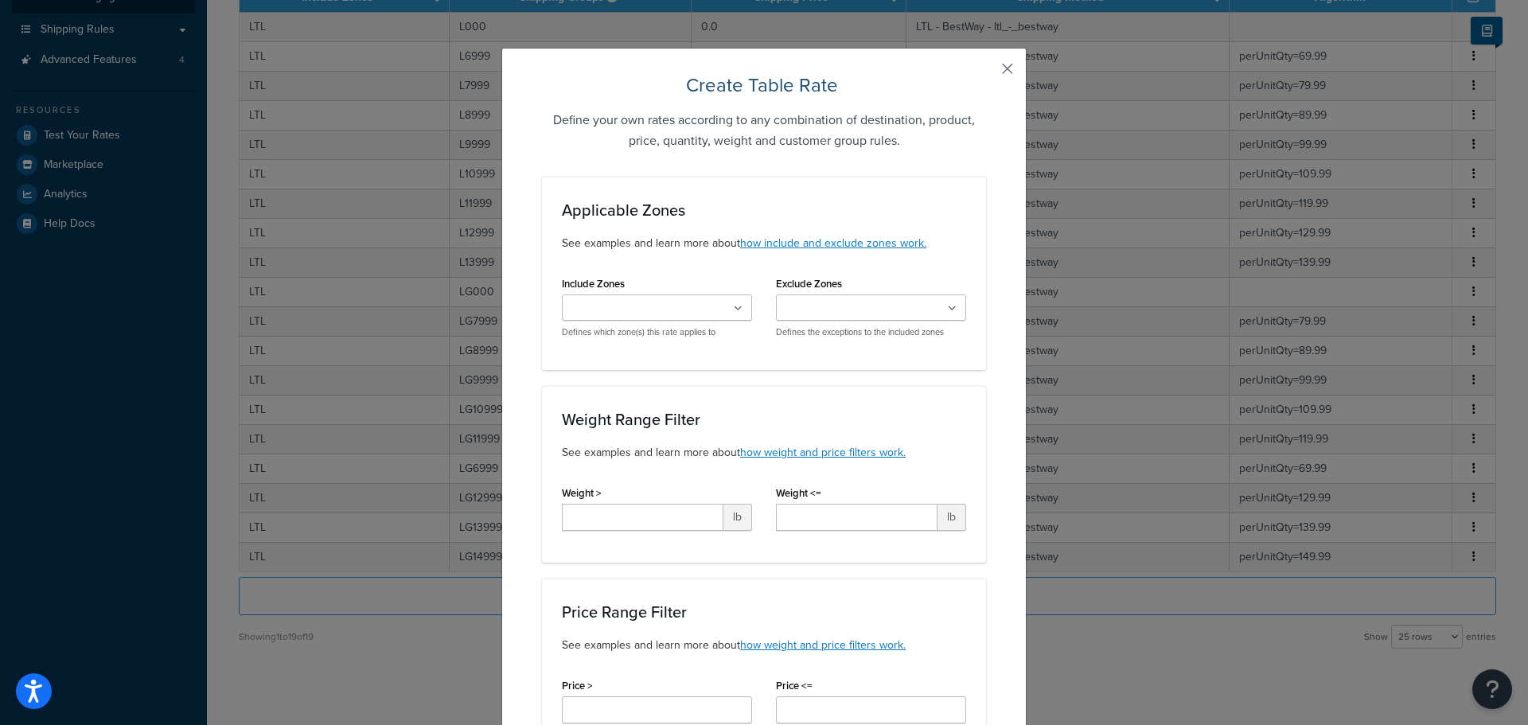
click at [986, 72] on button "button" at bounding box center [984, 74] width 4 height 4
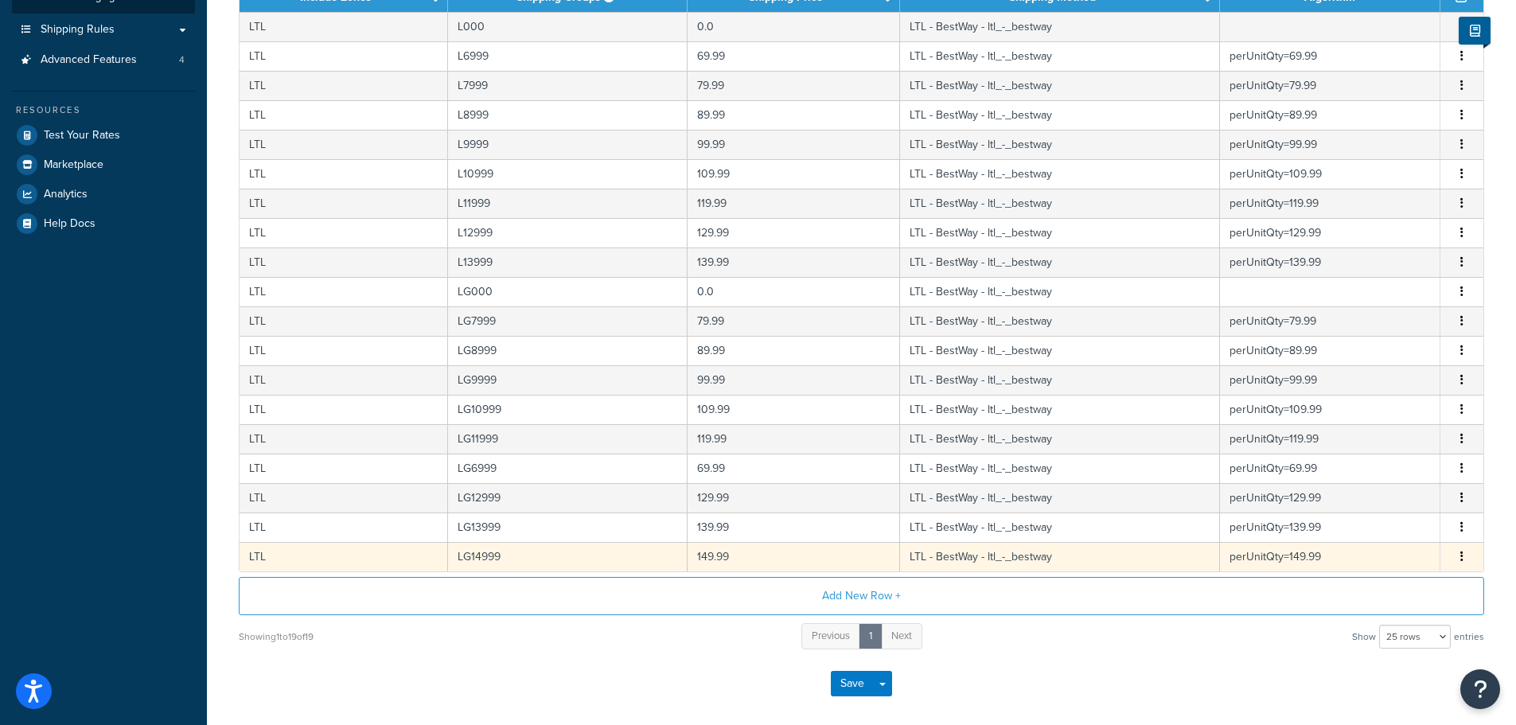
click at [1462, 562] on icon "button" at bounding box center [1461, 556] width 3 height 11
click at [1376, 553] on div "Duplicate" at bounding box center [1380, 559] width 113 height 33
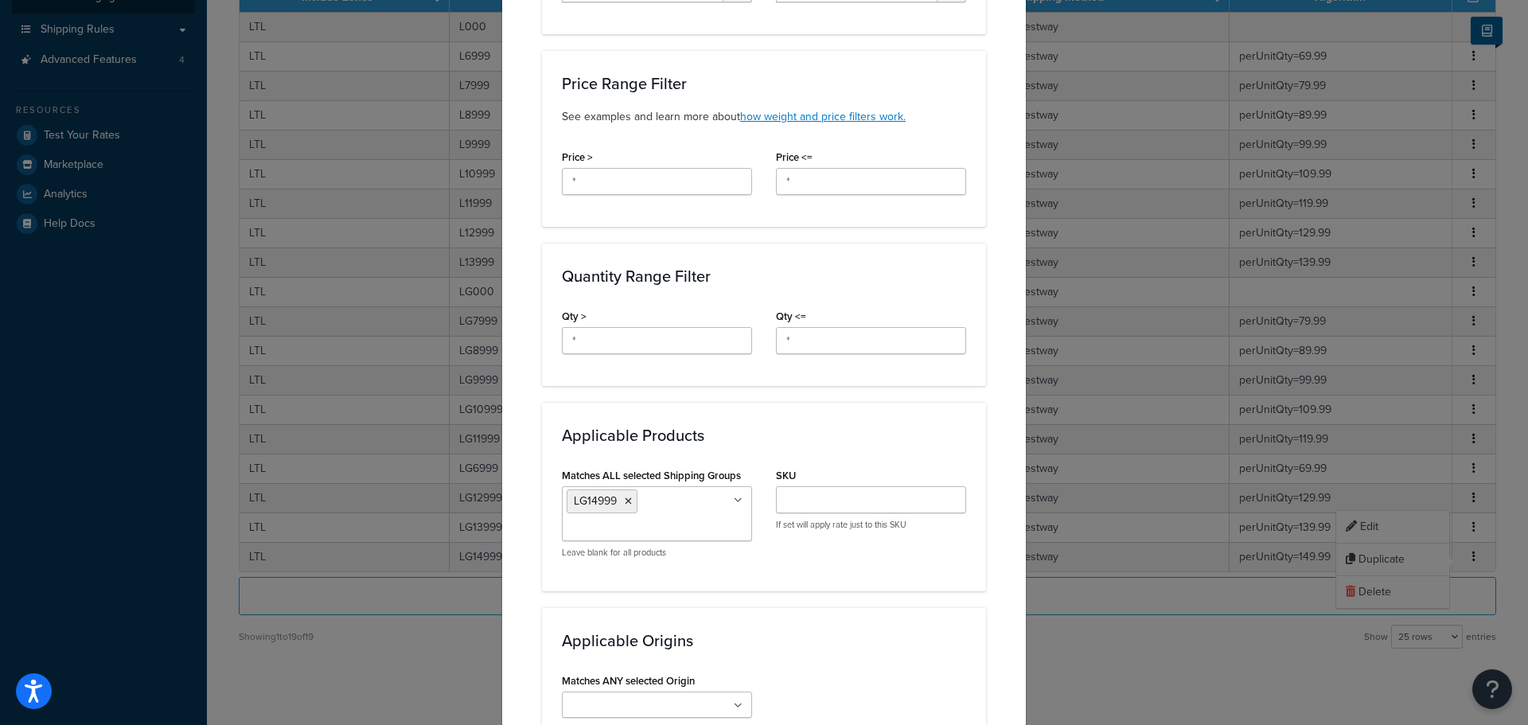
scroll to position [716, 0]
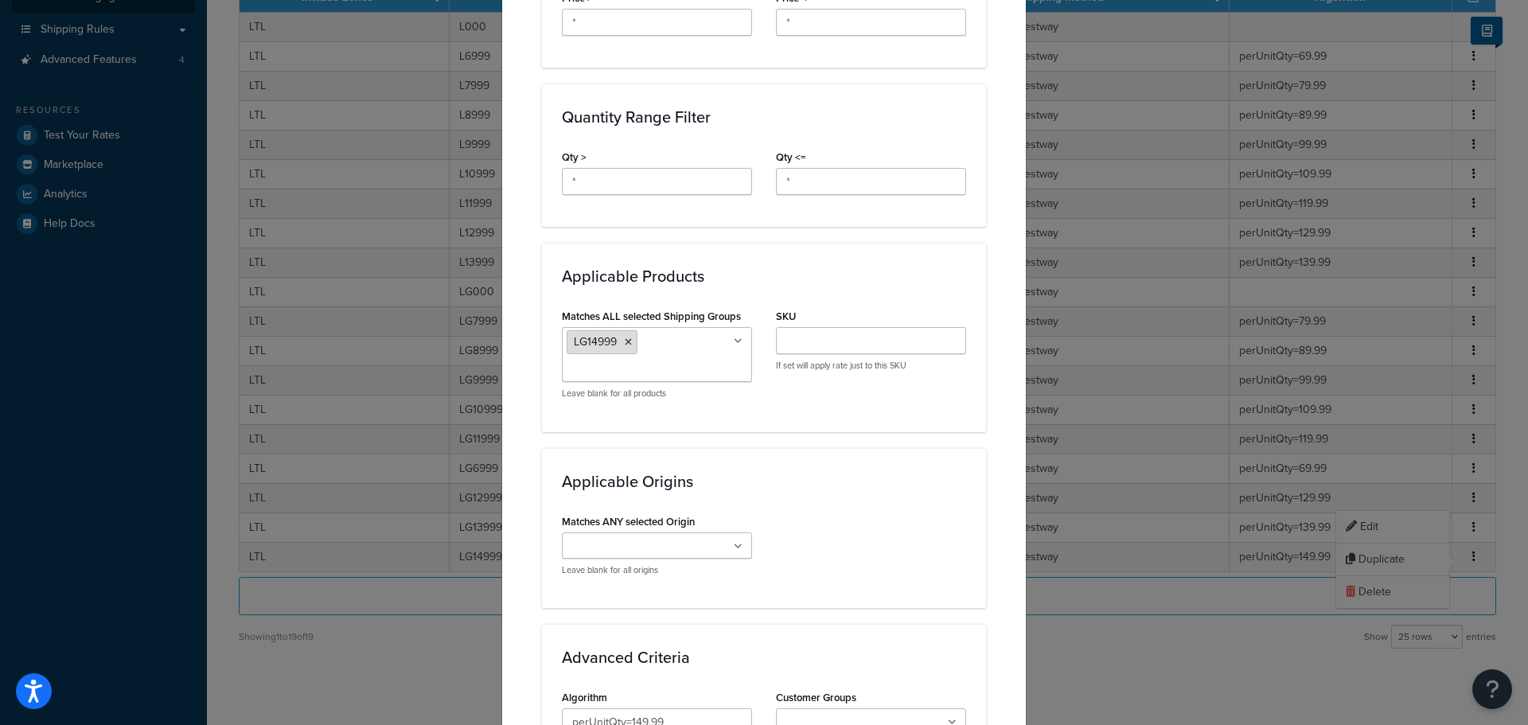
click at [625, 345] on icon at bounding box center [628, 342] width 7 height 10
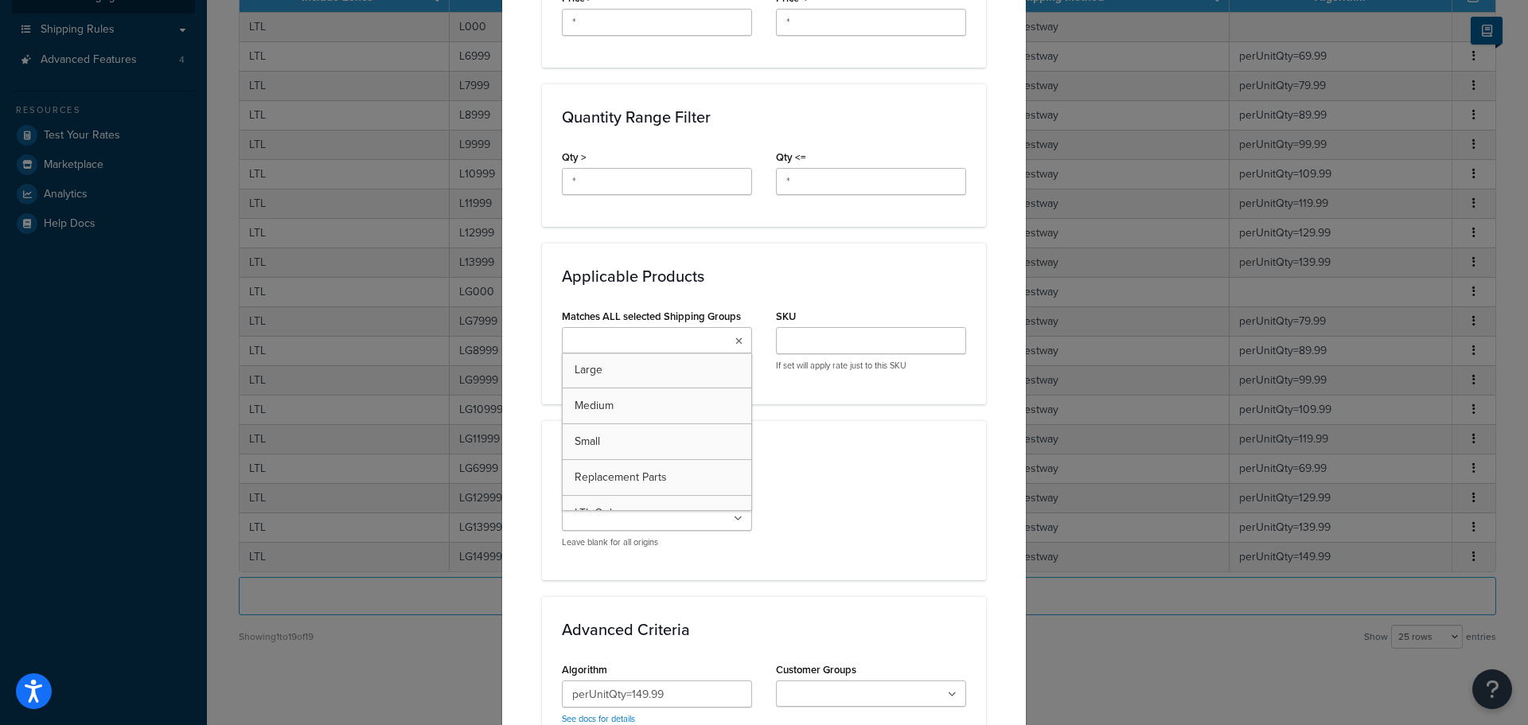
click at [623, 345] on input "Matches ALL selected Shipping Groups" at bounding box center [636, 342] width 141 height 18
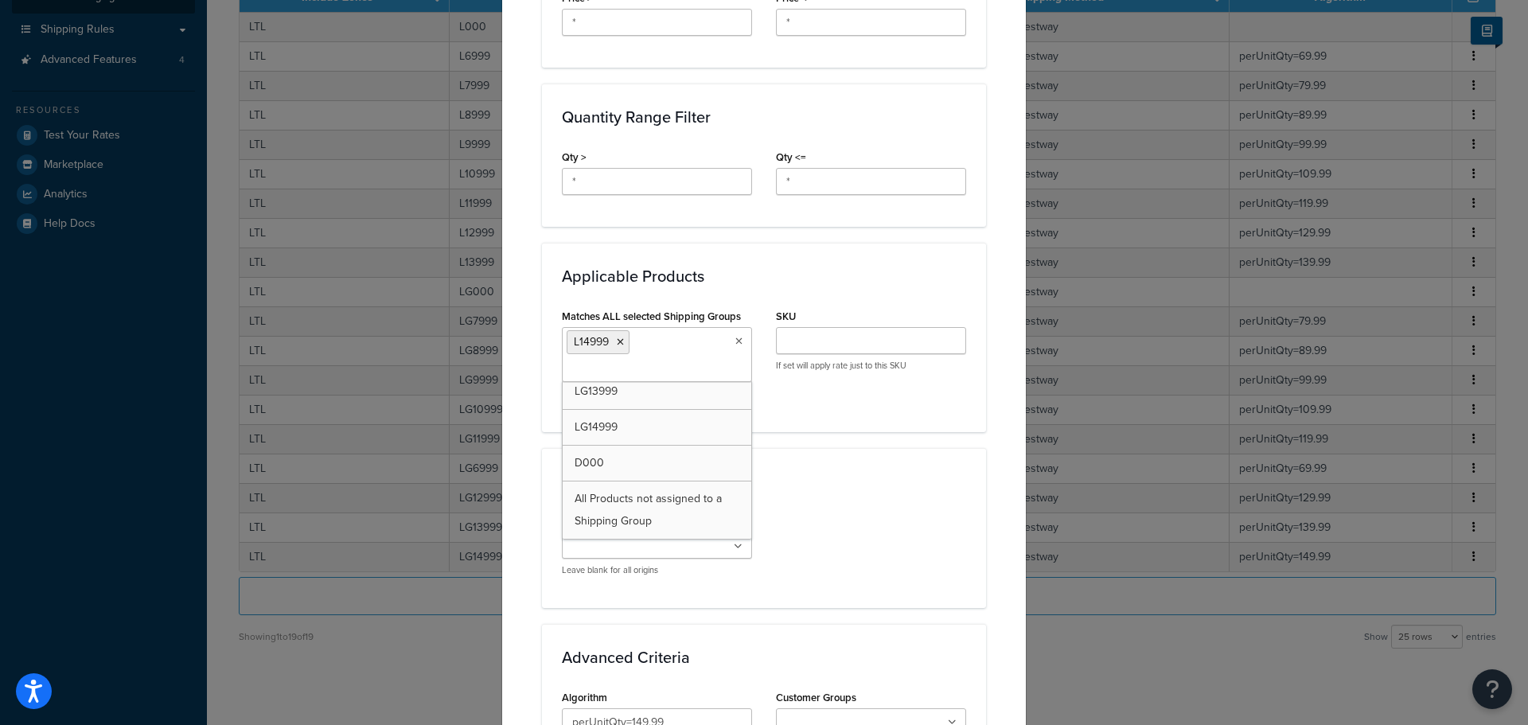
scroll to position [1224, 0]
click at [858, 477] on h3 "Applicable Origins" at bounding box center [764, 482] width 404 height 18
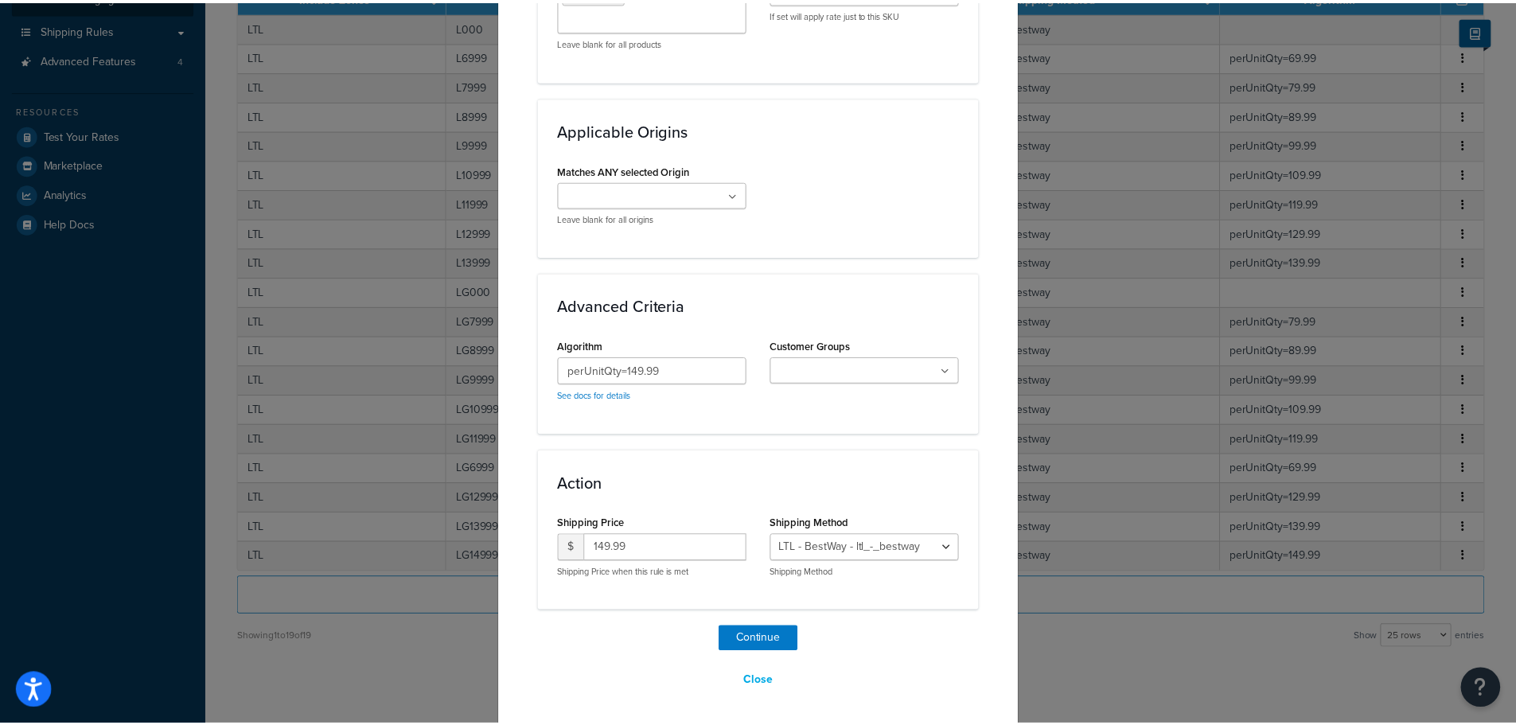
scroll to position [1070, 0]
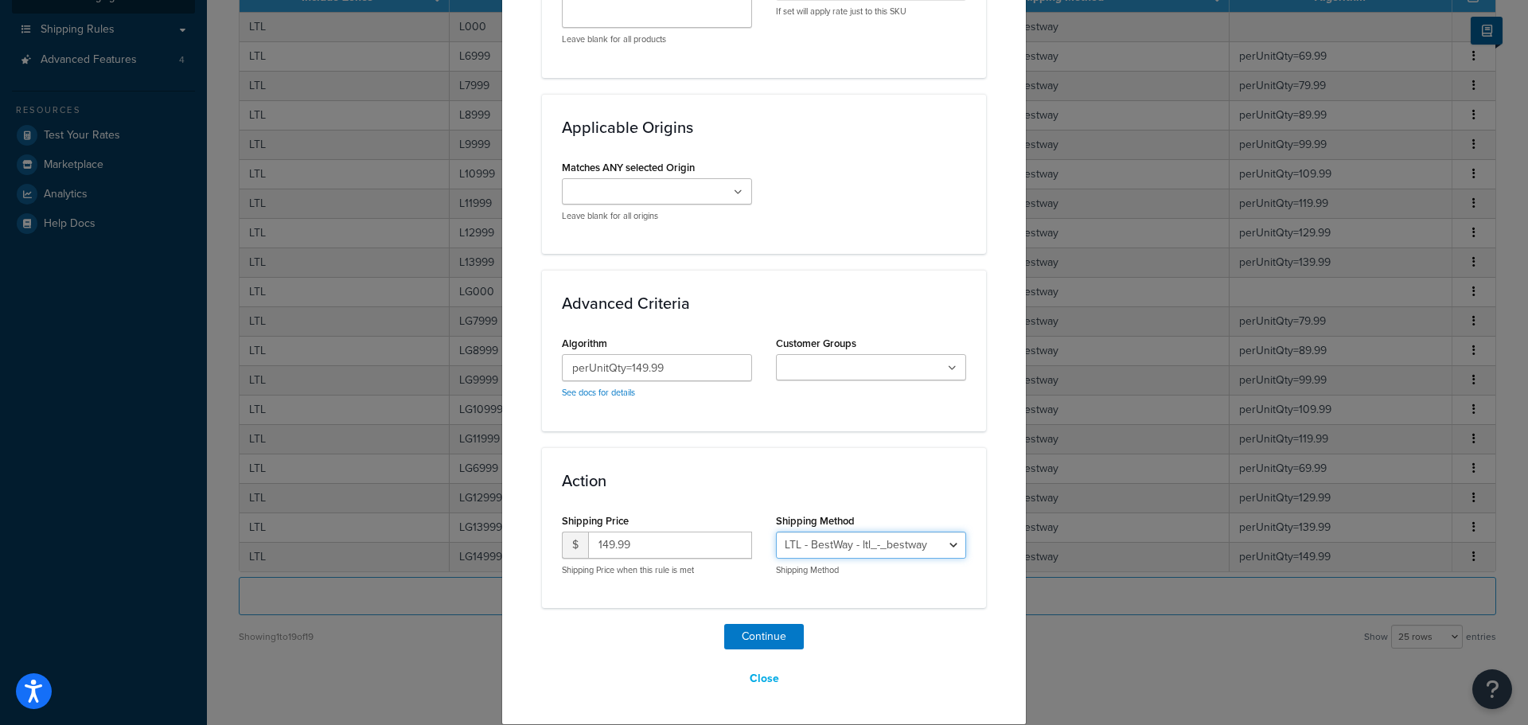
click at [948, 552] on select "LTL - BestWay - ltl_-_bestway" at bounding box center [871, 544] width 190 height 27
click at [750, 635] on button "Continue" at bounding box center [764, 636] width 80 height 25
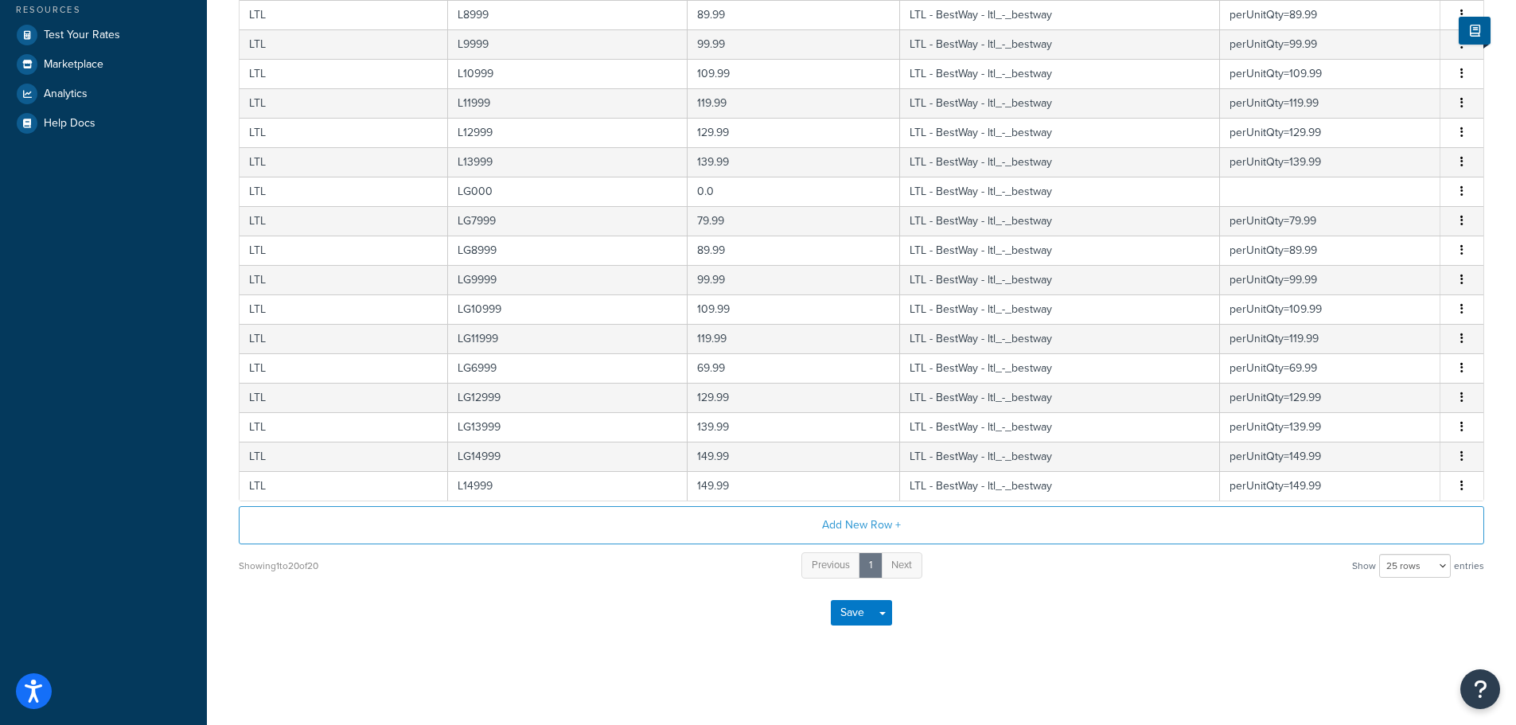
scroll to position [421, 0]
click at [851, 615] on button "Save" at bounding box center [852, 612] width 43 height 25
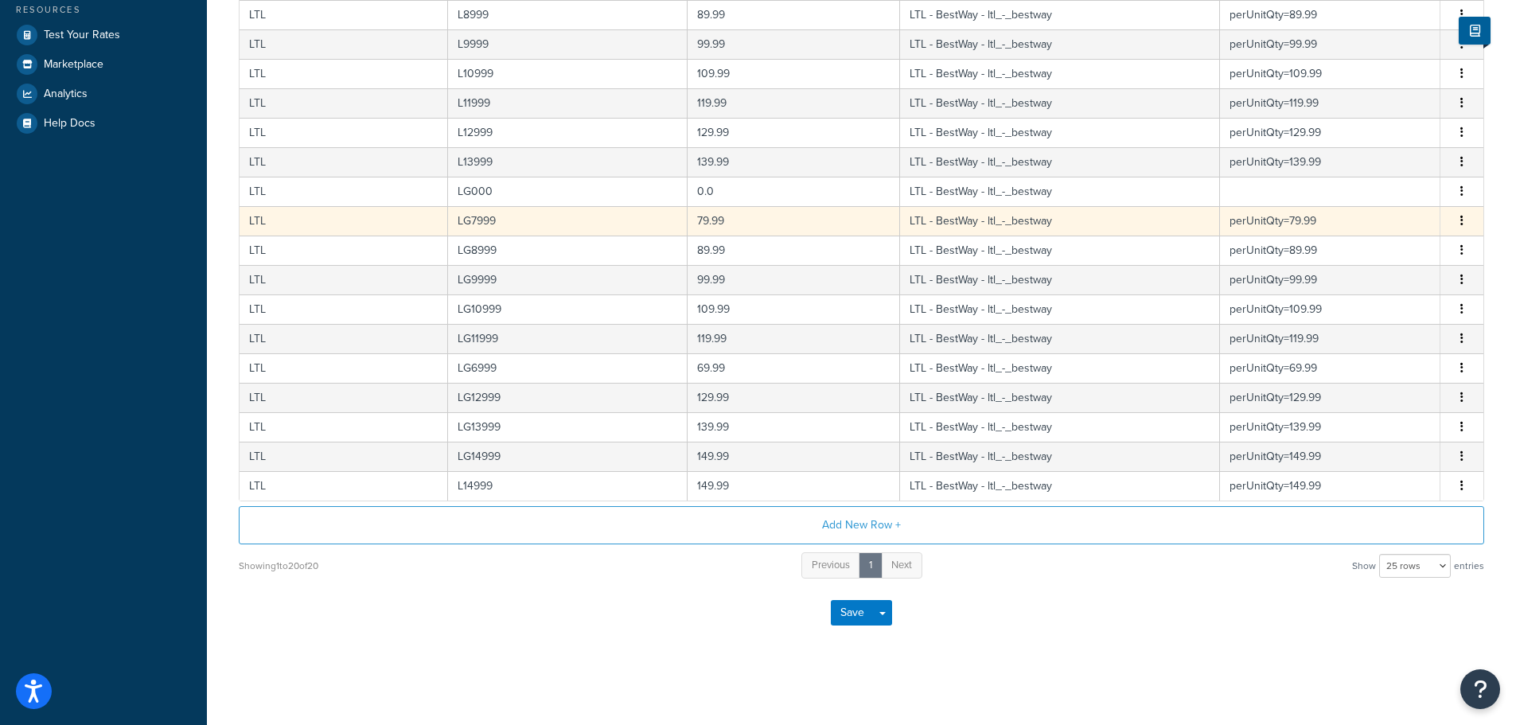
scroll to position [0, 0]
